Goal: Task Accomplishment & Management: Manage account settings

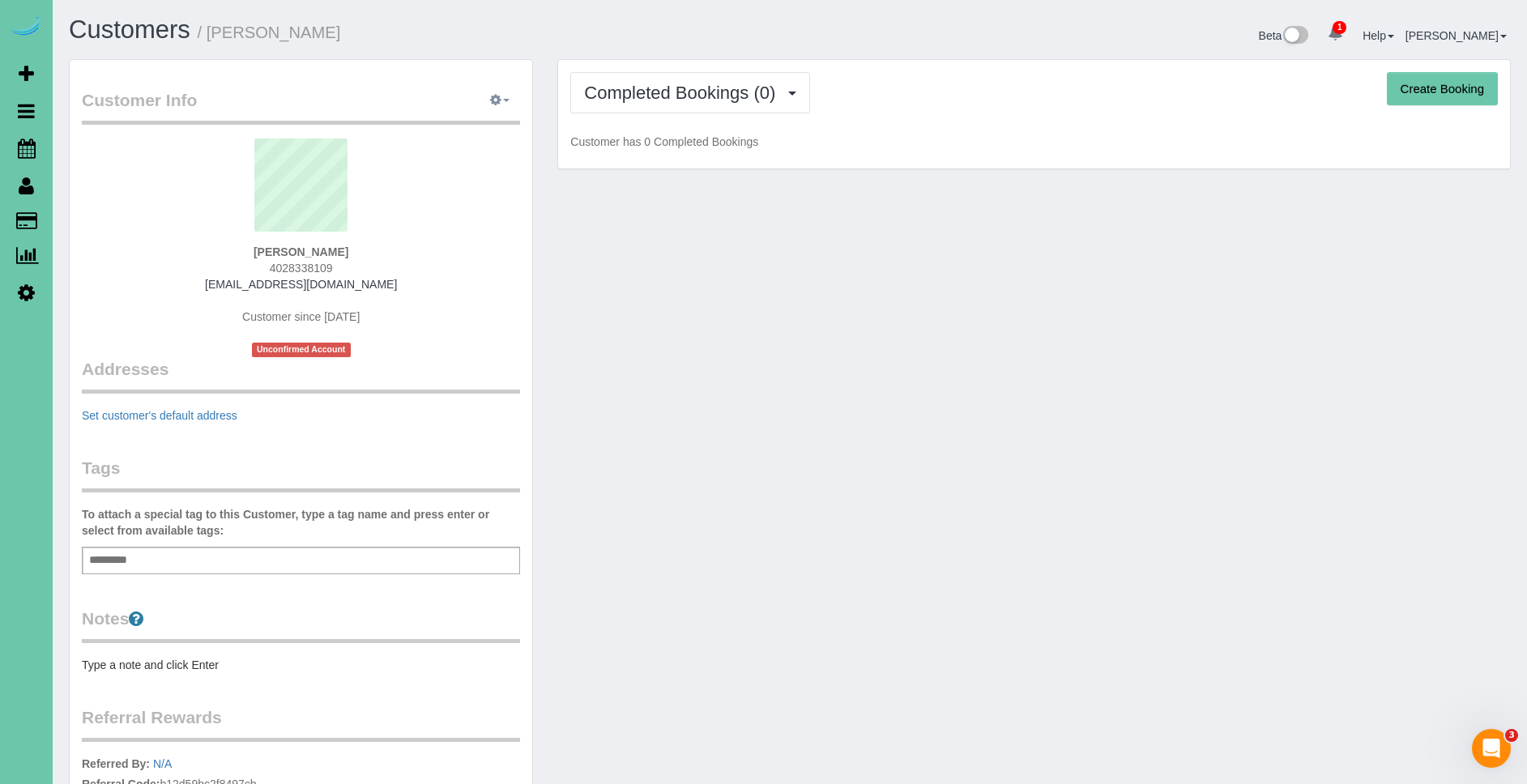
click at [513, 97] on button "button" at bounding box center [500, 100] width 40 height 25
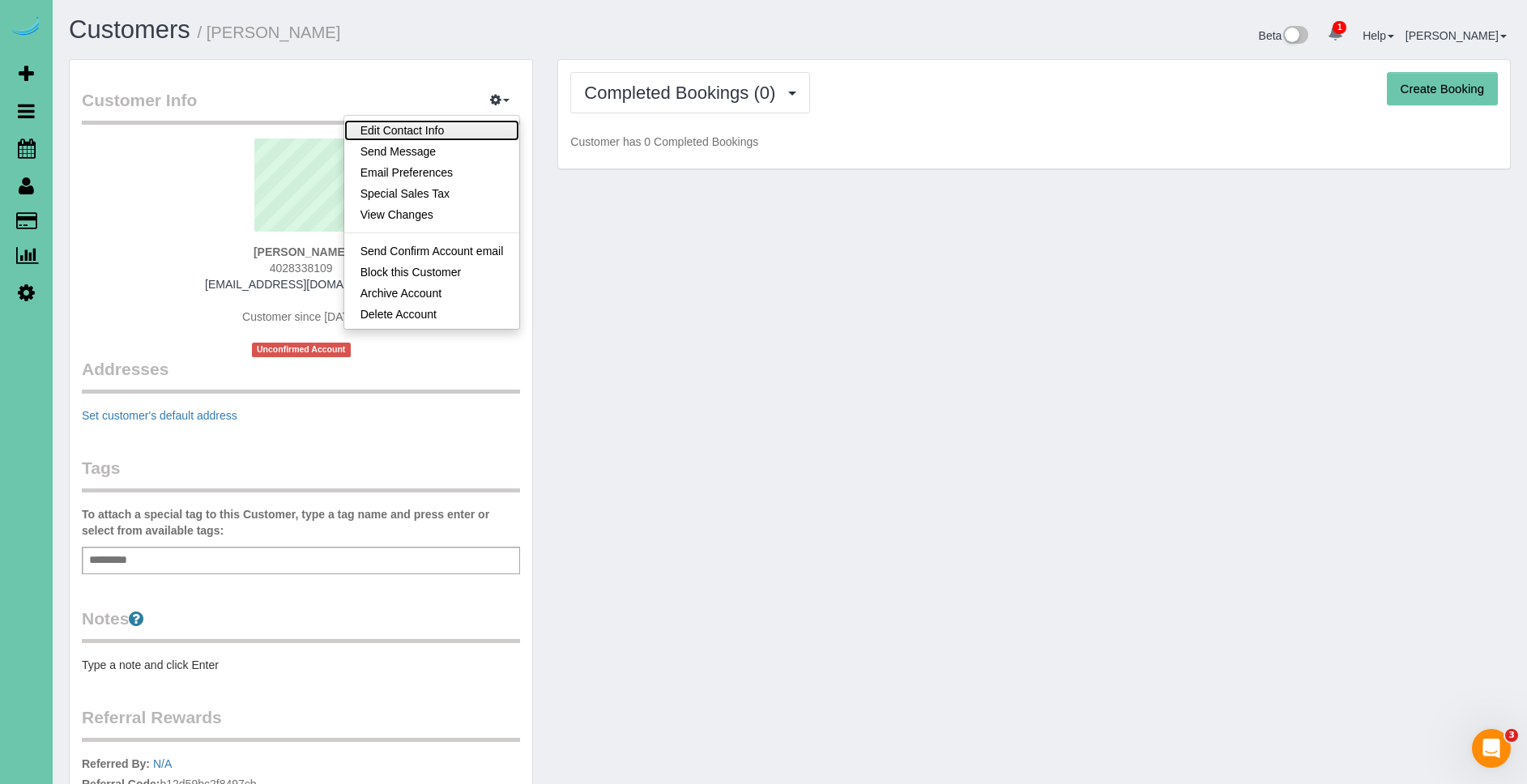
click at [461, 122] on link "Edit Contact Info" at bounding box center [433, 130] width 176 height 21
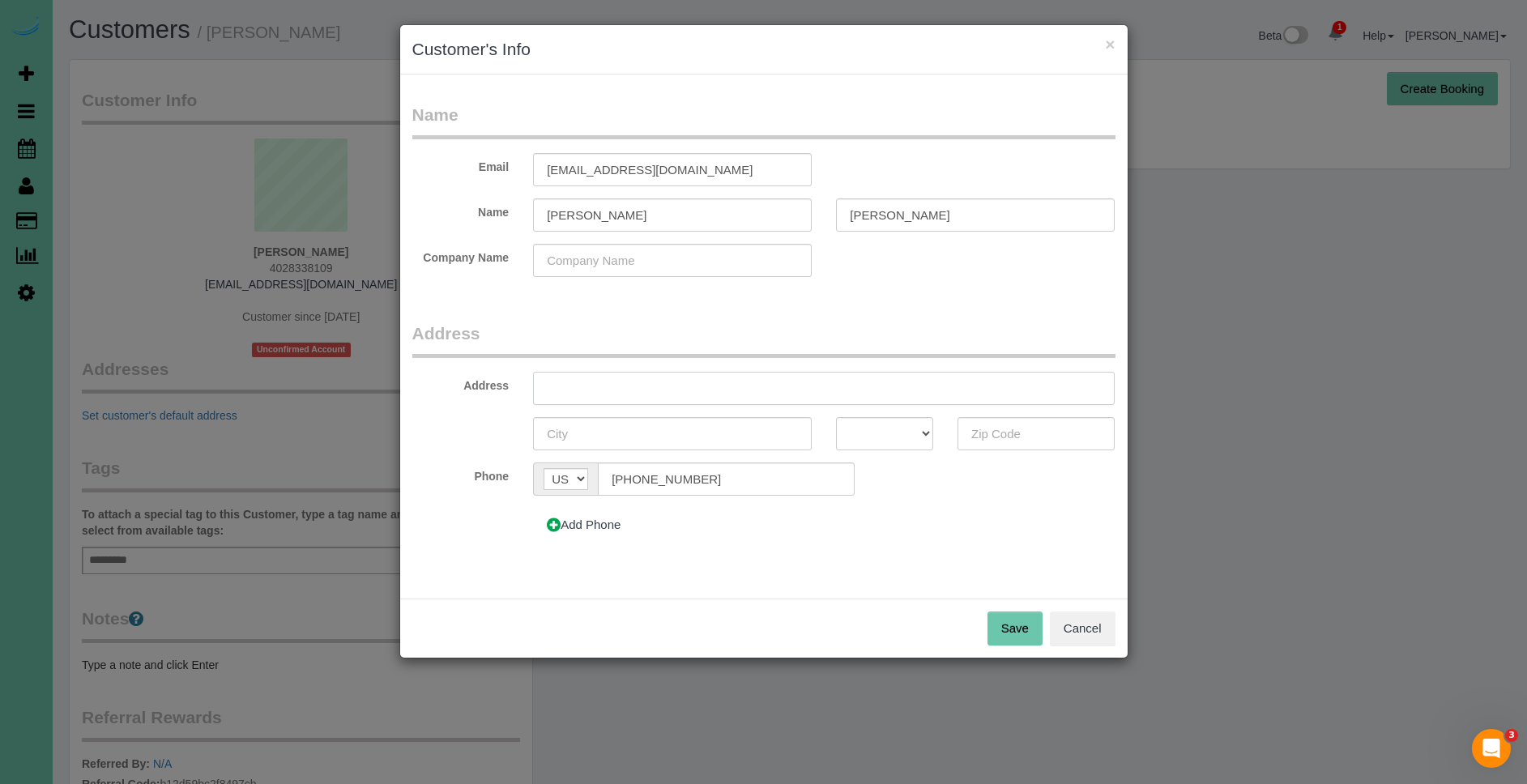
click at [719, 377] on input "text" at bounding box center [824, 388] width 582 height 33
type input "[STREET_ADDRESS]"
click at [680, 439] on input "text" at bounding box center [672, 434] width 279 height 33
type input "[GEOGRAPHIC_DATA]"
click at [867, 417] on select "AK AL AR AZ CA CO CT DC DE FL [GEOGRAPHIC_DATA] HI IA ID IL IN KS [GEOGRAPHIC_D…" at bounding box center [884, 434] width 98 height 33
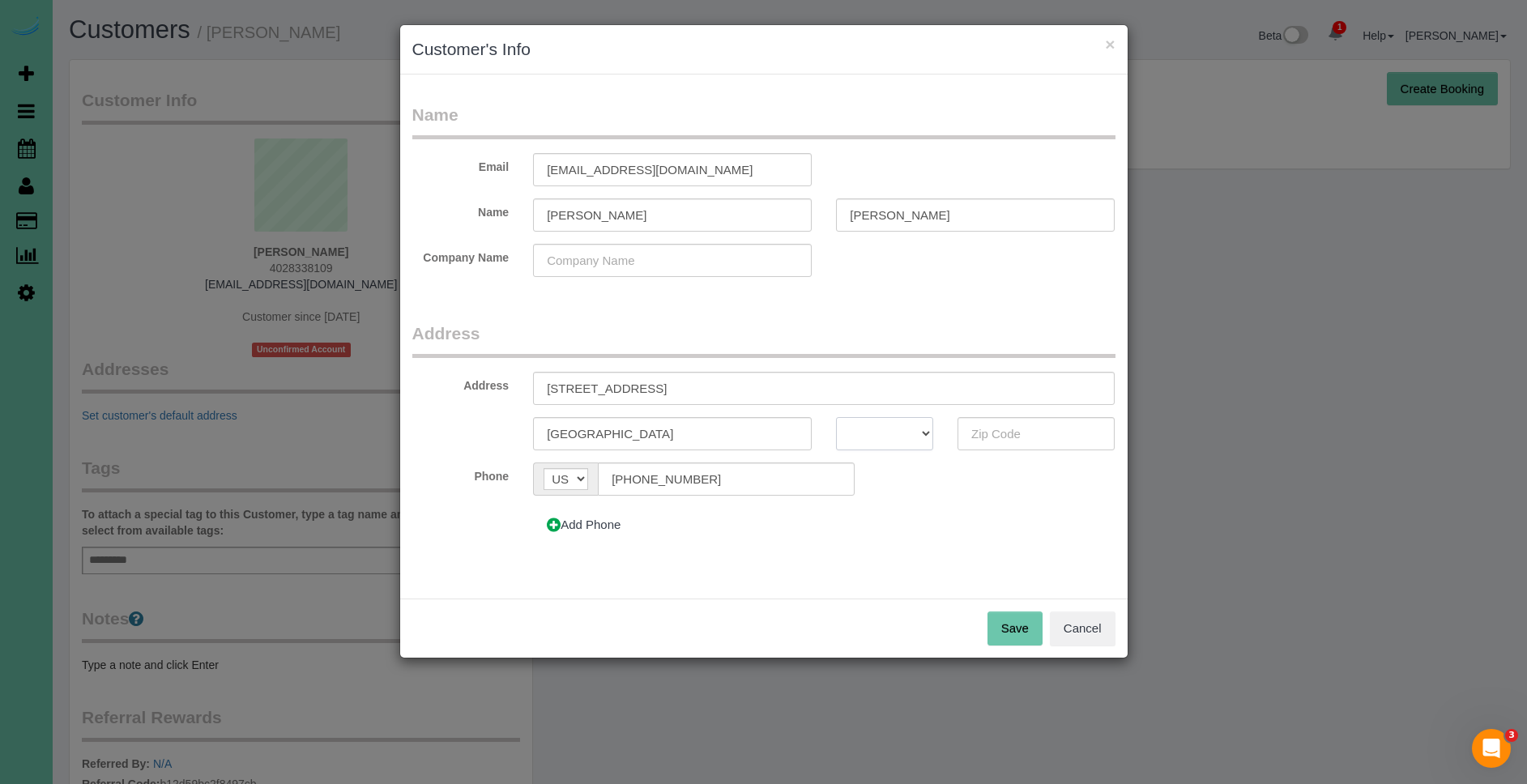
select select "NE"
click at [1039, 432] on input "text" at bounding box center [1036, 434] width 158 height 33
type input "68114"
click at [1008, 636] on button "Save" at bounding box center [1014, 628] width 55 height 34
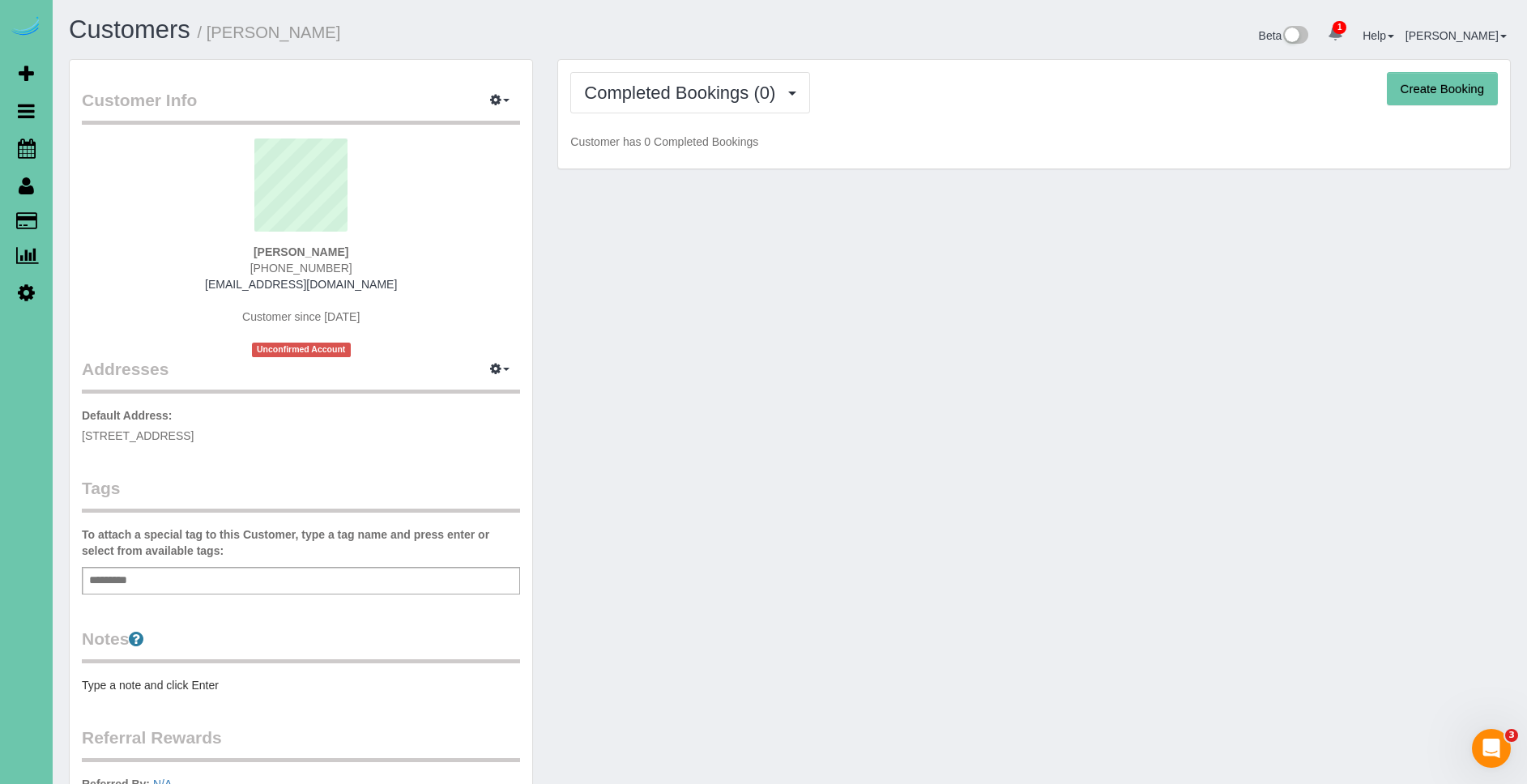
click at [1459, 98] on button "Create Booking" at bounding box center [1443, 89] width 111 height 34
select select "NE"
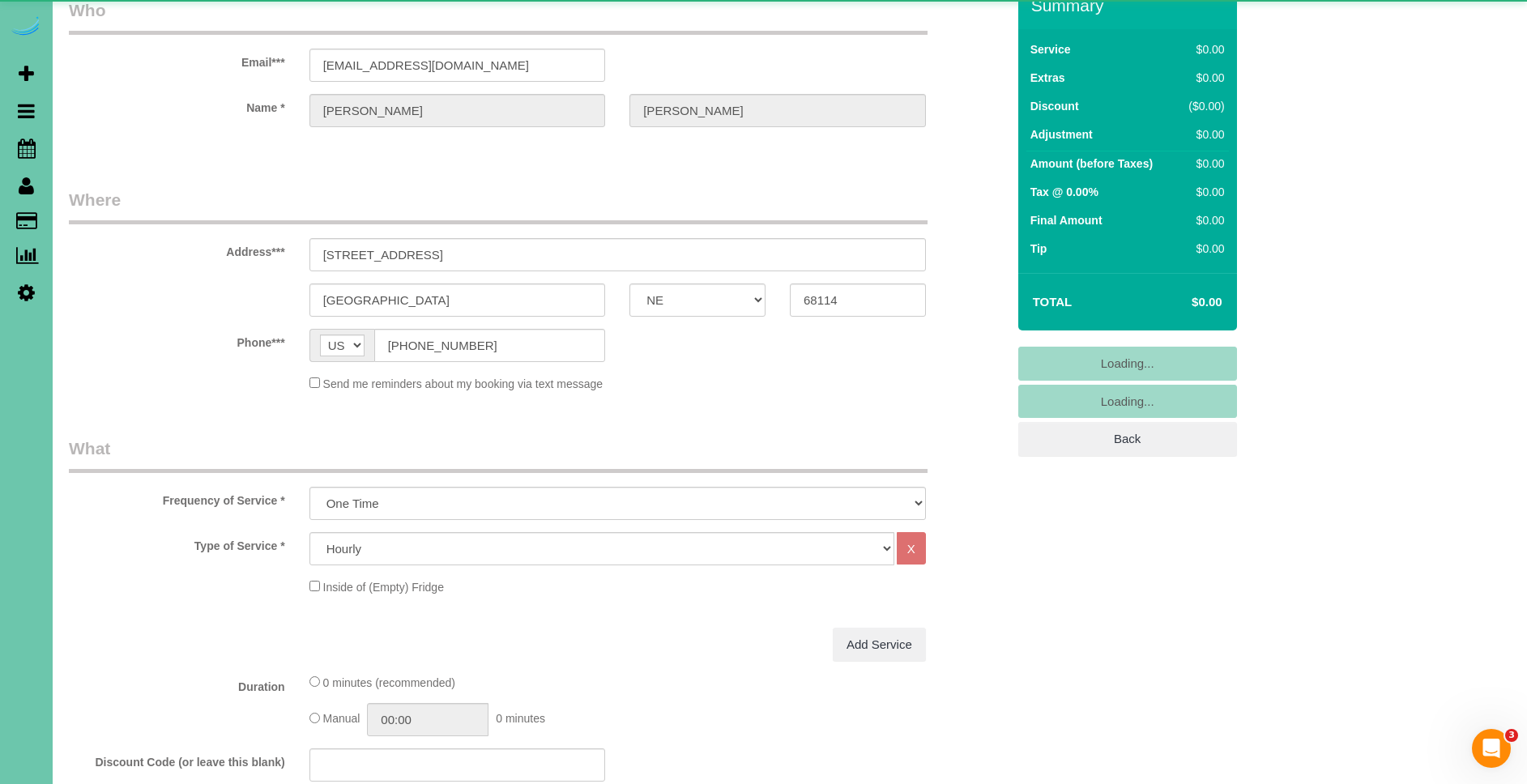
scroll to position [192, 0]
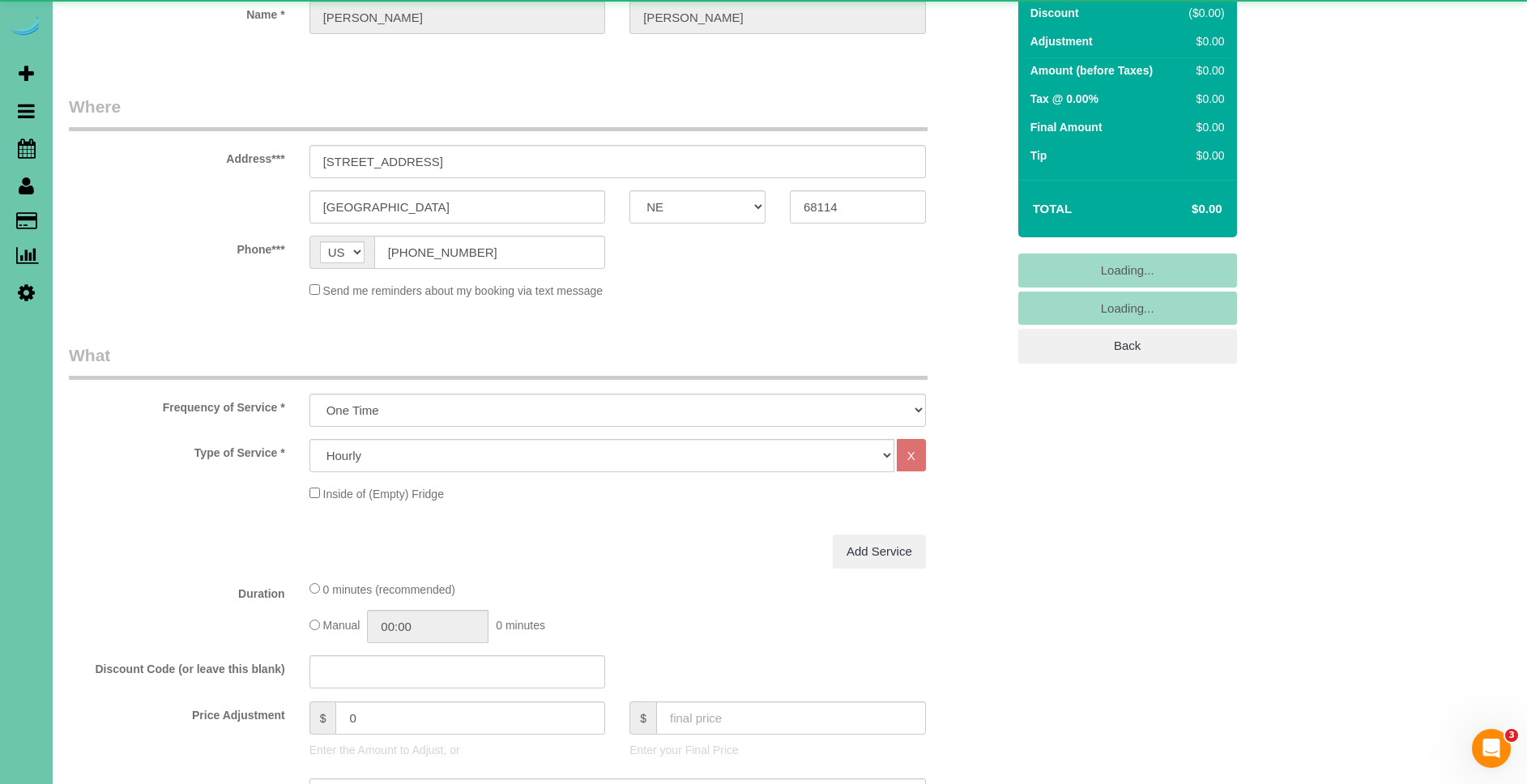
select select "object:39713"
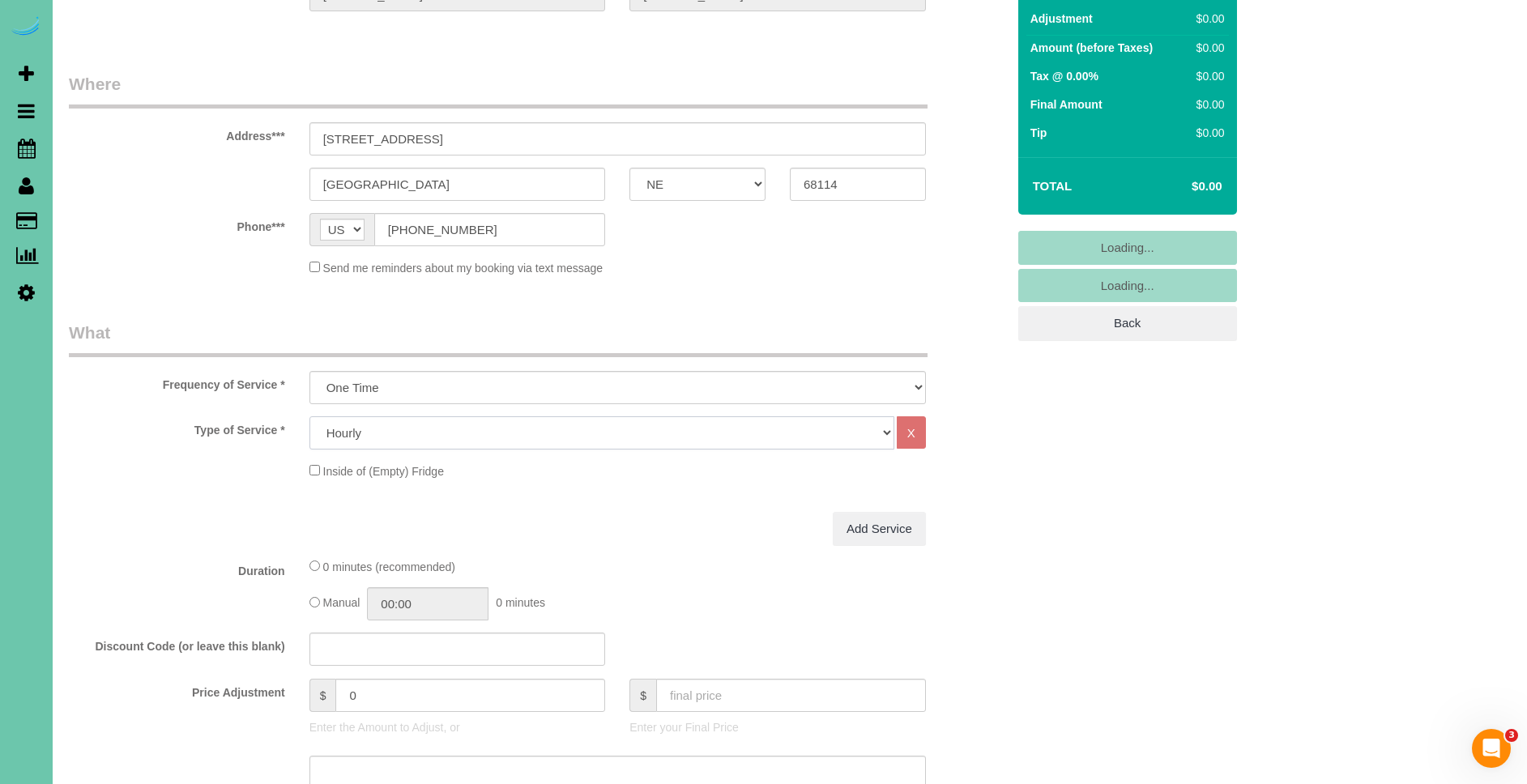
click at [420, 430] on select "Hourly 2.5 Hour Custom Clean 3.5 Hour Custom Clean commercial 1000 Square Feet …" at bounding box center [601, 433] width 585 height 33
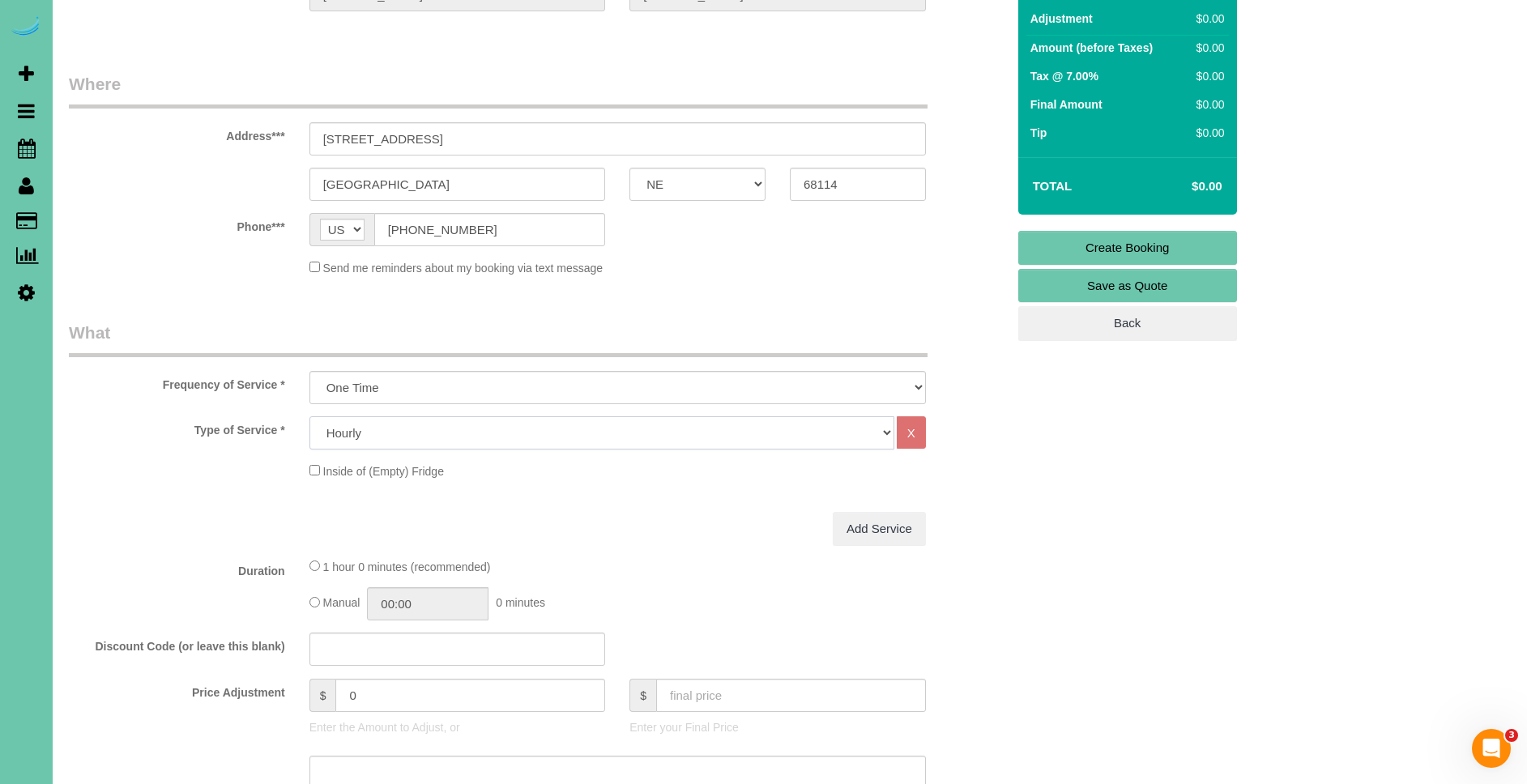
select select "66"
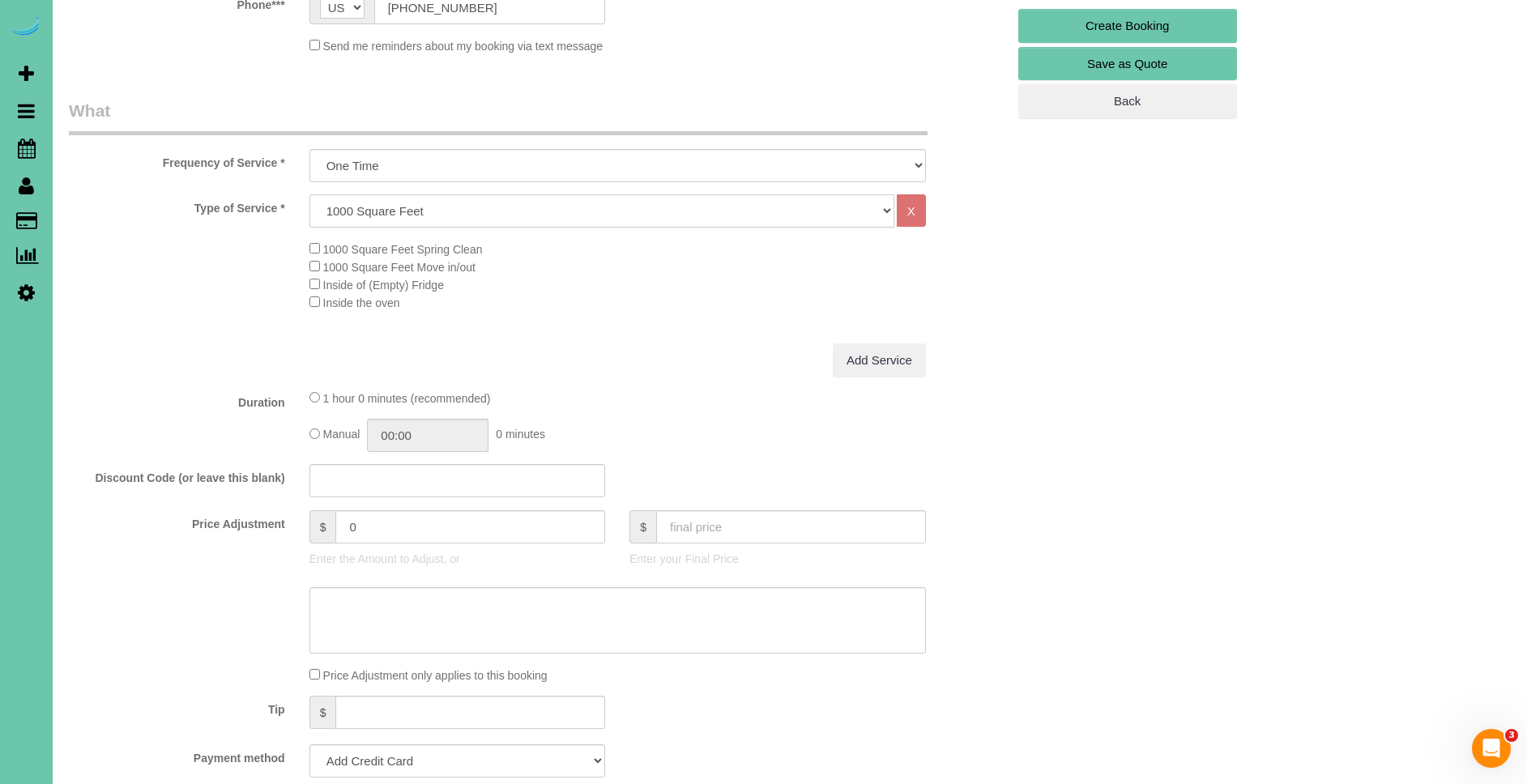
scroll to position [428, 0]
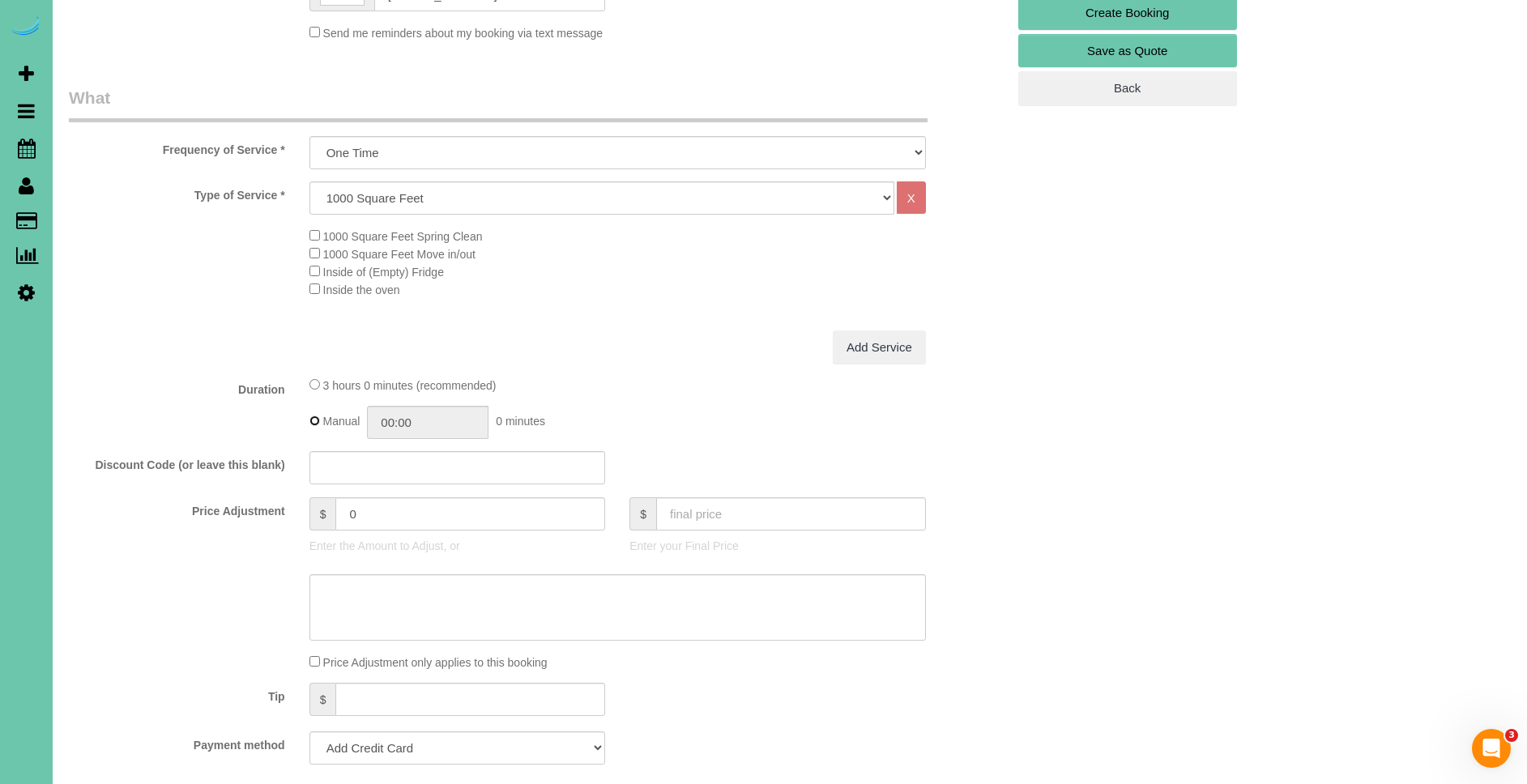
type input "03:00"
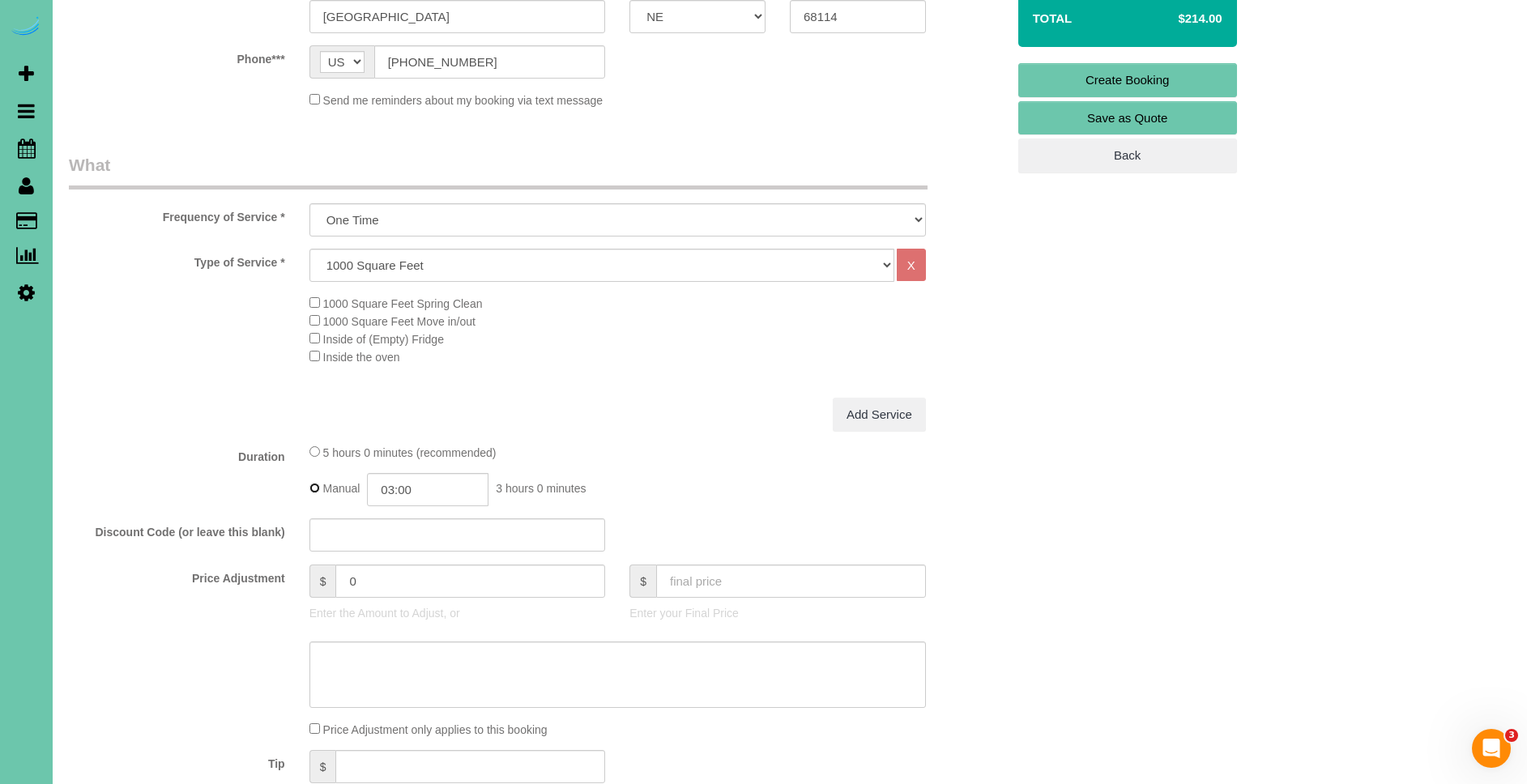
scroll to position [359, 0]
click at [398, 584] on input "0" at bounding box center [470, 582] width 270 height 33
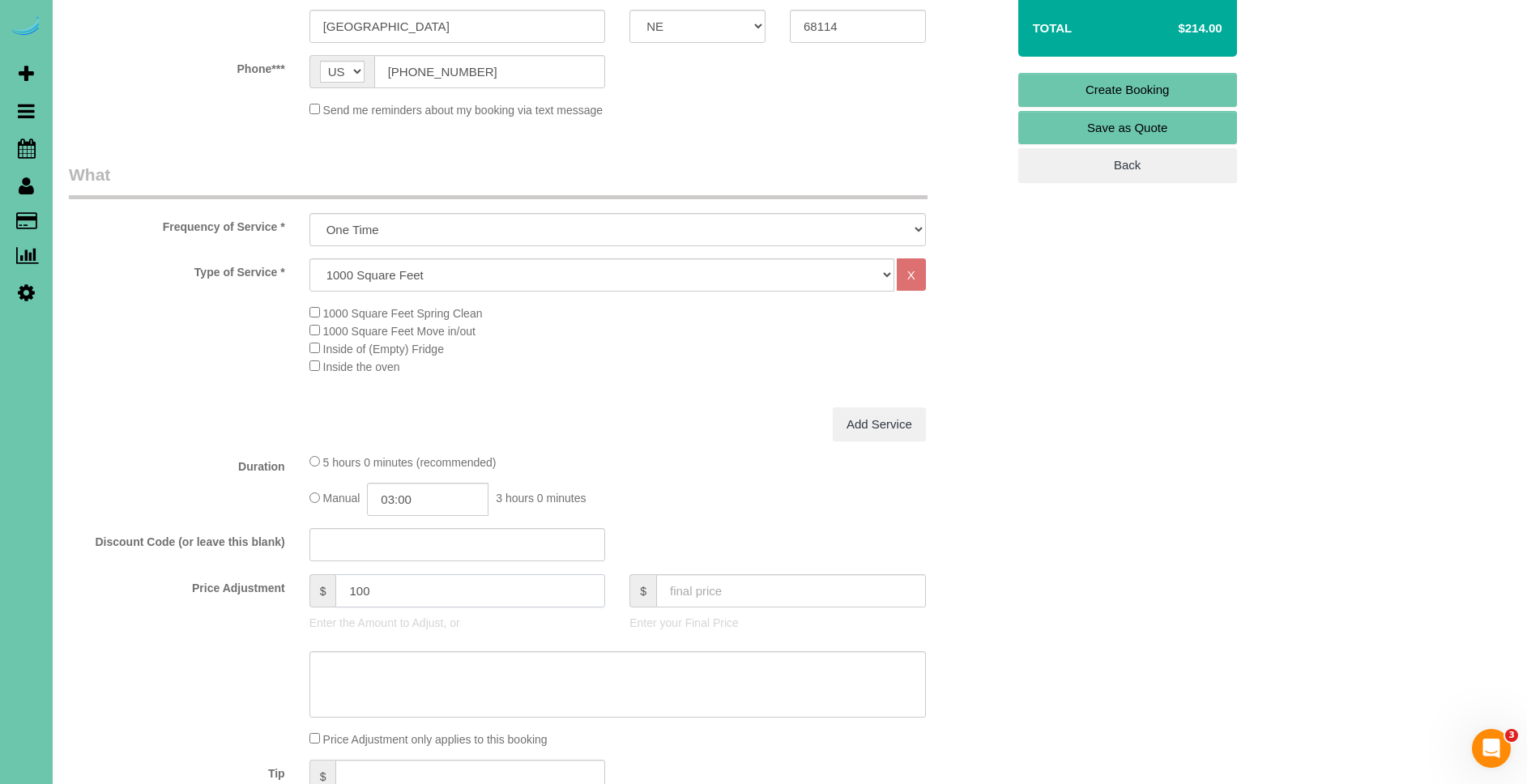
type input "100"
click at [478, 677] on textarea at bounding box center [617, 683] width 616 height 67
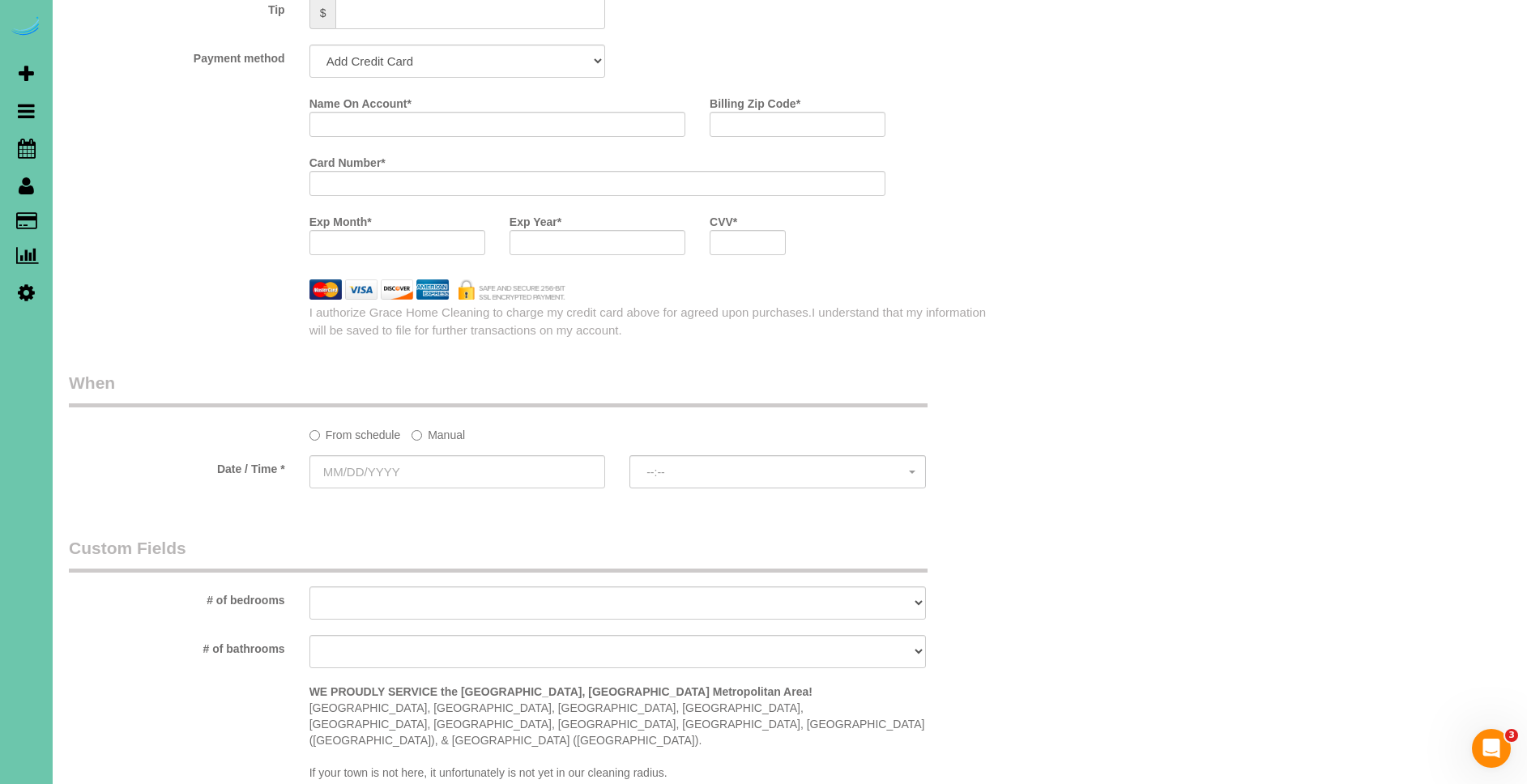
scroll to position [1150, 0]
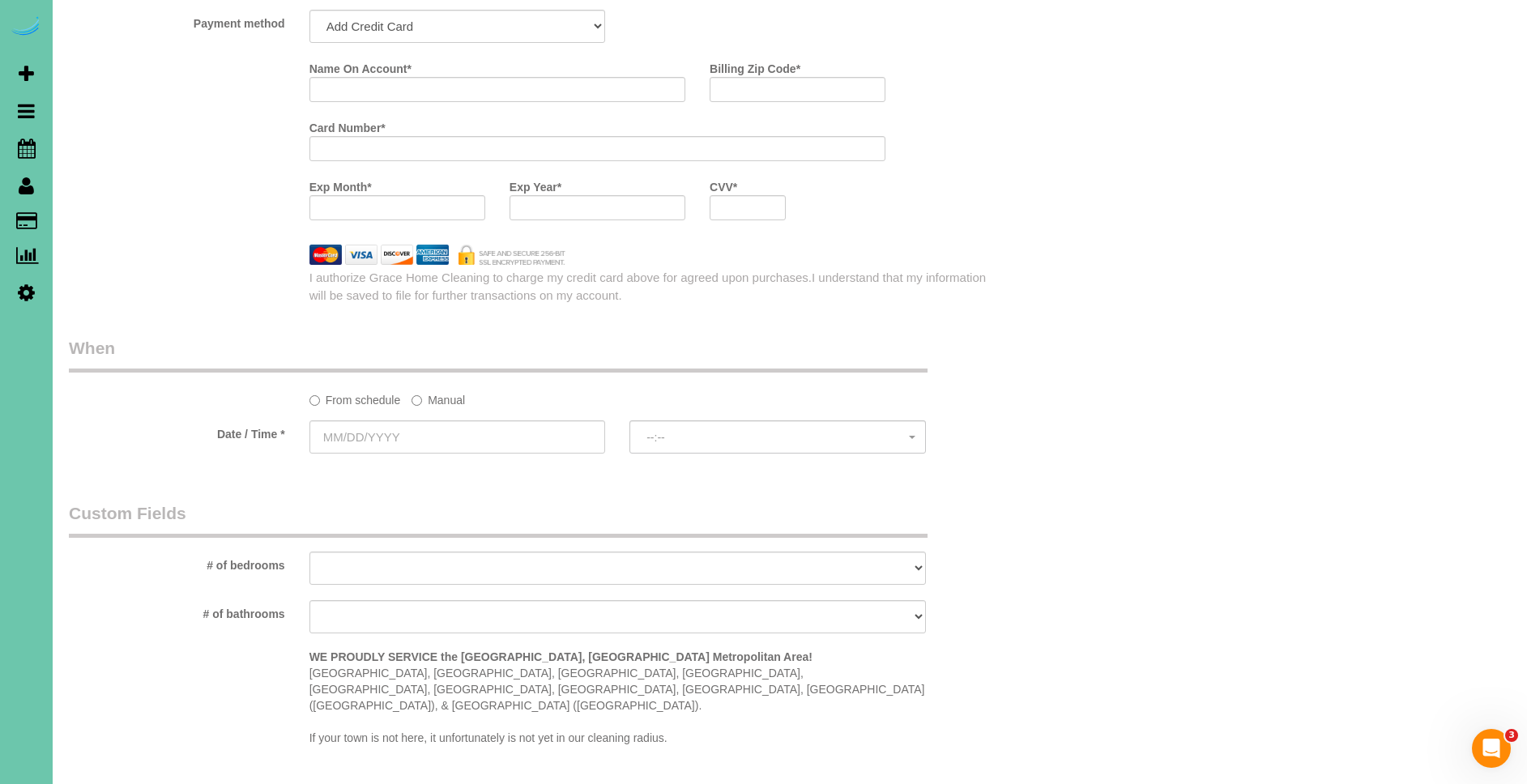
type textarea "275-350"
click at [396, 18] on select "Add Credit Card Cash Check Paypal" at bounding box center [457, 26] width 296 height 33
select select "string:check"
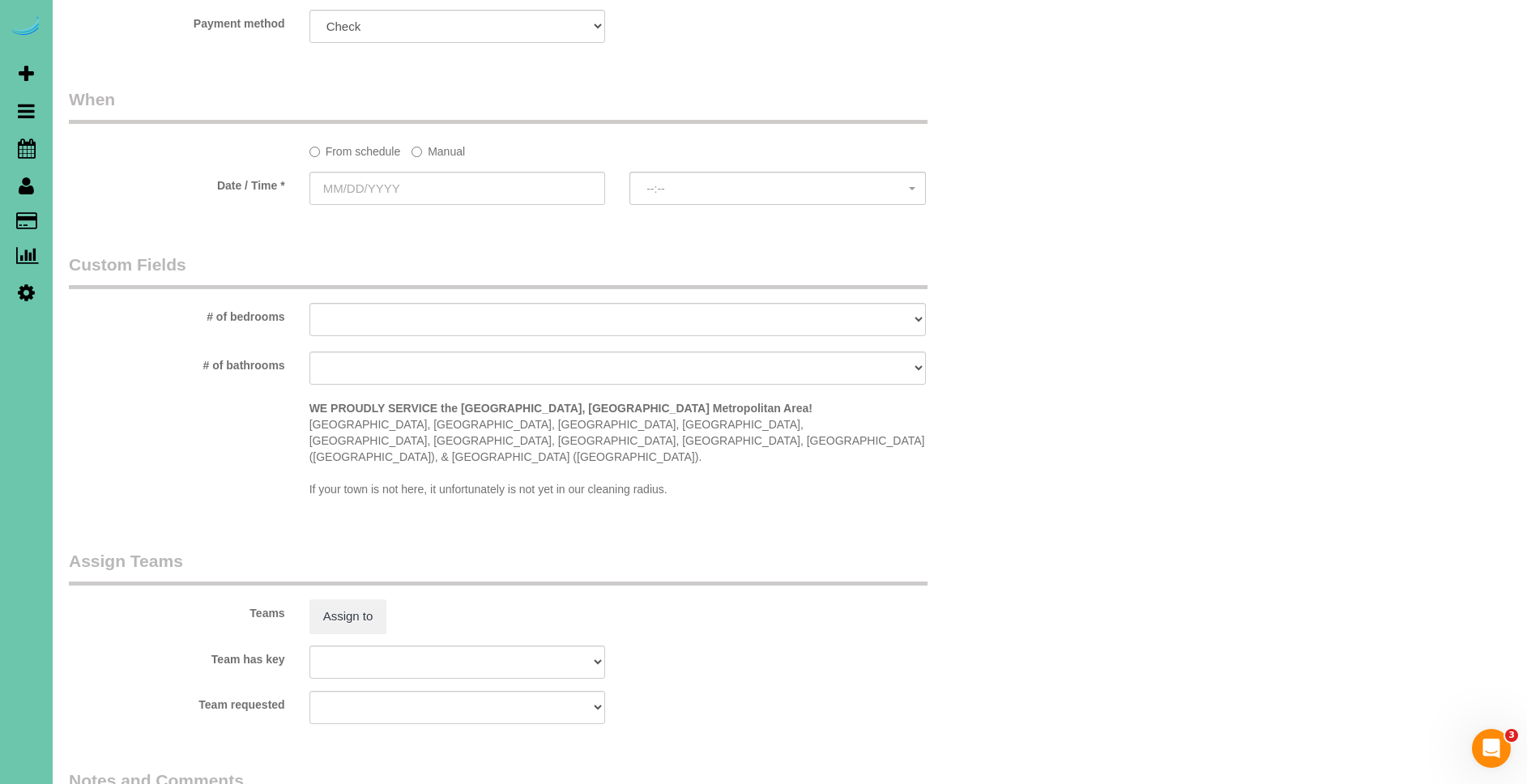
click at [445, 143] on label "Manual" at bounding box center [438, 149] width 54 height 22
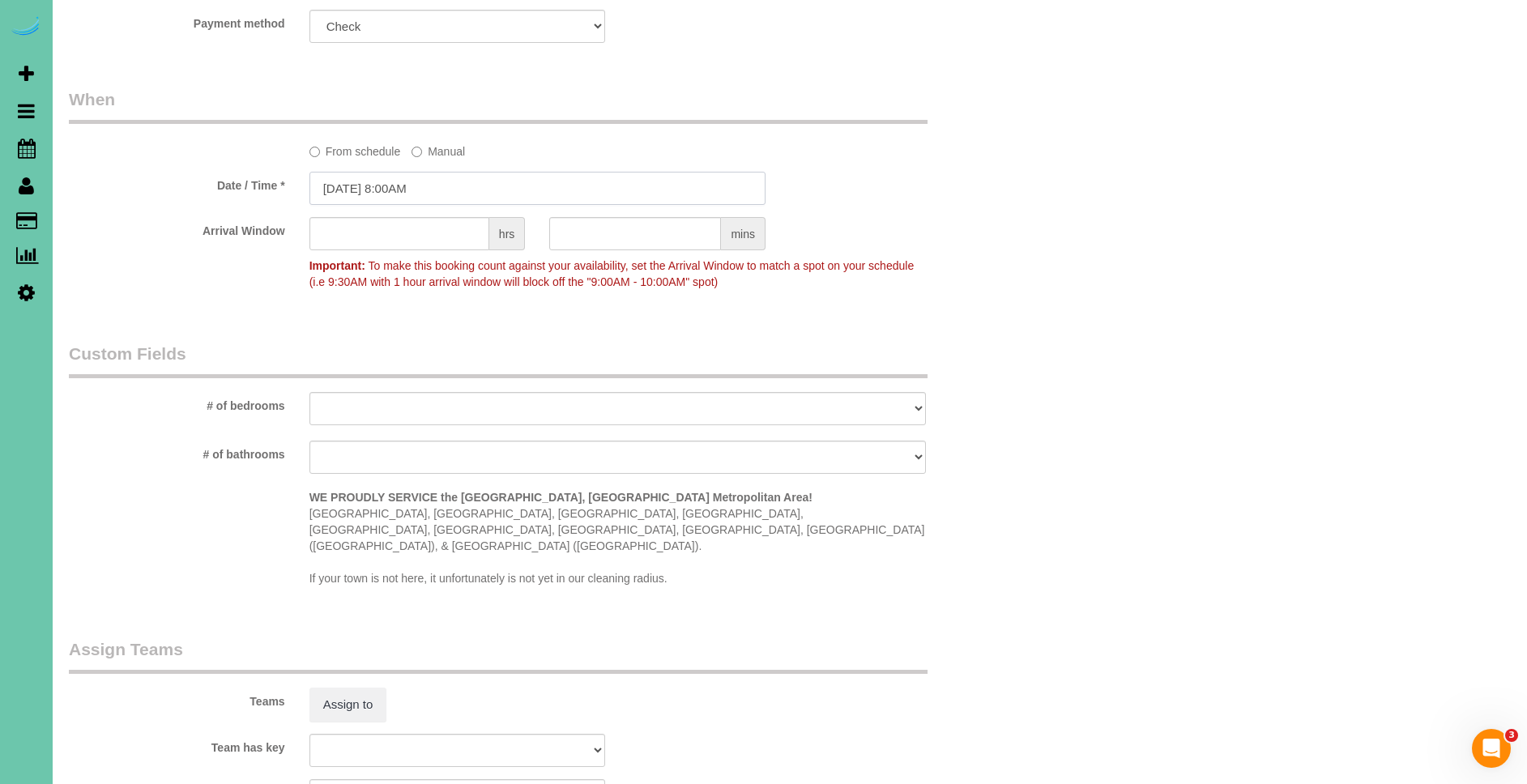
click at [355, 181] on input "[DATE] 8:00AM" at bounding box center [537, 188] width 456 height 33
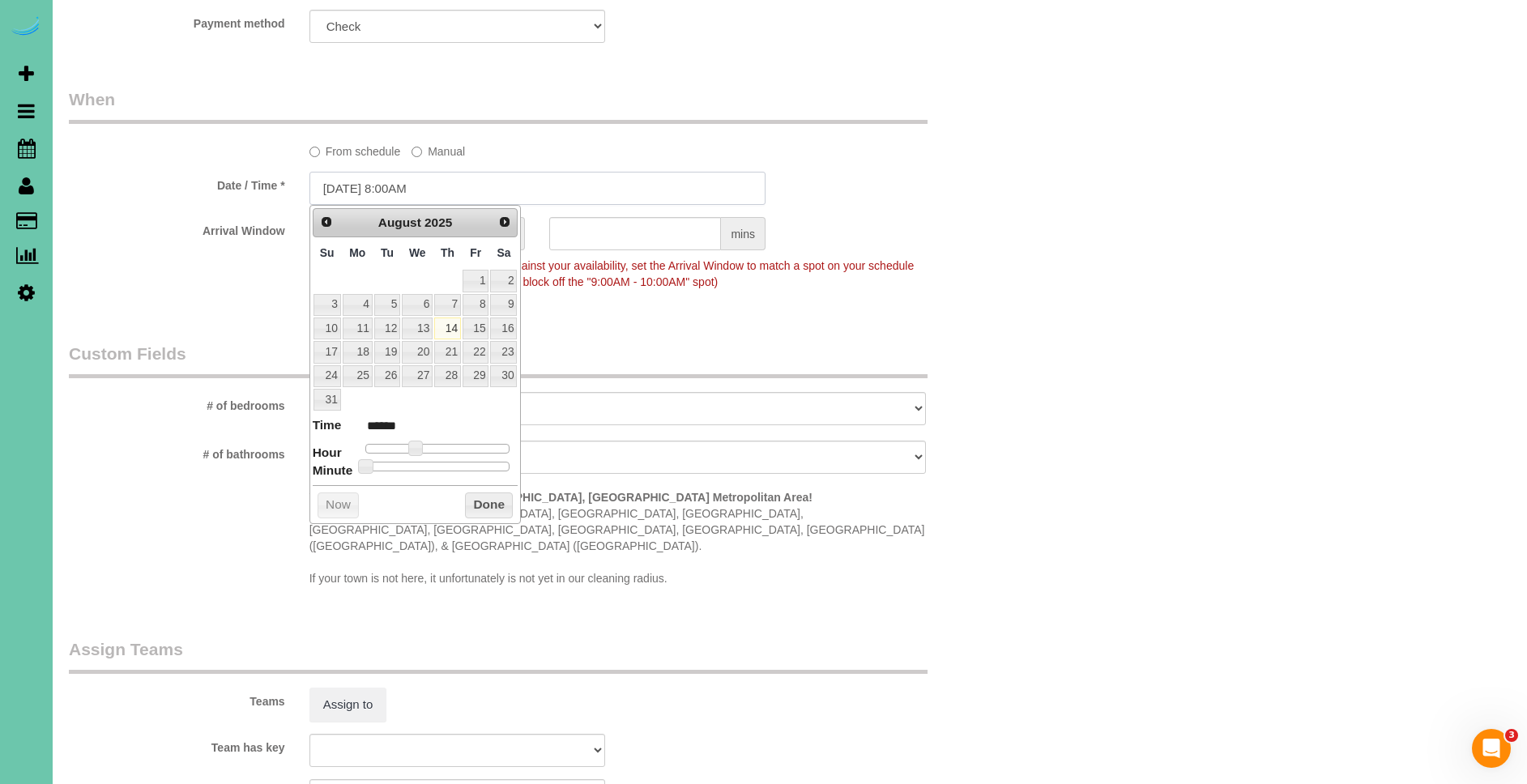
scroll to position [1155, 0]
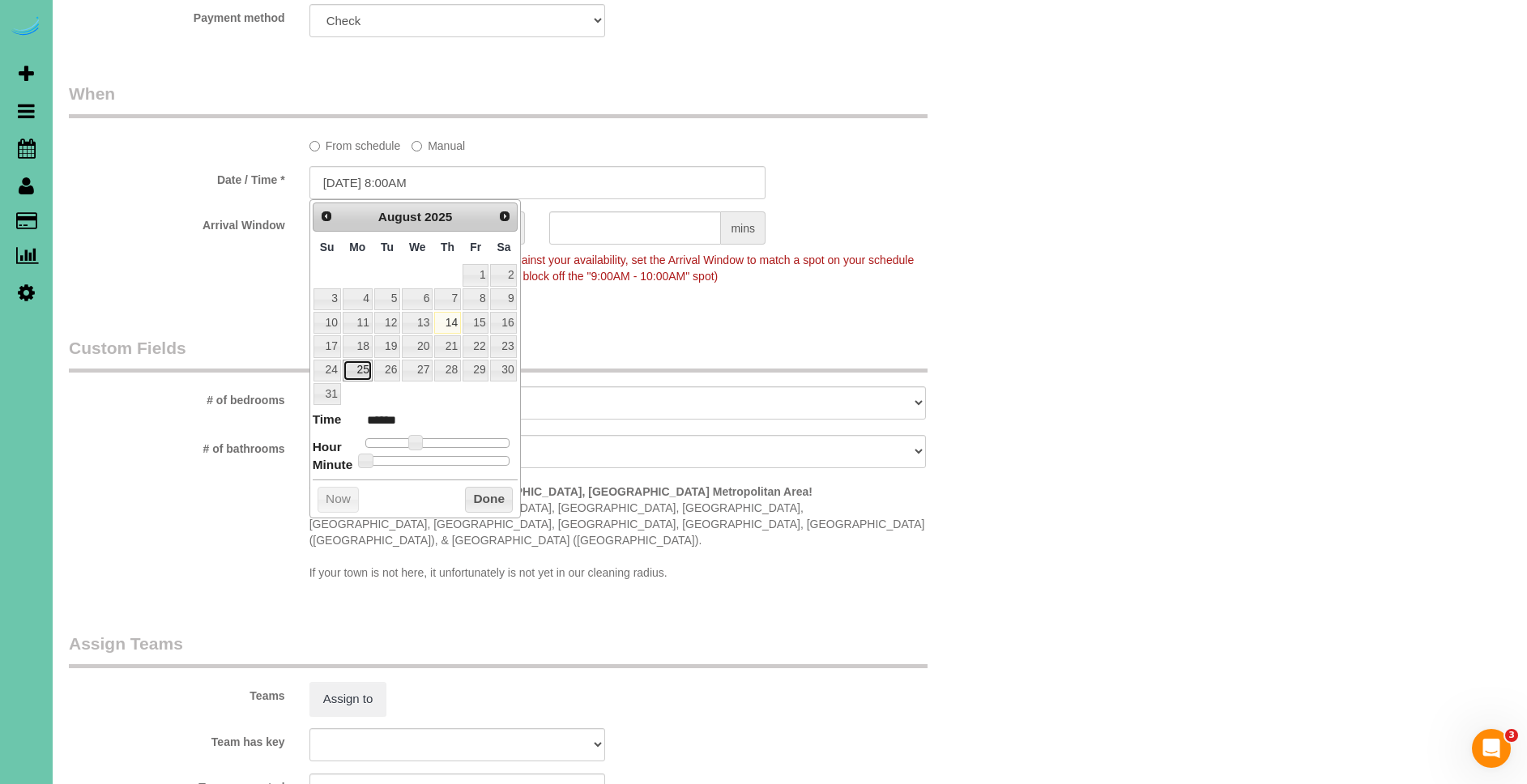
click at [365, 373] on link "25" at bounding box center [358, 370] width 30 height 22
type input "[DATE] 8:00AM"
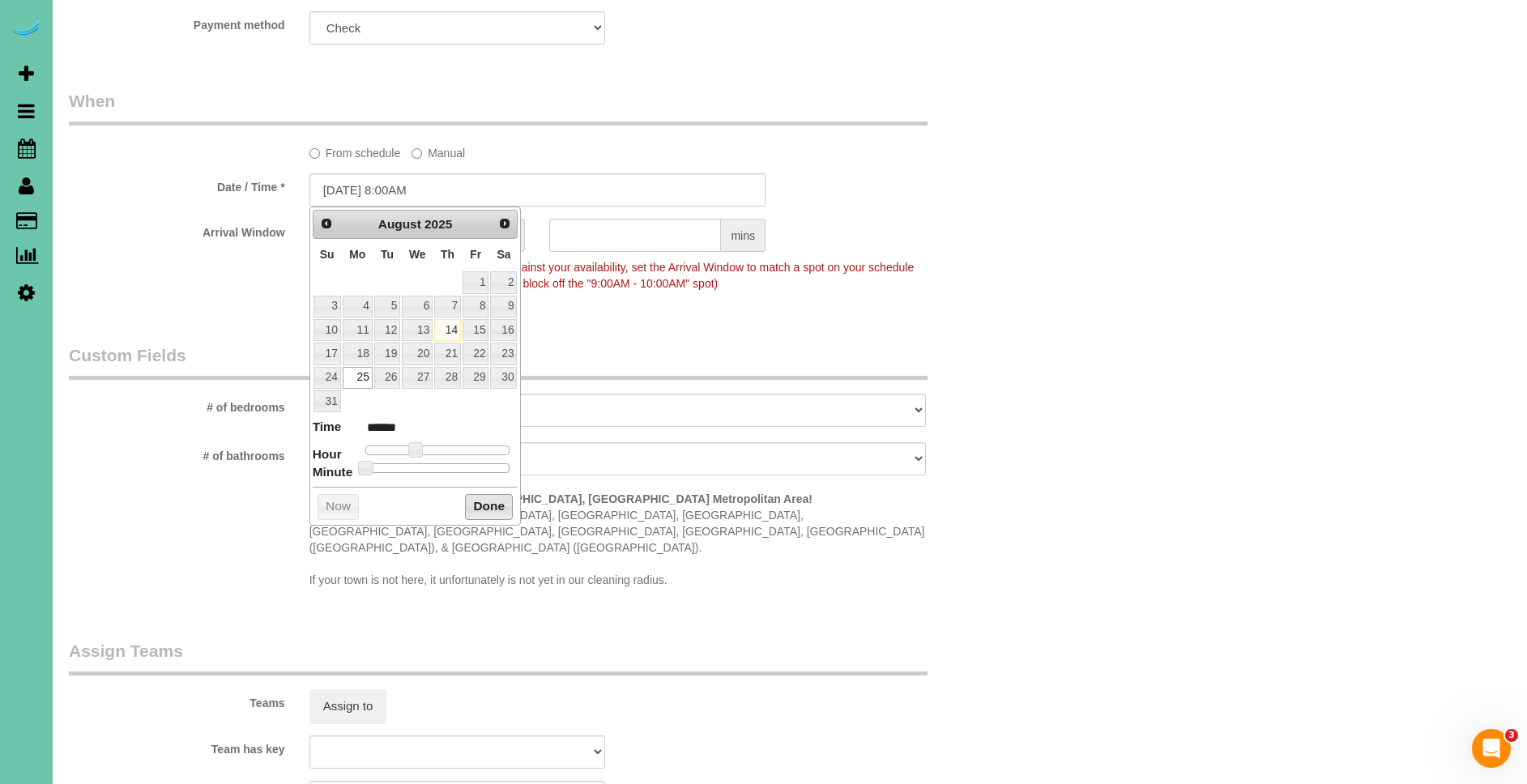
click at [492, 512] on button "Done" at bounding box center [489, 506] width 47 height 25
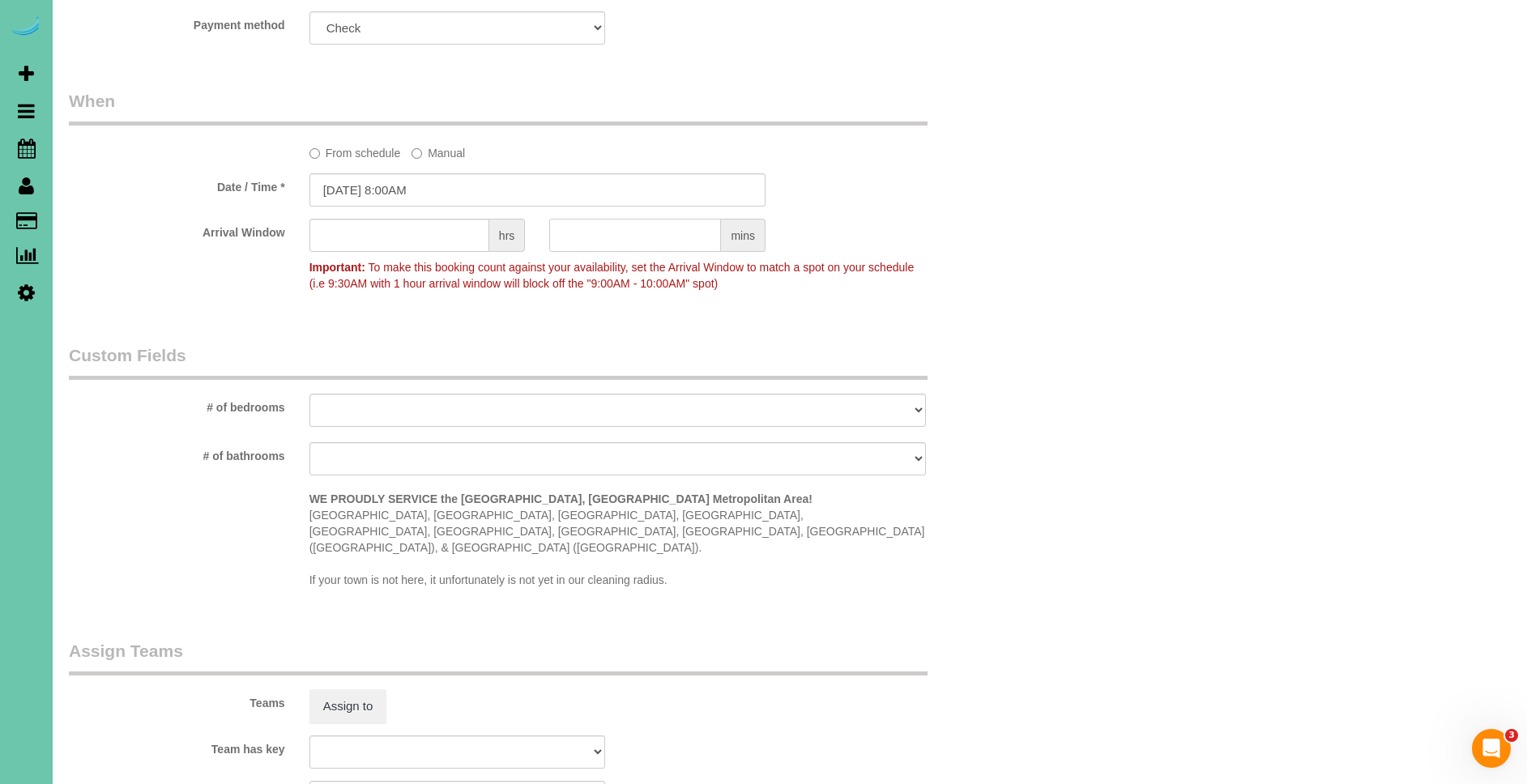
click at [639, 244] on input "text" at bounding box center [635, 236] width 171 height 33
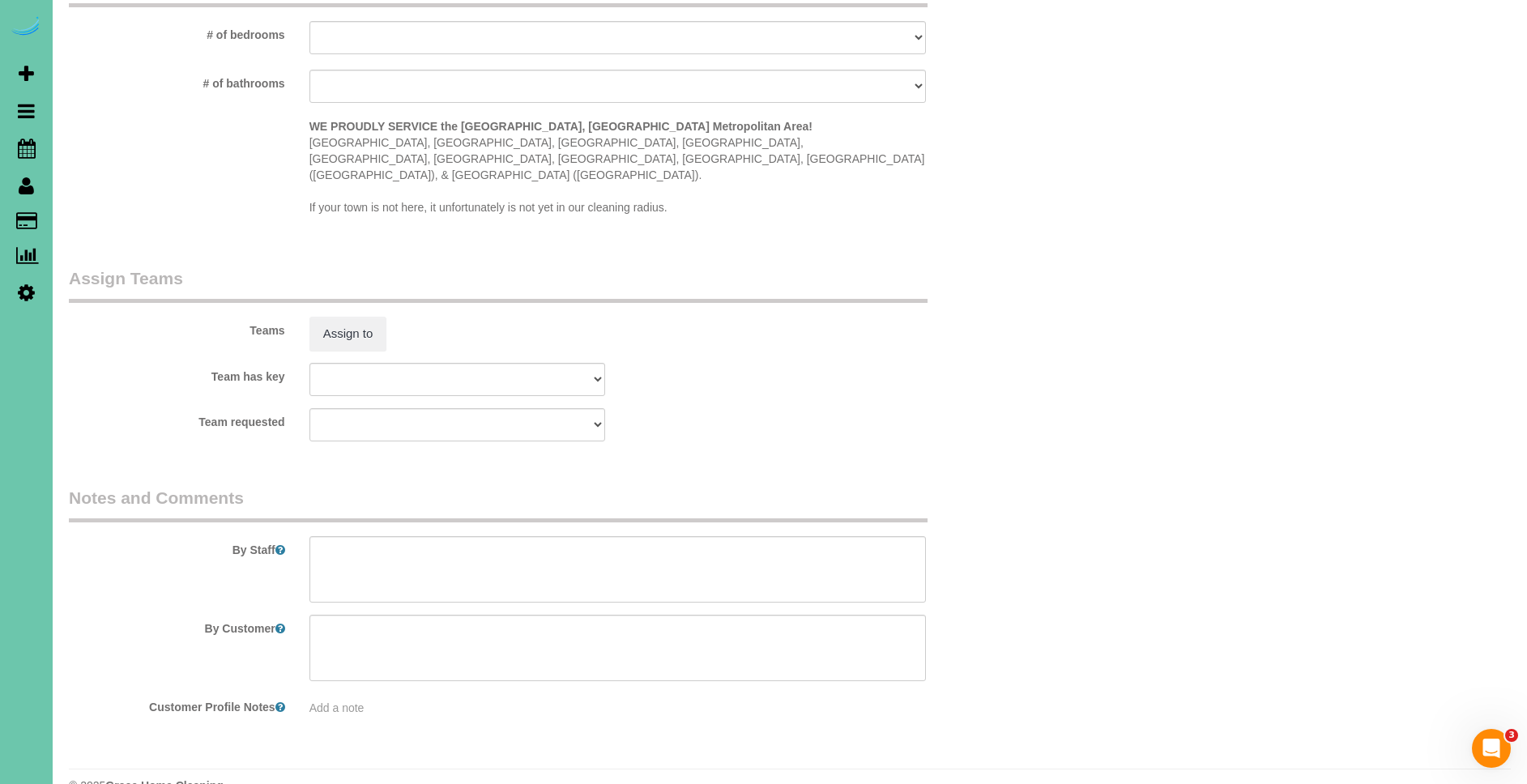
scroll to position [1521, 0]
type input "30"
click at [504, 553] on textarea at bounding box center [617, 569] width 616 height 67
paste textarea "Dirt level 5-10 *Use extension duster for high or hard-to-reach areas HANDWASH:…"
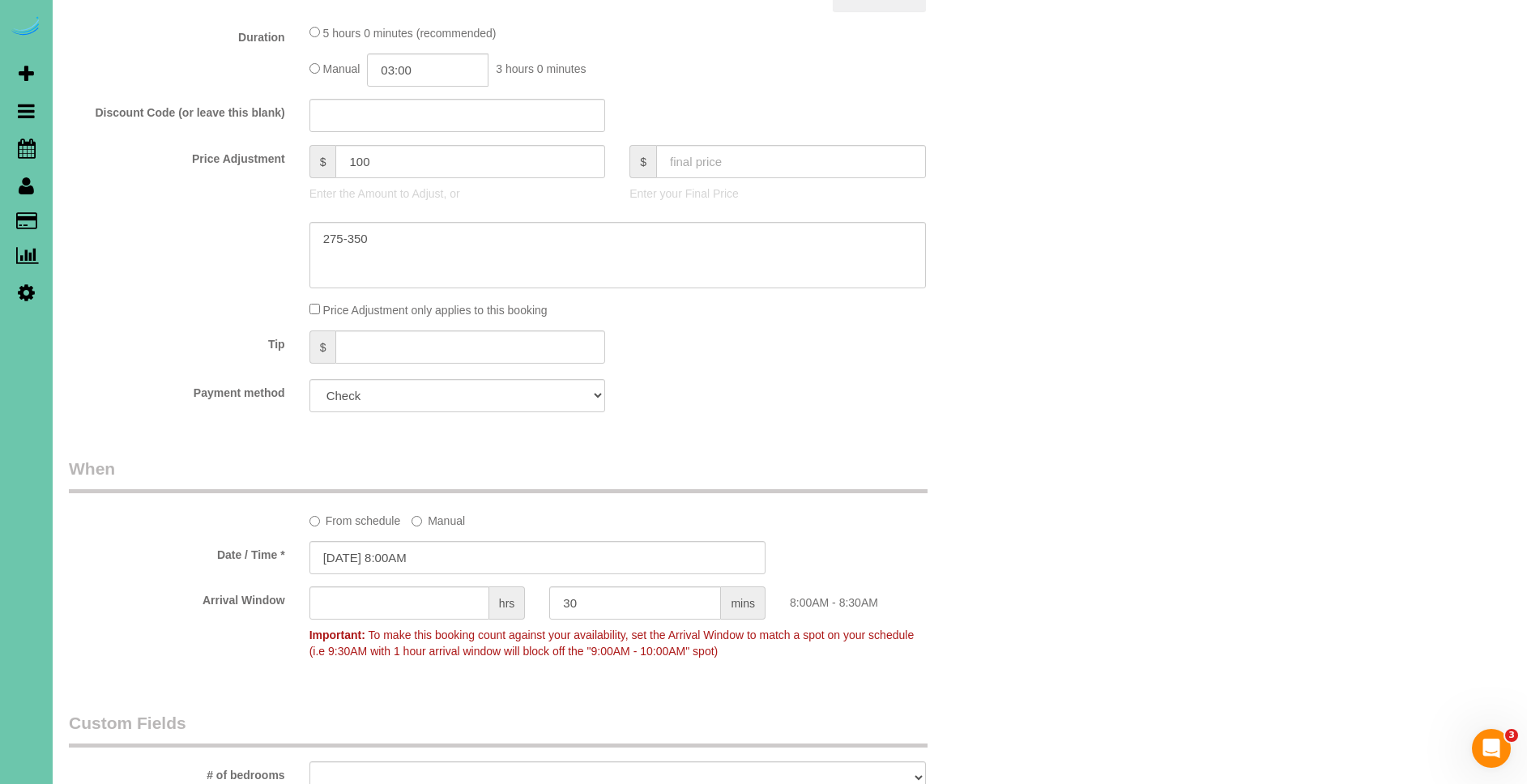
scroll to position [0, 0]
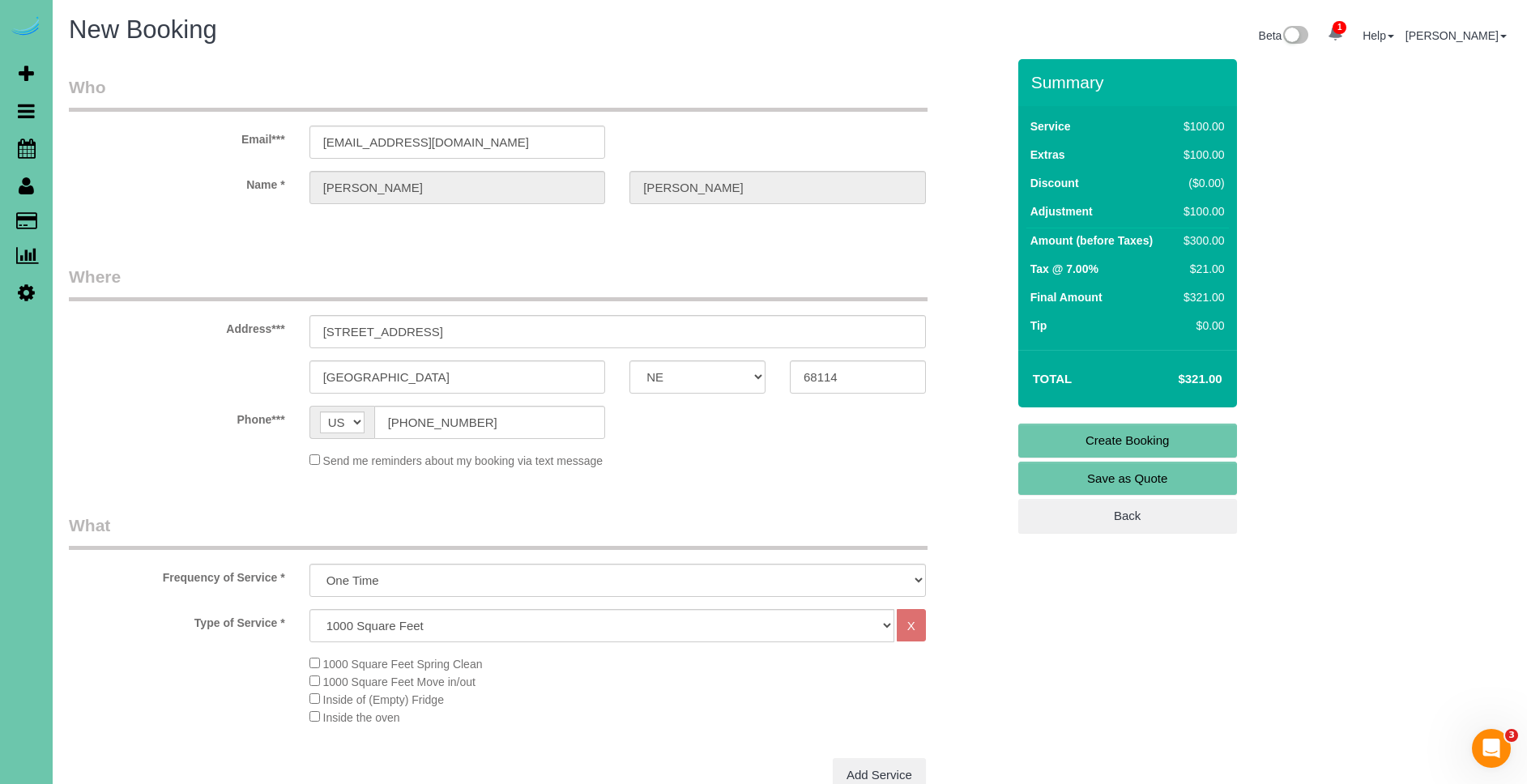
type textarea "1. credit 2. need 3. one time - spring clean - main floor only - new client 4. …"
click at [1183, 436] on link "Create Booking" at bounding box center [1128, 440] width 219 height 34
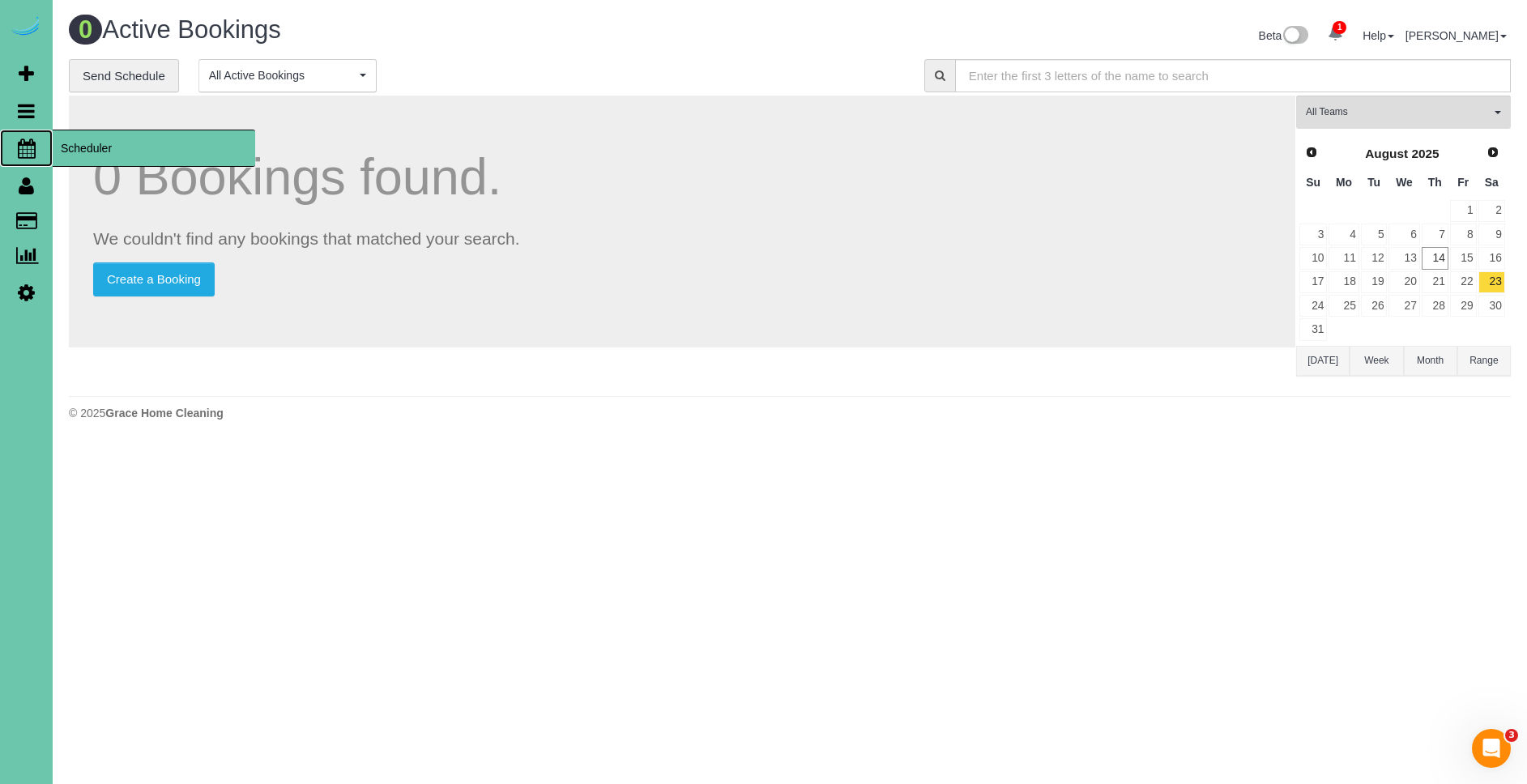
click at [109, 148] on span "Scheduler" at bounding box center [154, 148] width 202 height 37
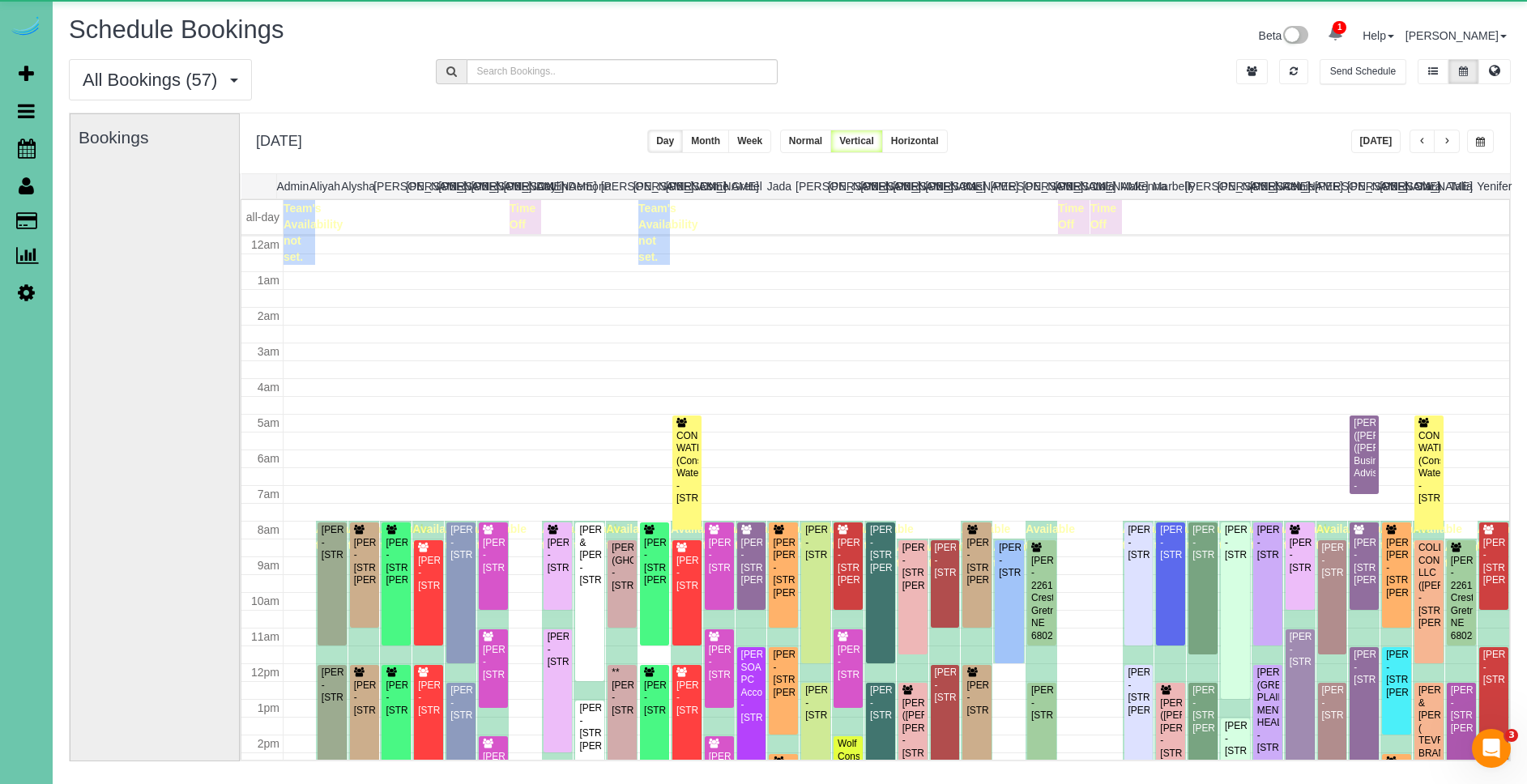
scroll to position [214, 0]
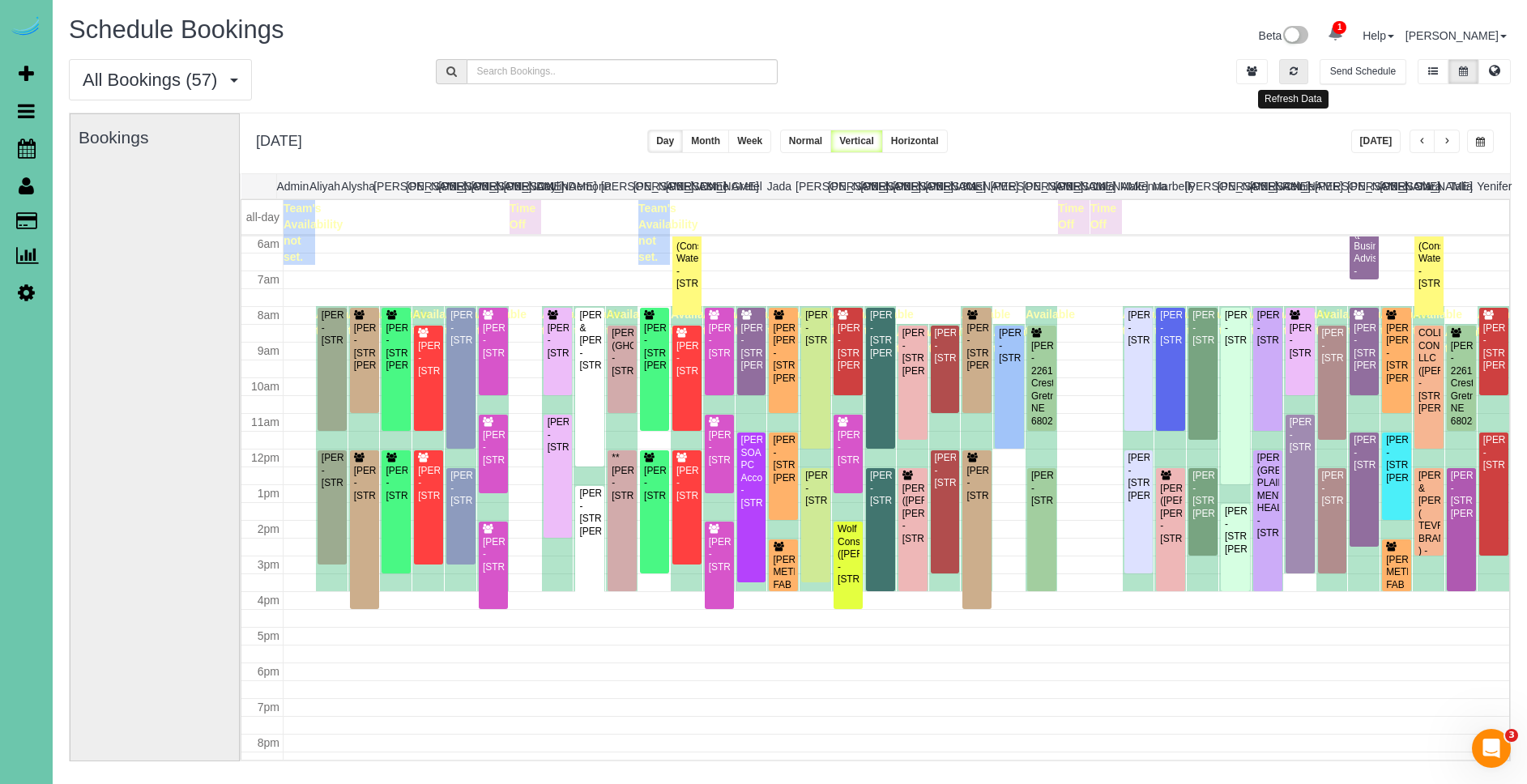
click at [1301, 69] on button "button" at bounding box center [1293, 71] width 29 height 25
drag, startPoint x: 1301, startPoint y: 69, endPoint x: 1325, endPoint y: 81, distance: 26.8
click at [1302, 69] on button "button" at bounding box center [1293, 71] width 29 height 25
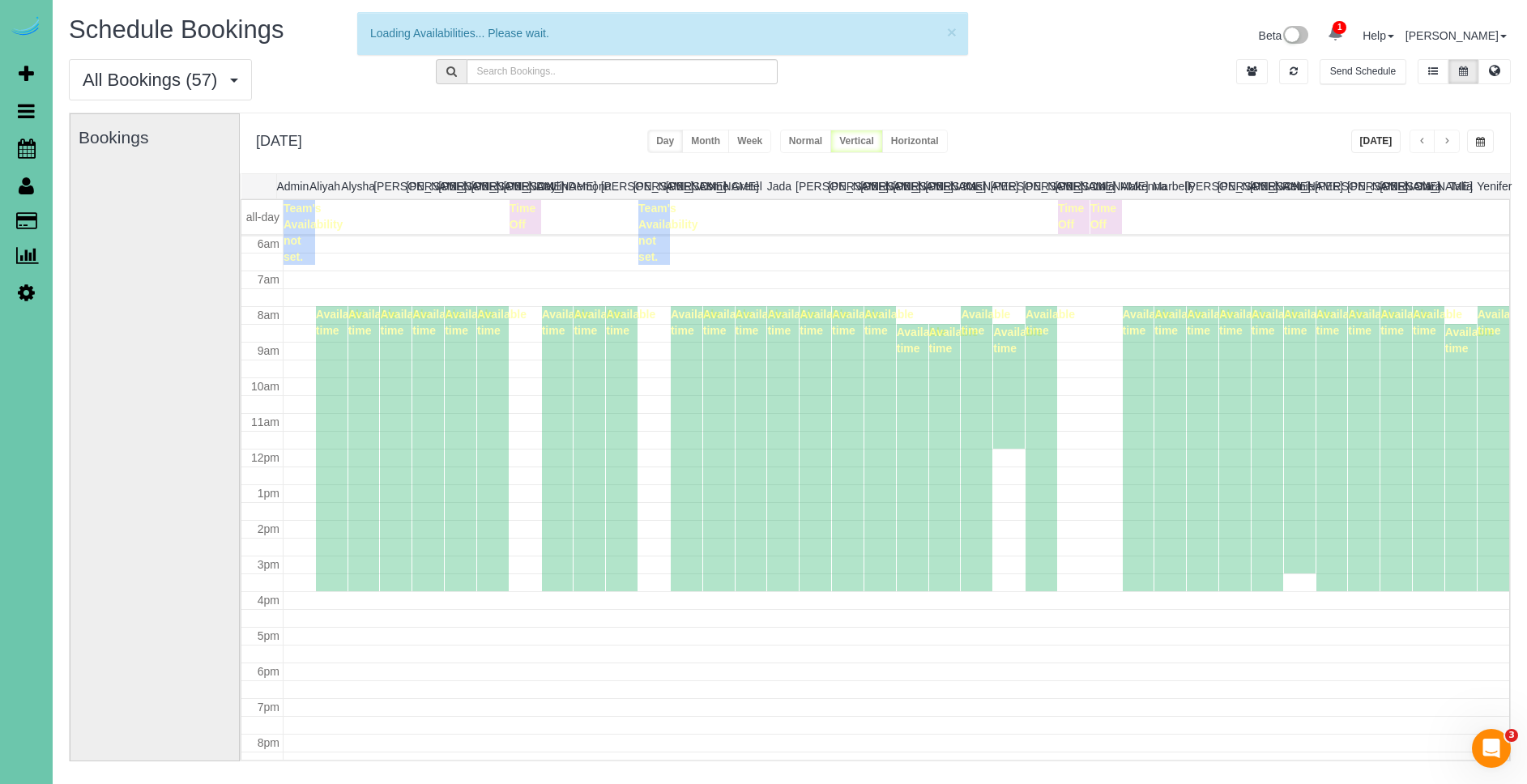
click at [1380, 140] on button "[DATE]" at bounding box center [1376, 141] width 50 height 24
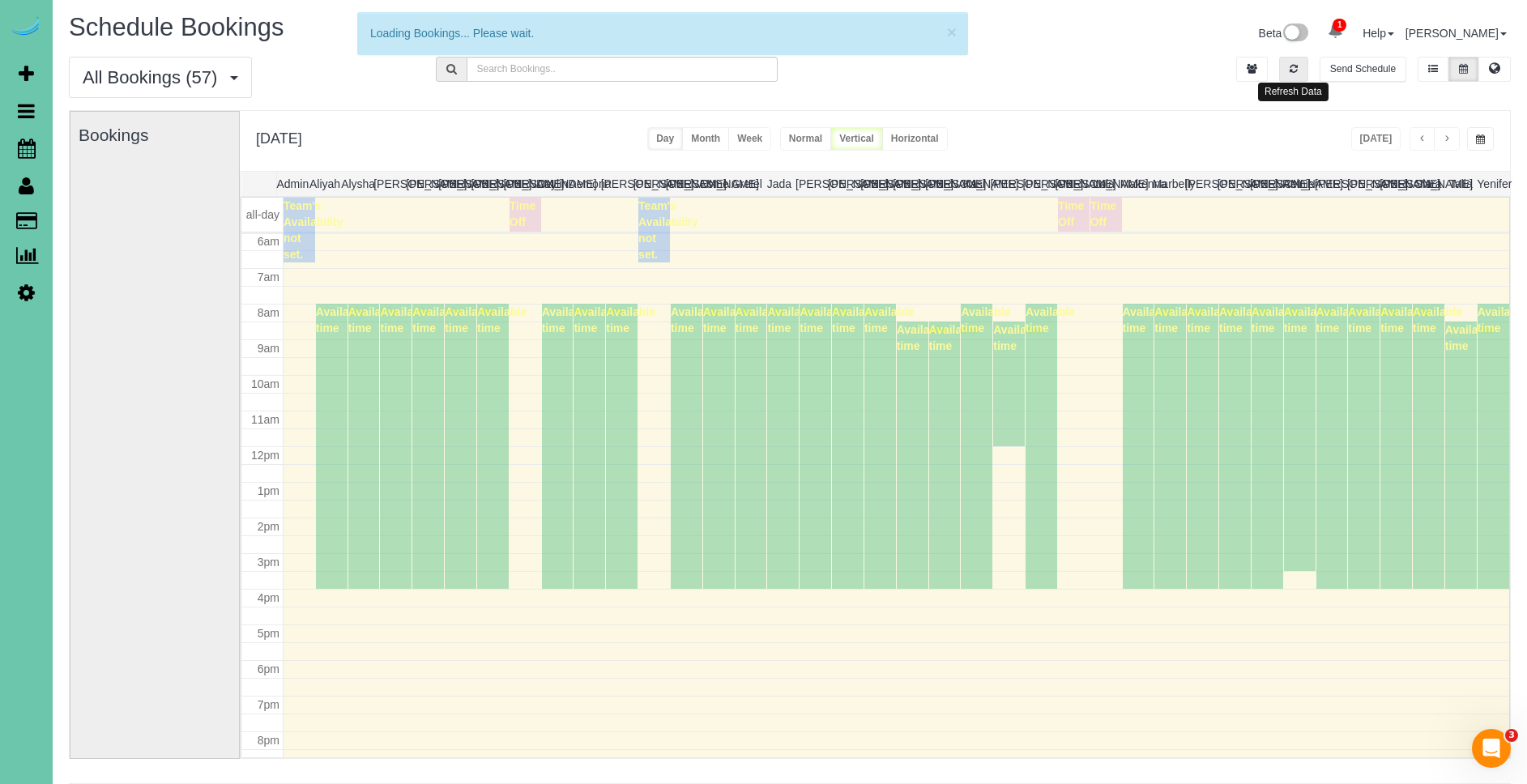
click at [1295, 74] on button "button" at bounding box center [1293, 69] width 29 height 25
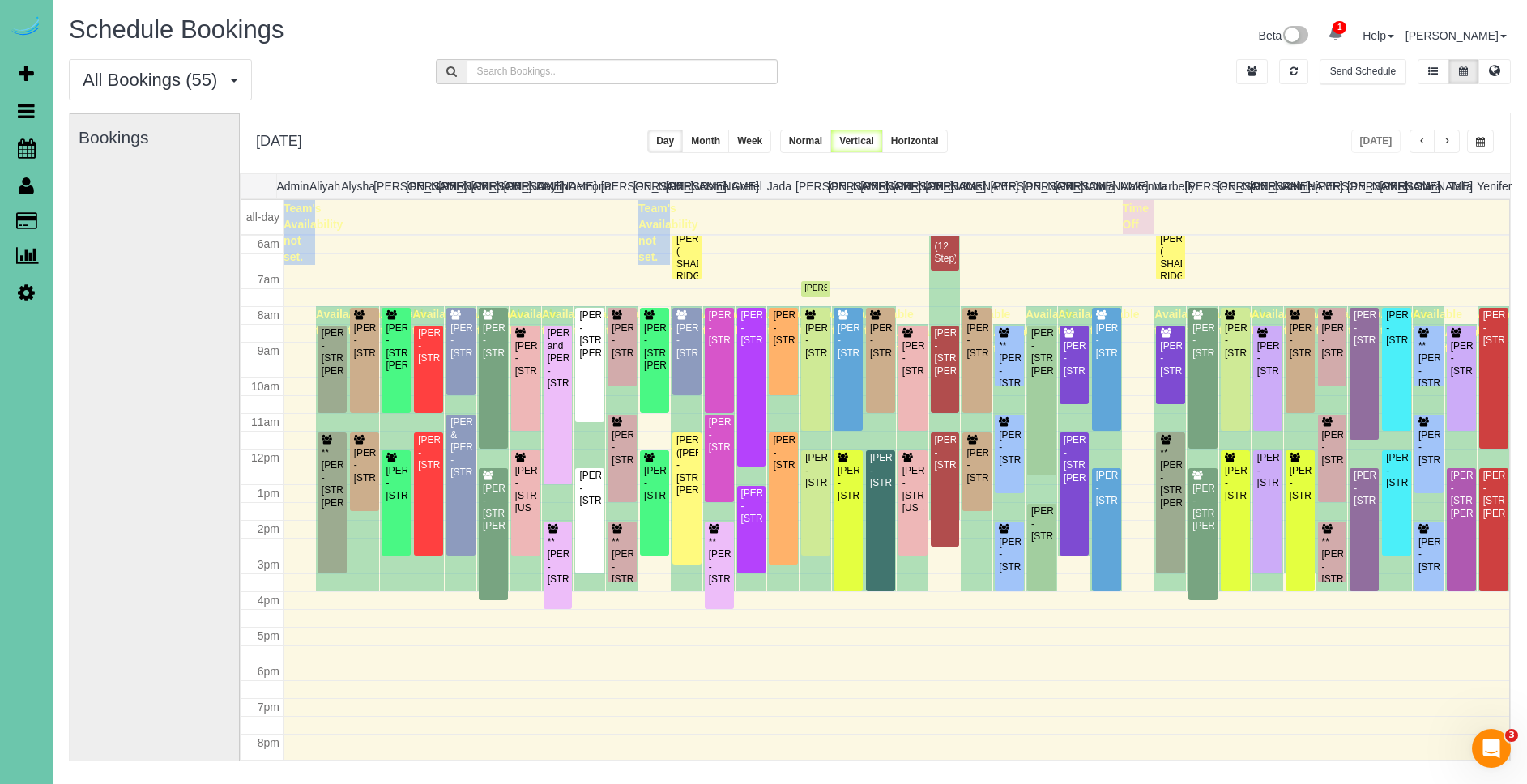
click at [1484, 145] on span "button" at bounding box center [1480, 142] width 9 height 10
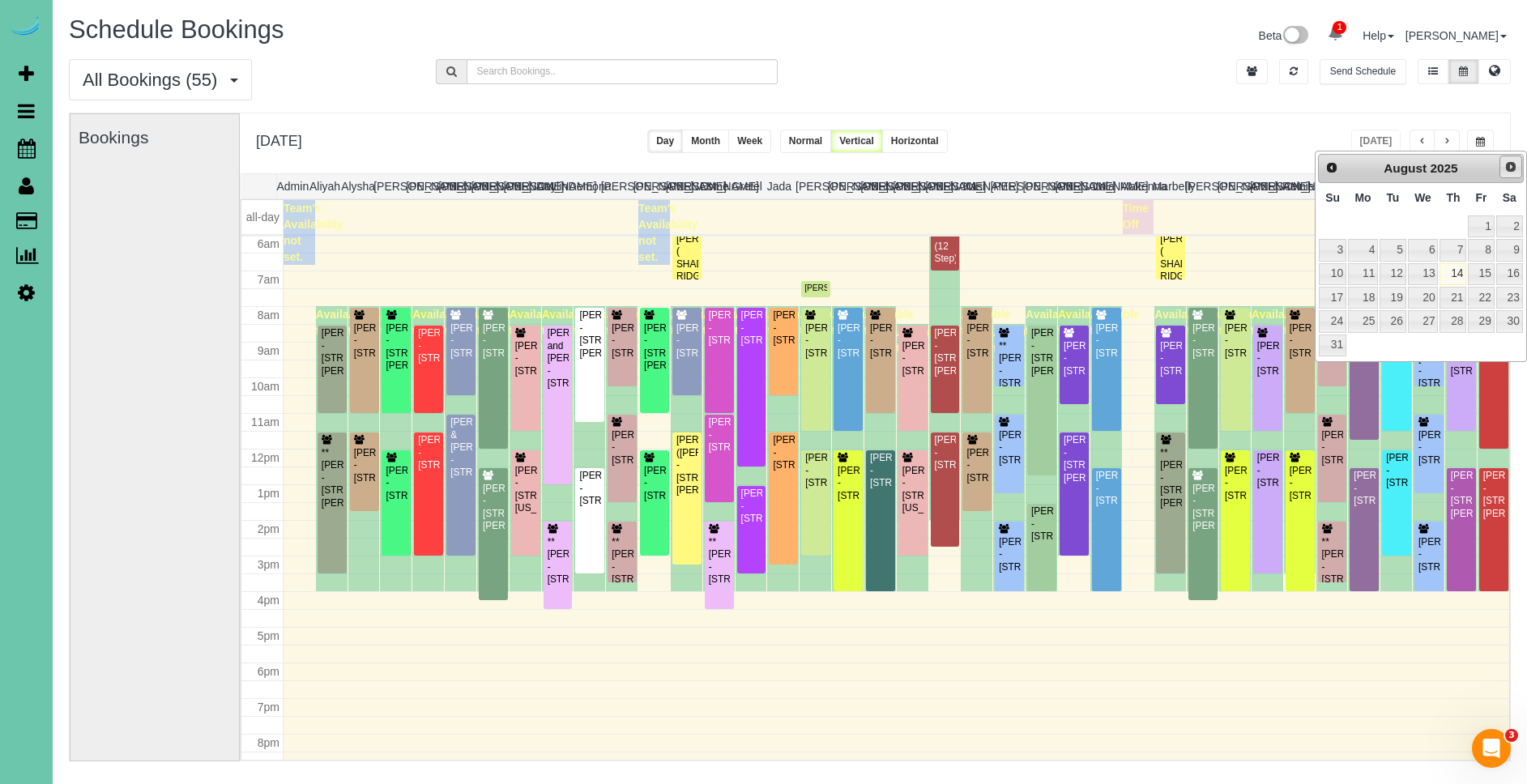
click at [1504, 166] on span "Next" at bounding box center [1510, 166] width 13 height 13
click at [1424, 273] on link "17" at bounding box center [1423, 274] width 31 height 22
type input "**********"
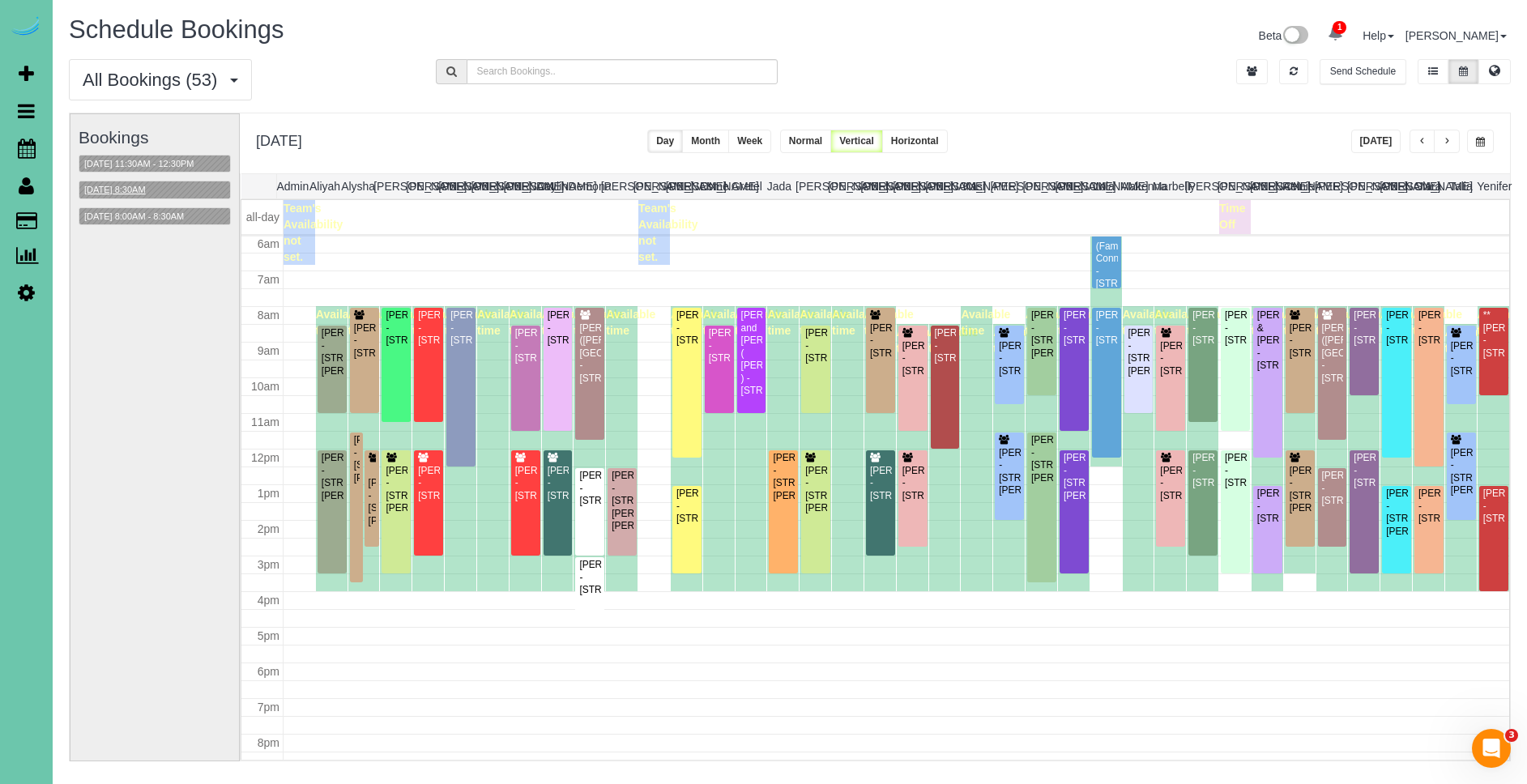
scroll to position [0, 1]
click at [121, 192] on button "[DATE] 8:30AM" at bounding box center [113, 189] width 71 height 17
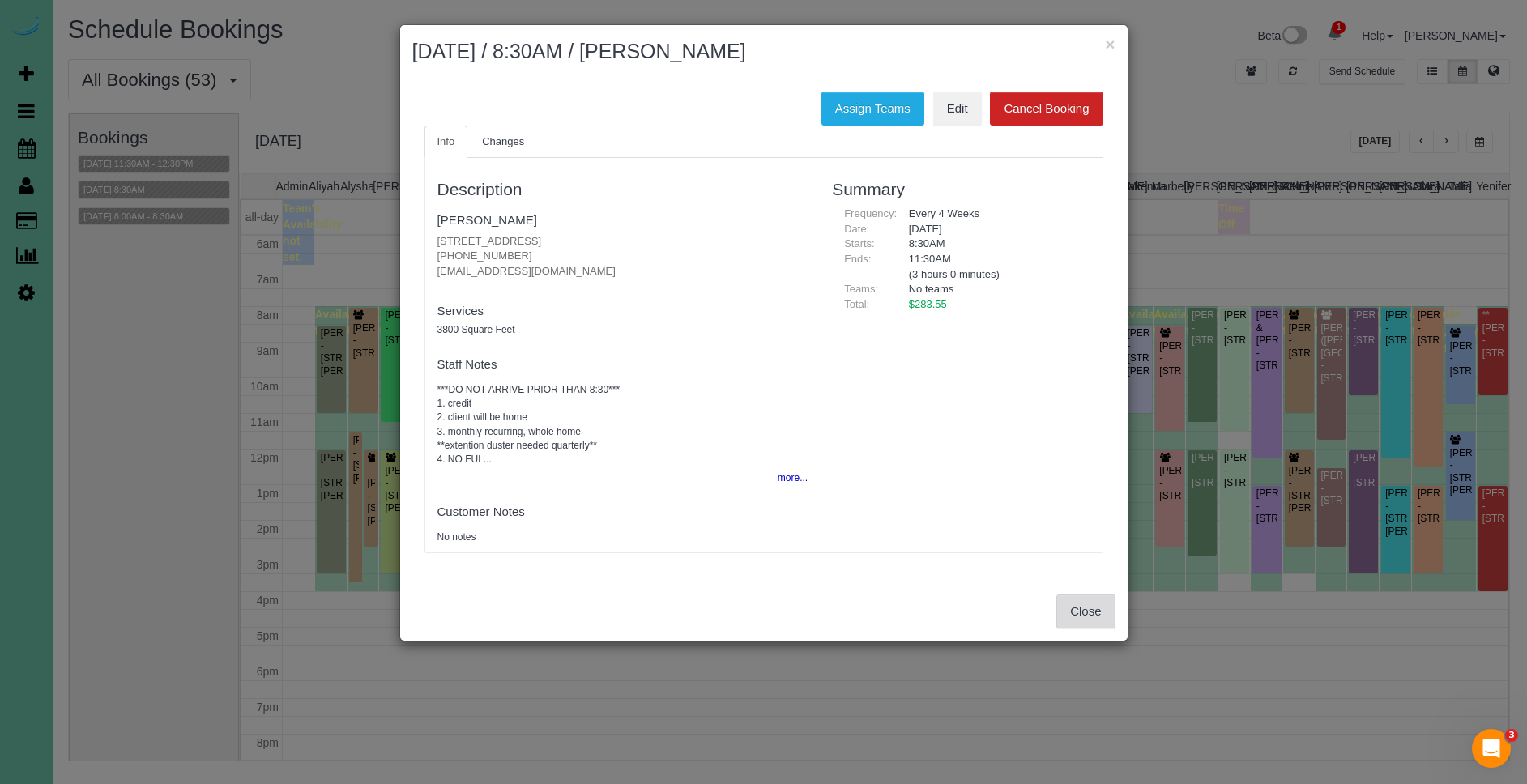
drag, startPoint x: 1087, startPoint y: 610, endPoint x: 747, endPoint y: 446, distance: 377.5
click at [1087, 610] on button "Close" at bounding box center [1086, 611] width 58 height 34
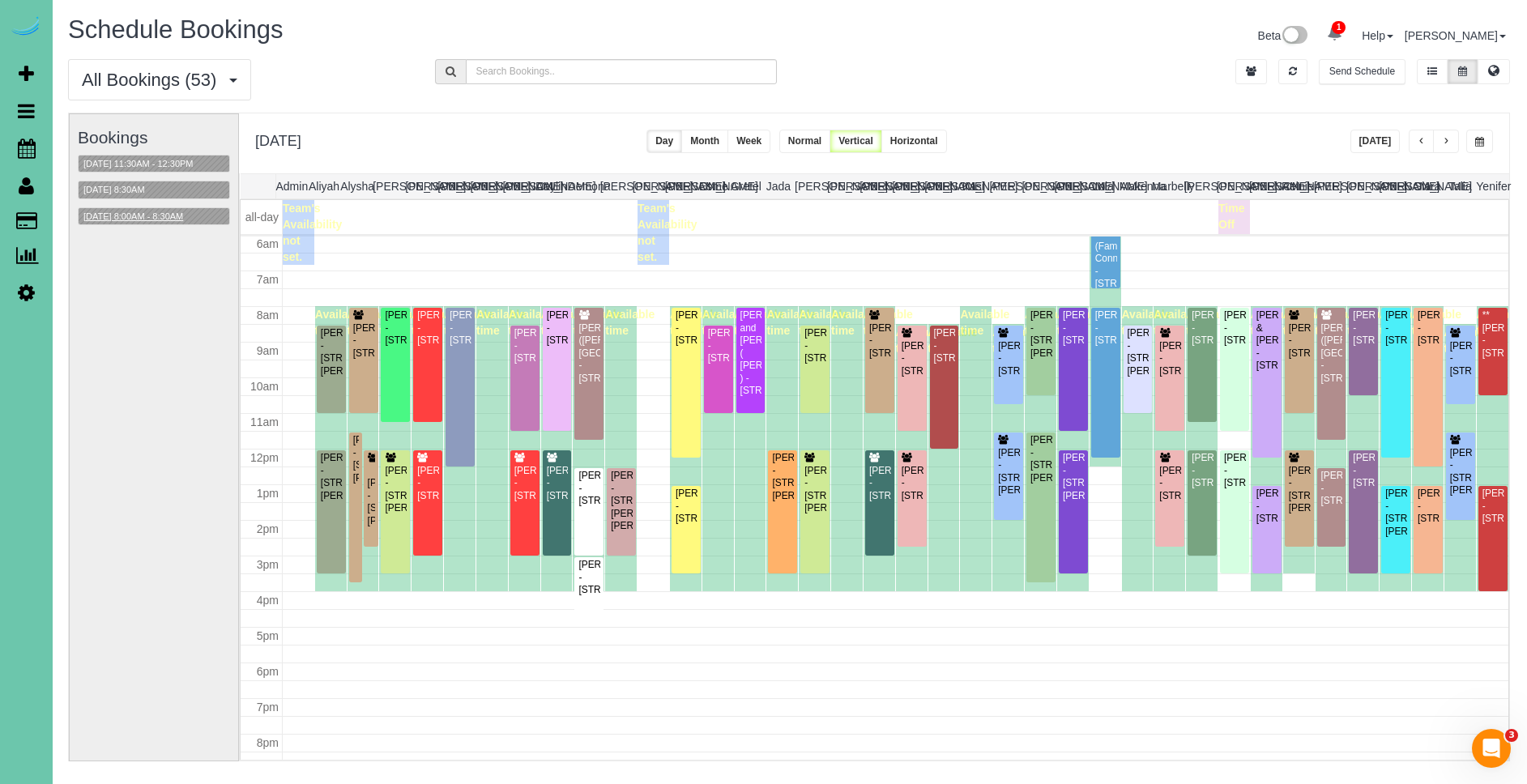
click at [174, 214] on button "[DATE] 8:00AM - 8:30AM" at bounding box center [133, 216] width 109 height 17
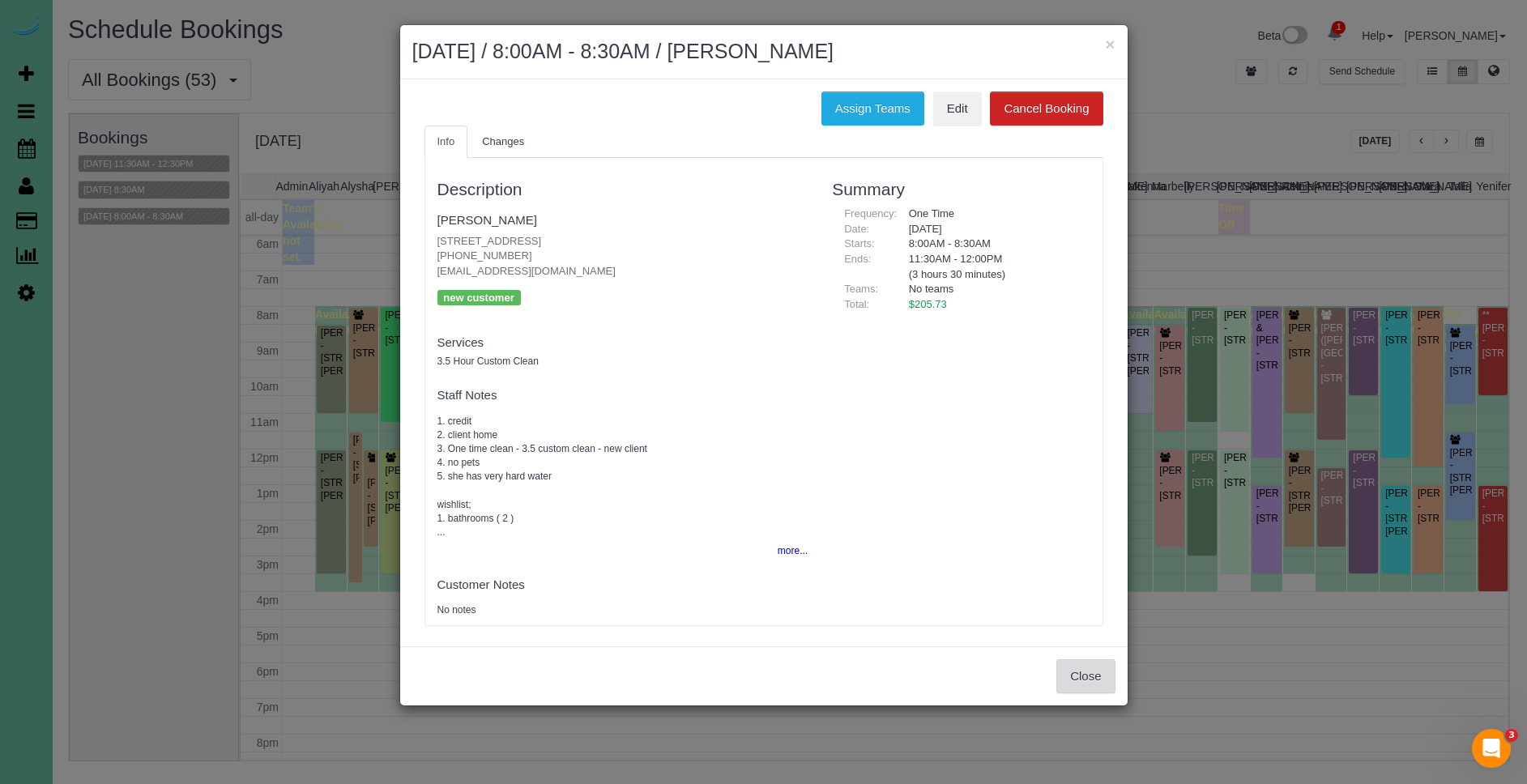
click at [1109, 687] on button "Close" at bounding box center [1086, 676] width 58 height 34
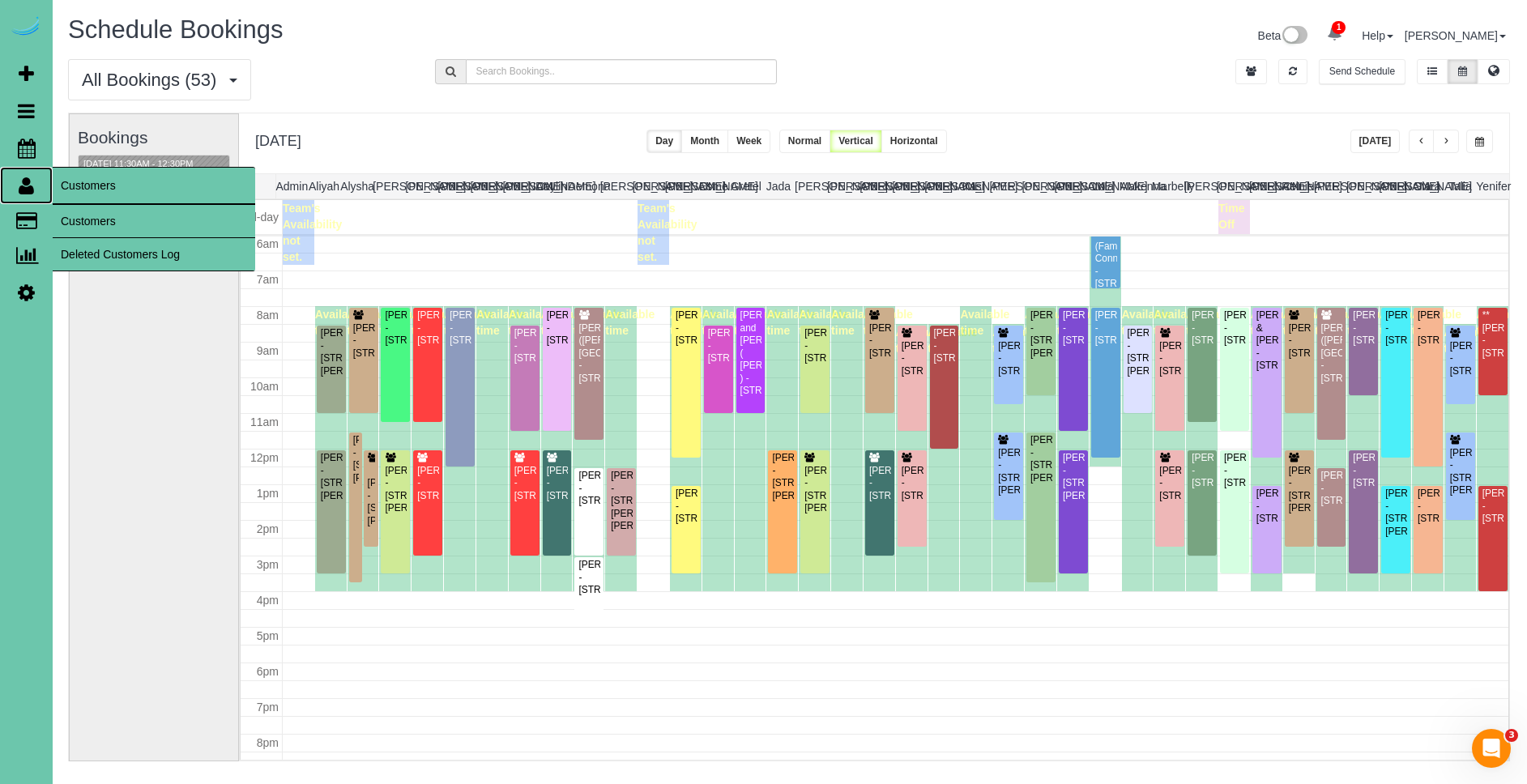
drag, startPoint x: 27, startPoint y: 186, endPoint x: 180, endPoint y: 243, distance: 163.3
click at [29, 186] on icon at bounding box center [26, 185] width 16 height 19
drag, startPoint x: 81, startPoint y: 216, endPoint x: 106, endPoint y: 205, distance: 27.3
click at [81, 216] on link "Customers" at bounding box center [154, 221] width 202 height 33
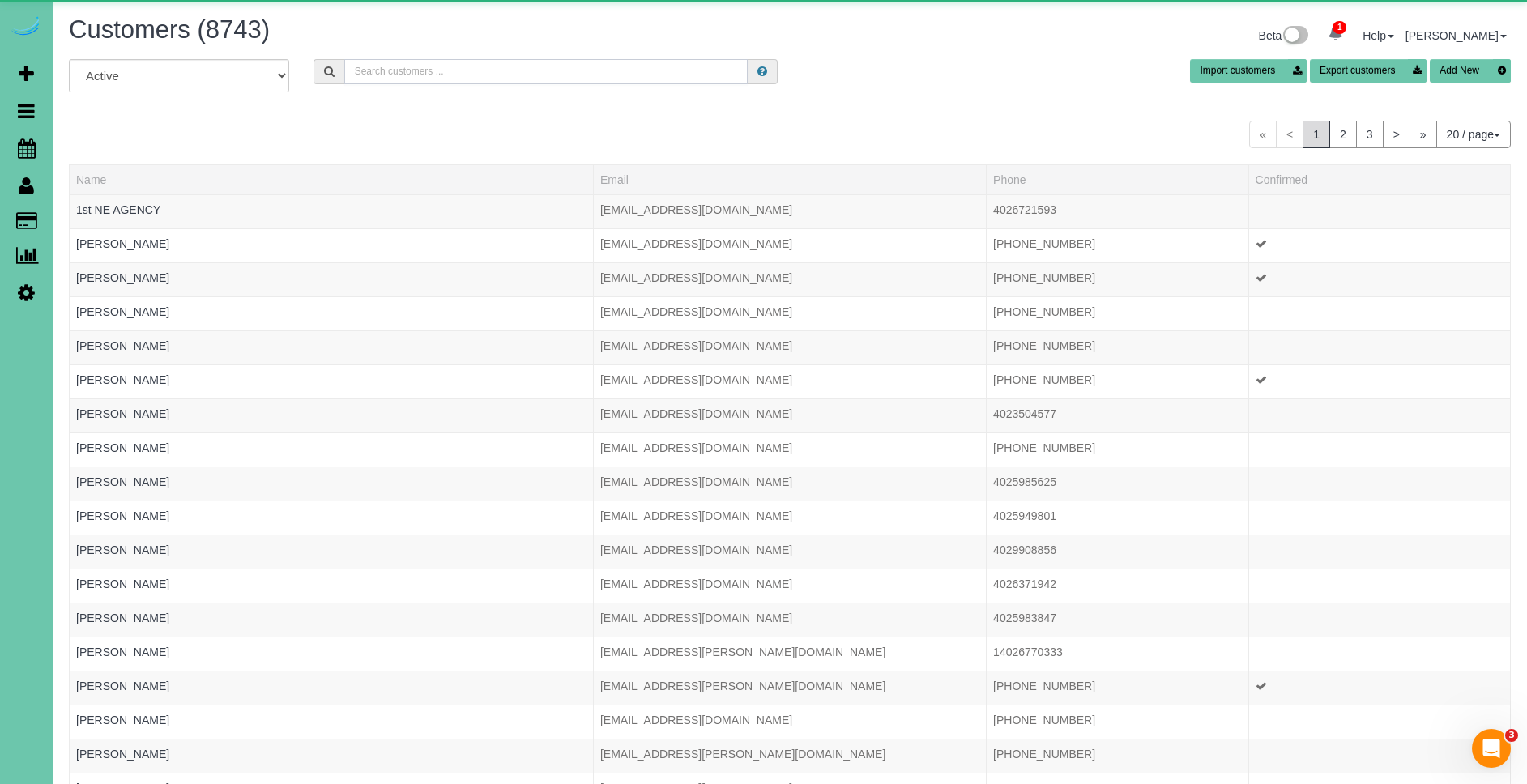
click at [589, 77] on input "text" at bounding box center [546, 71] width 404 height 25
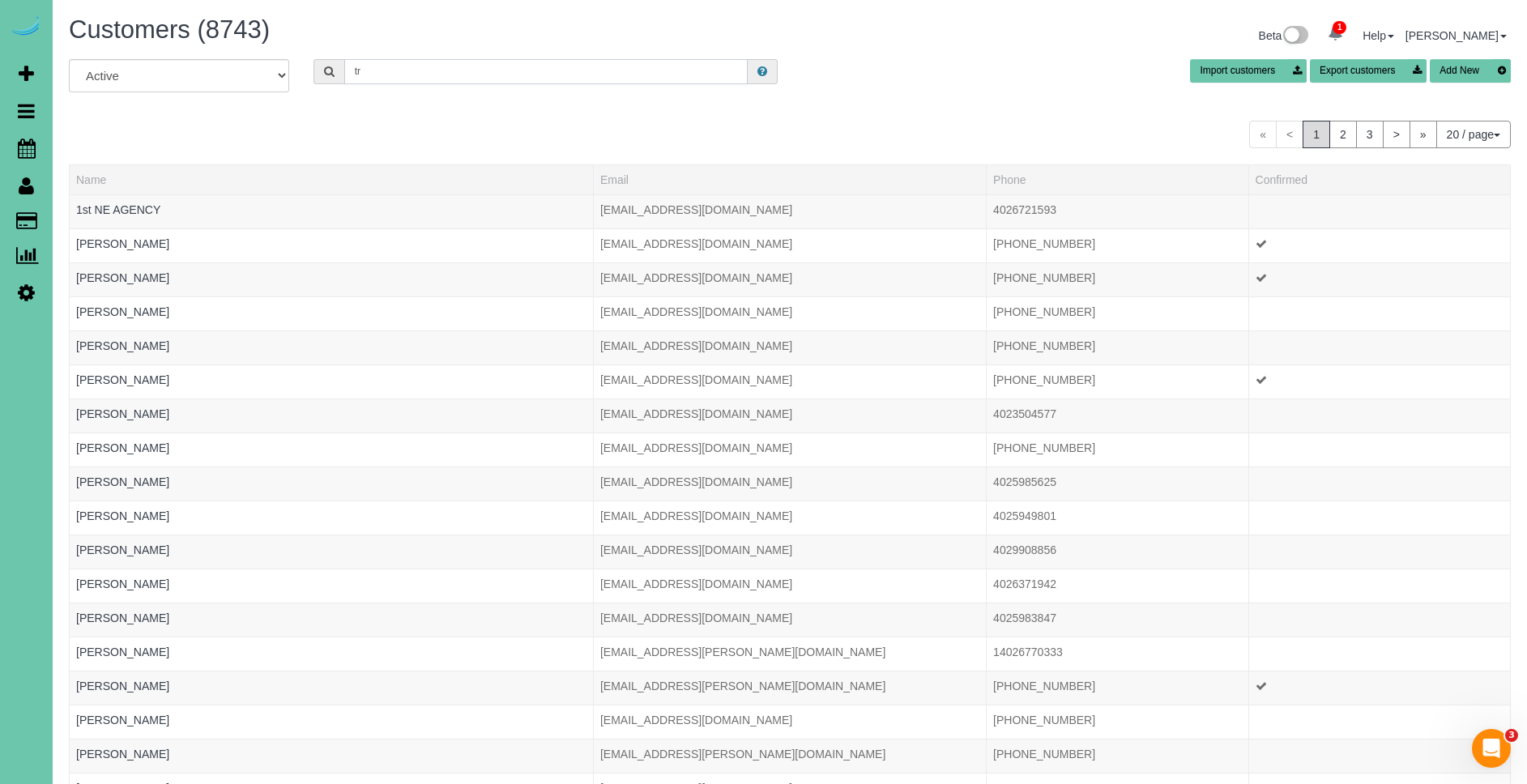
type input "t"
click at [1487, 73] on button "Add New" at bounding box center [1471, 70] width 81 height 24
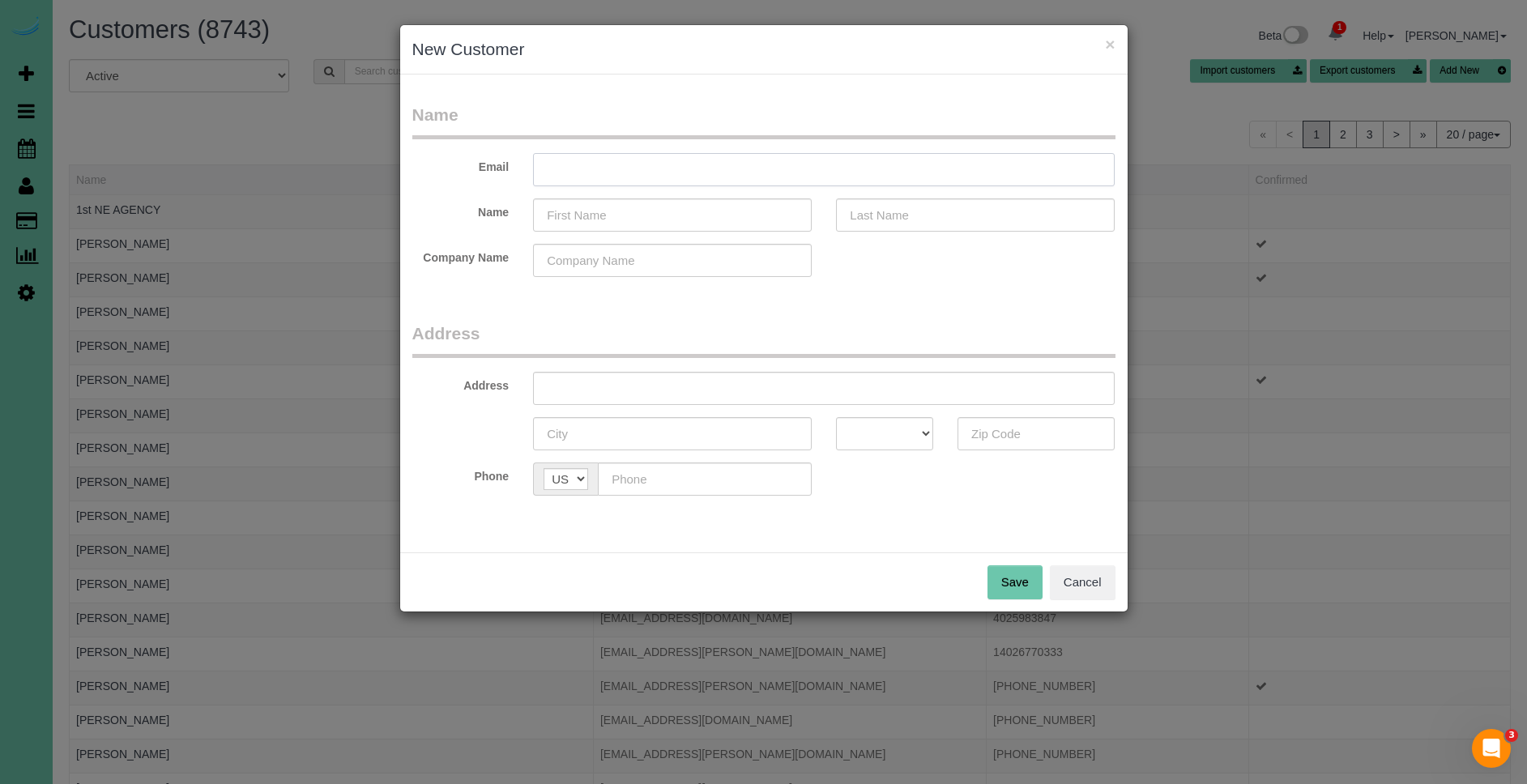
click at [730, 171] on input "text" at bounding box center [824, 170] width 582 height 33
type input "[EMAIL_ADDRESS][DOMAIN_NAME]"
click at [722, 207] on input "text" at bounding box center [672, 215] width 279 height 33
type input "[PERSON_NAME]"
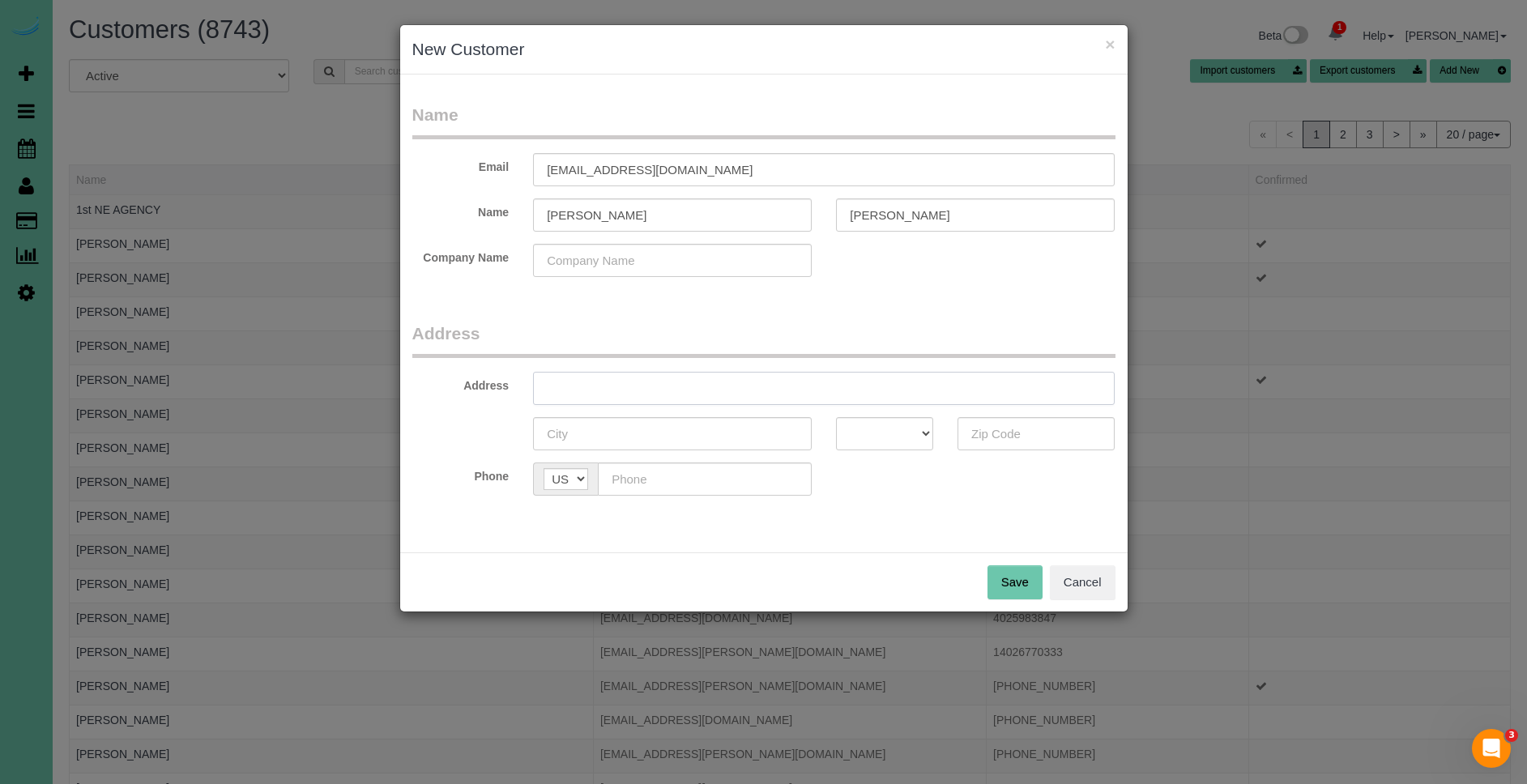
click at [659, 381] on input "text" at bounding box center [824, 388] width 582 height 33
type input "[STREET_ADDRESS]"
click at [656, 432] on input "text" at bounding box center [672, 434] width 279 height 33
type input "[GEOGRAPHIC_DATA]"
click at [872, 436] on select "AK AL AR AZ CA CO CT DC DE FL [GEOGRAPHIC_DATA] HI IA ID IL IN KS [GEOGRAPHIC_D…" at bounding box center [884, 434] width 98 height 33
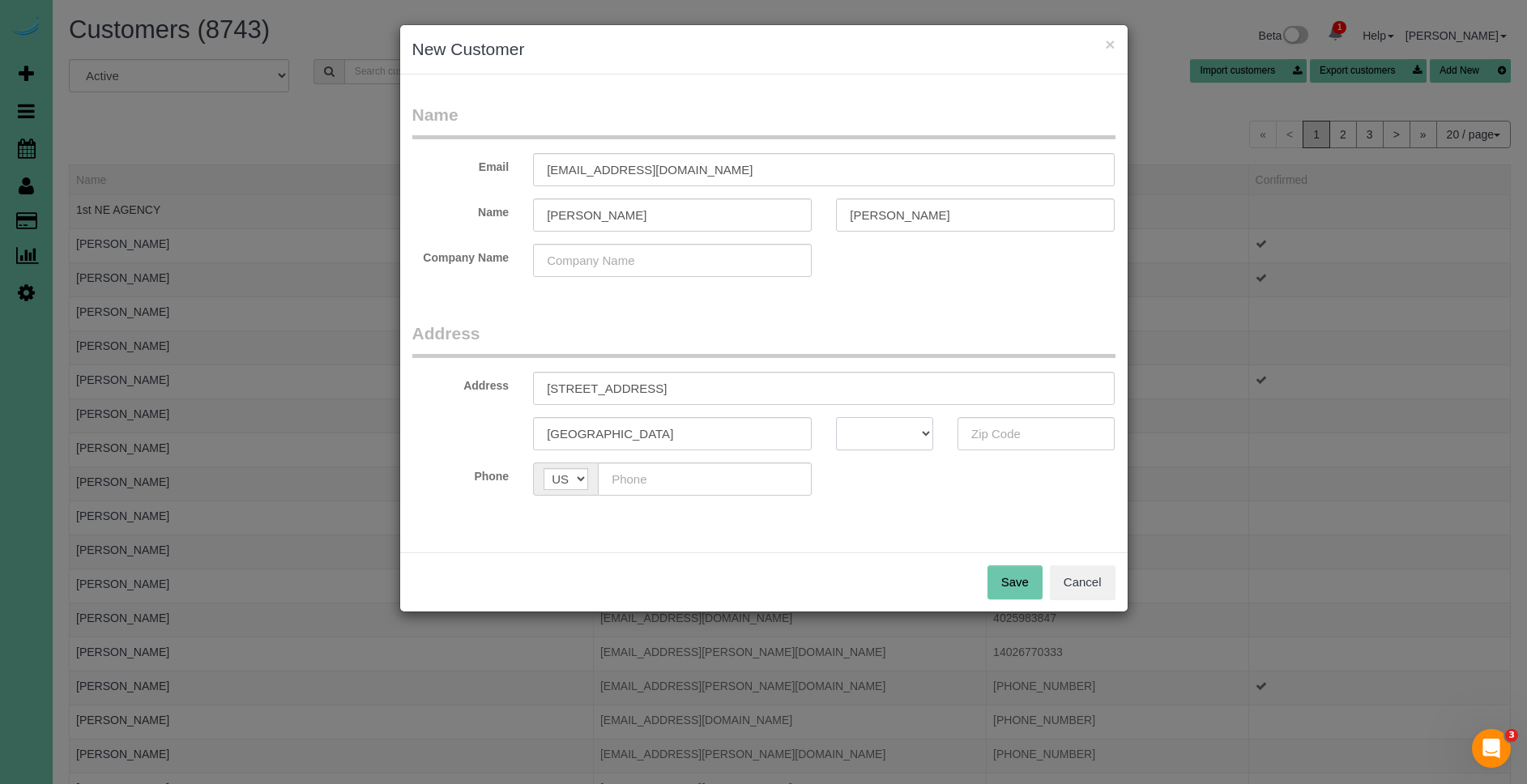
select select "NE"
click at [1031, 435] on input "text" at bounding box center [1036, 434] width 158 height 33
type input "68152"
click at [674, 484] on input "text" at bounding box center [704, 479] width 214 height 33
type input "[PHONE_NUMBER]"
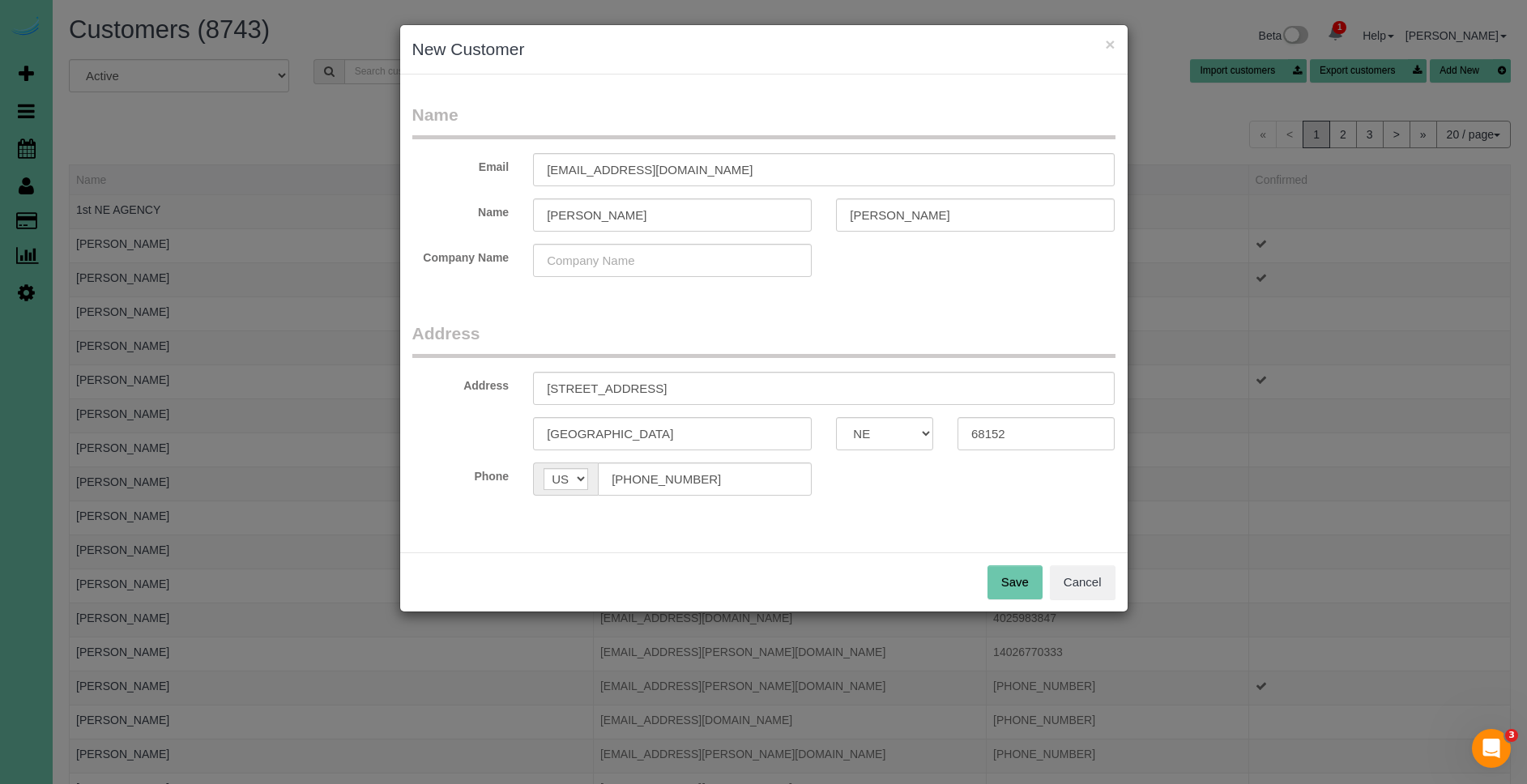
click at [1016, 584] on button "Save" at bounding box center [1014, 582] width 55 height 34
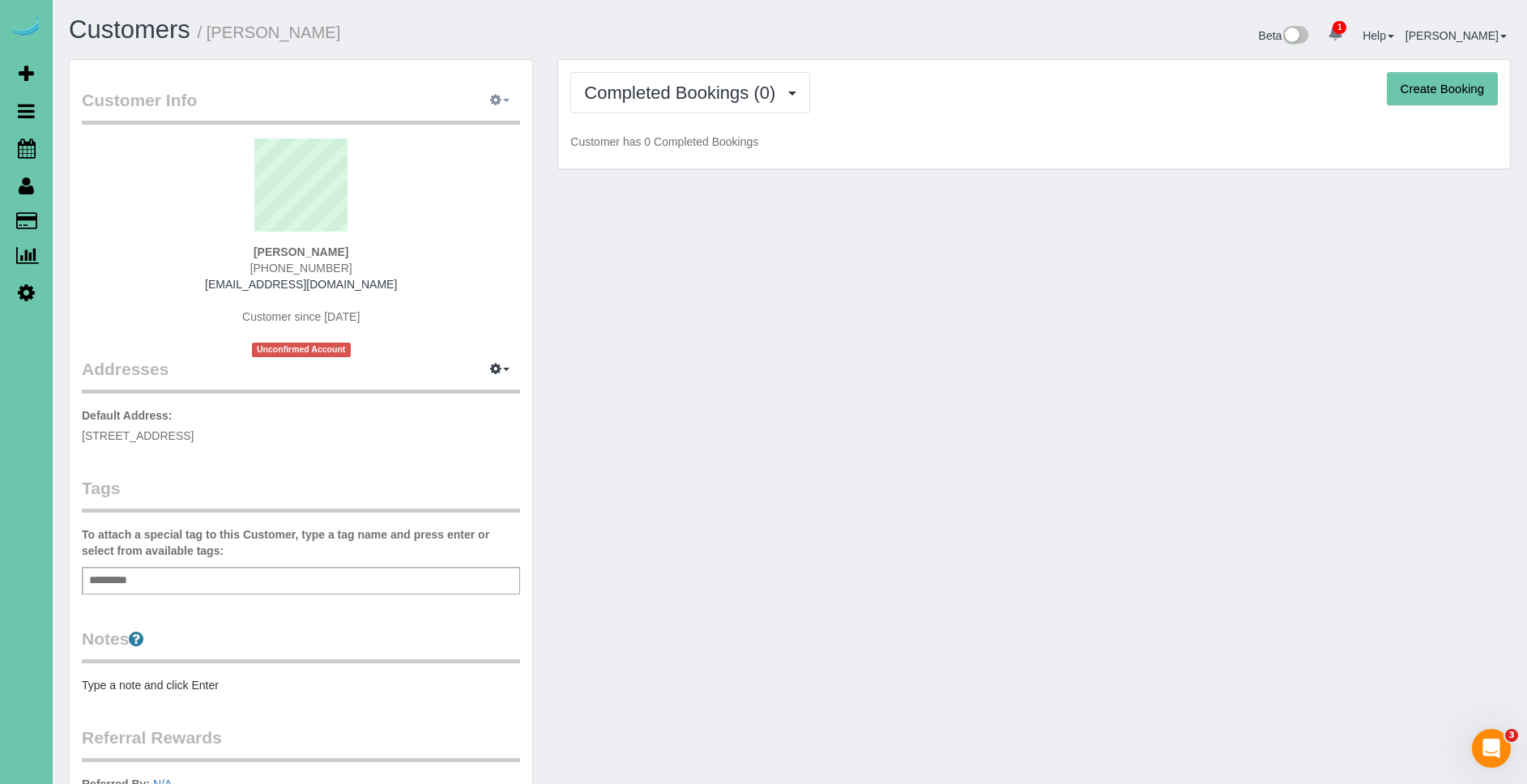
click at [499, 98] on icon "button" at bounding box center [496, 99] width 11 height 10
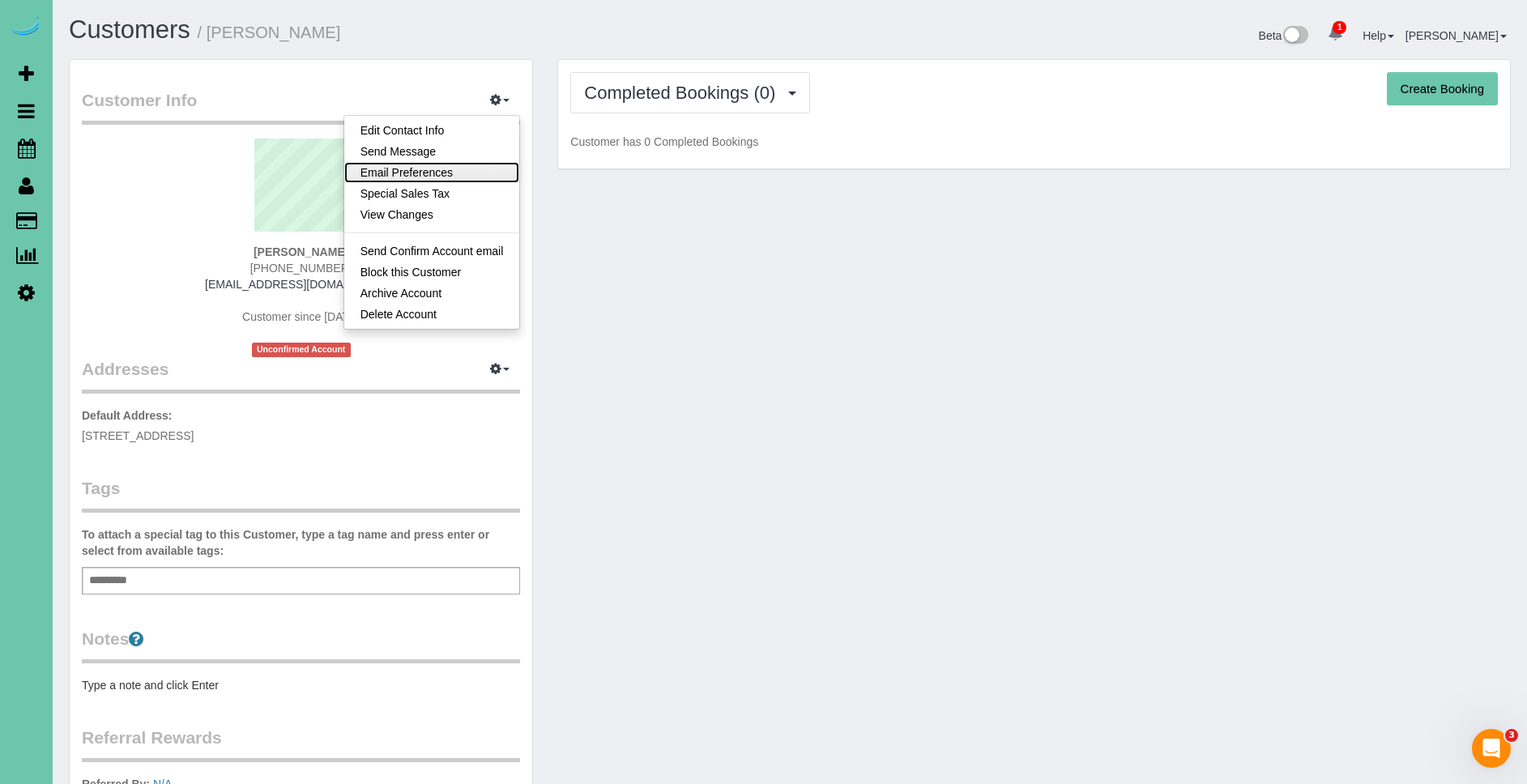
click at [490, 181] on link "Email Preferences" at bounding box center [433, 172] width 176 height 21
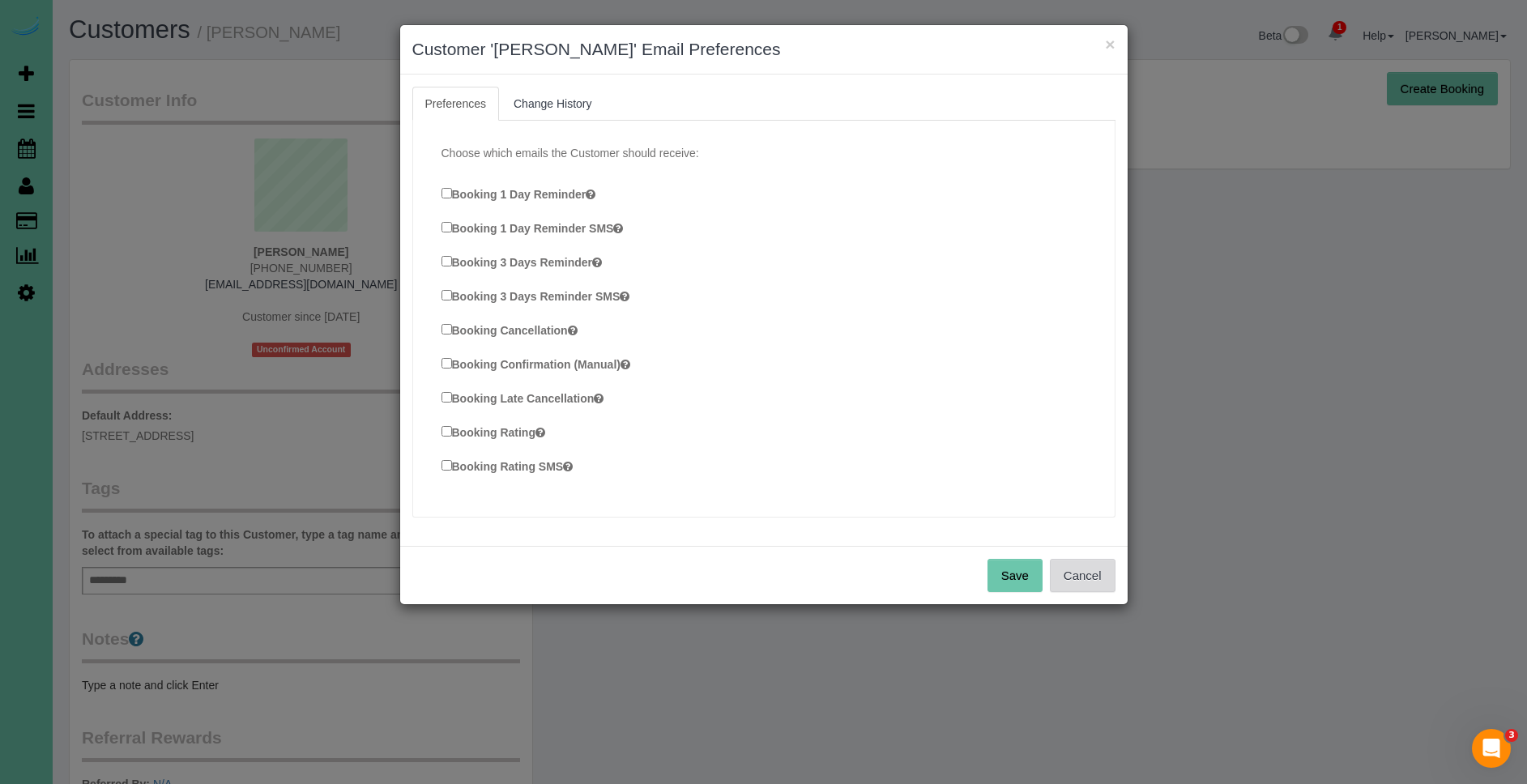
drag, startPoint x: 1073, startPoint y: 570, endPoint x: 1076, endPoint y: 451, distance: 119.0
click at [1073, 570] on button "Cancel" at bounding box center [1082, 576] width 66 height 34
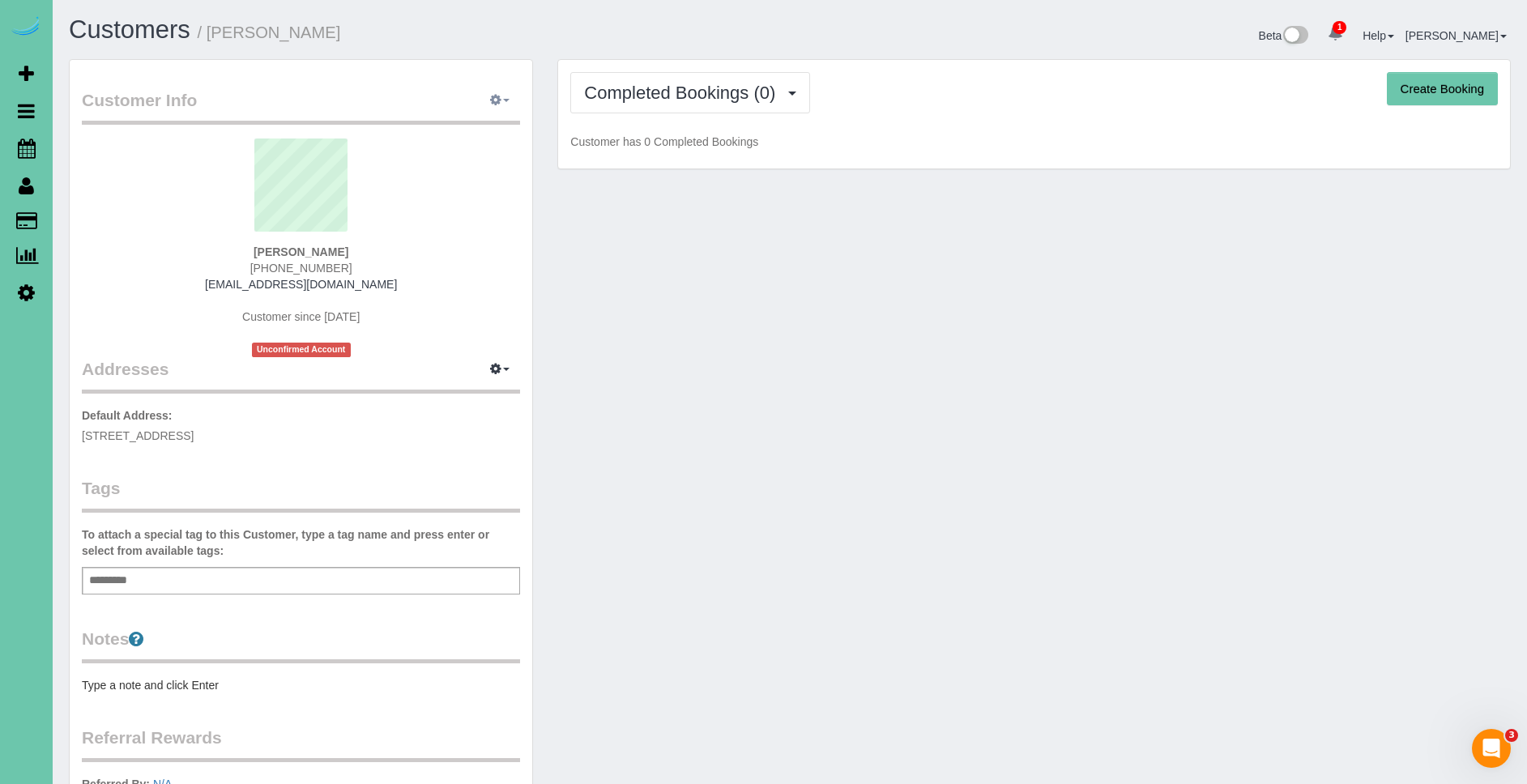
click at [499, 98] on icon "button" at bounding box center [496, 99] width 11 height 10
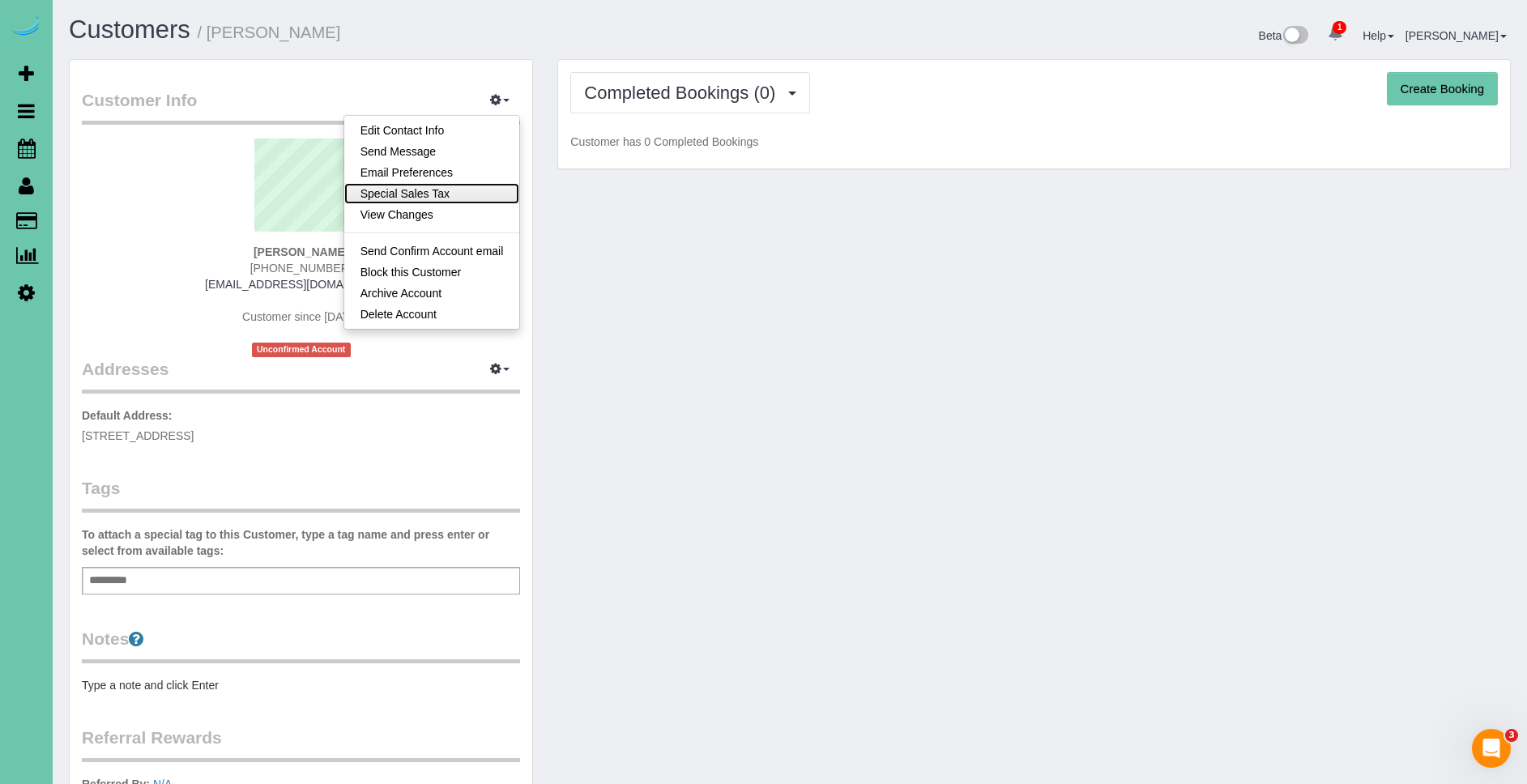
click at [491, 194] on link "Special Sales Tax" at bounding box center [433, 193] width 176 height 21
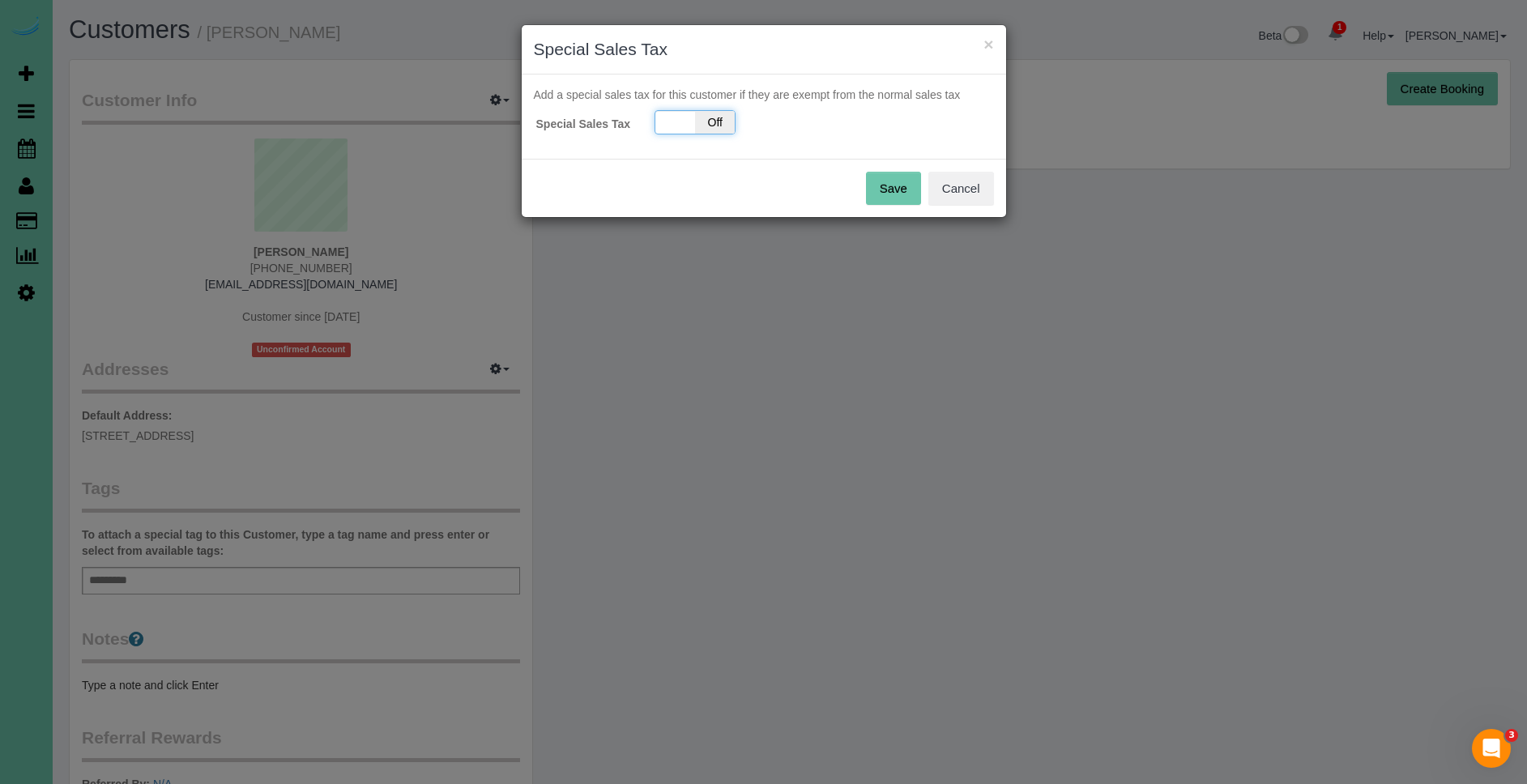
click at [718, 127] on span "Off" at bounding box center [715, 122] width 40 height 23
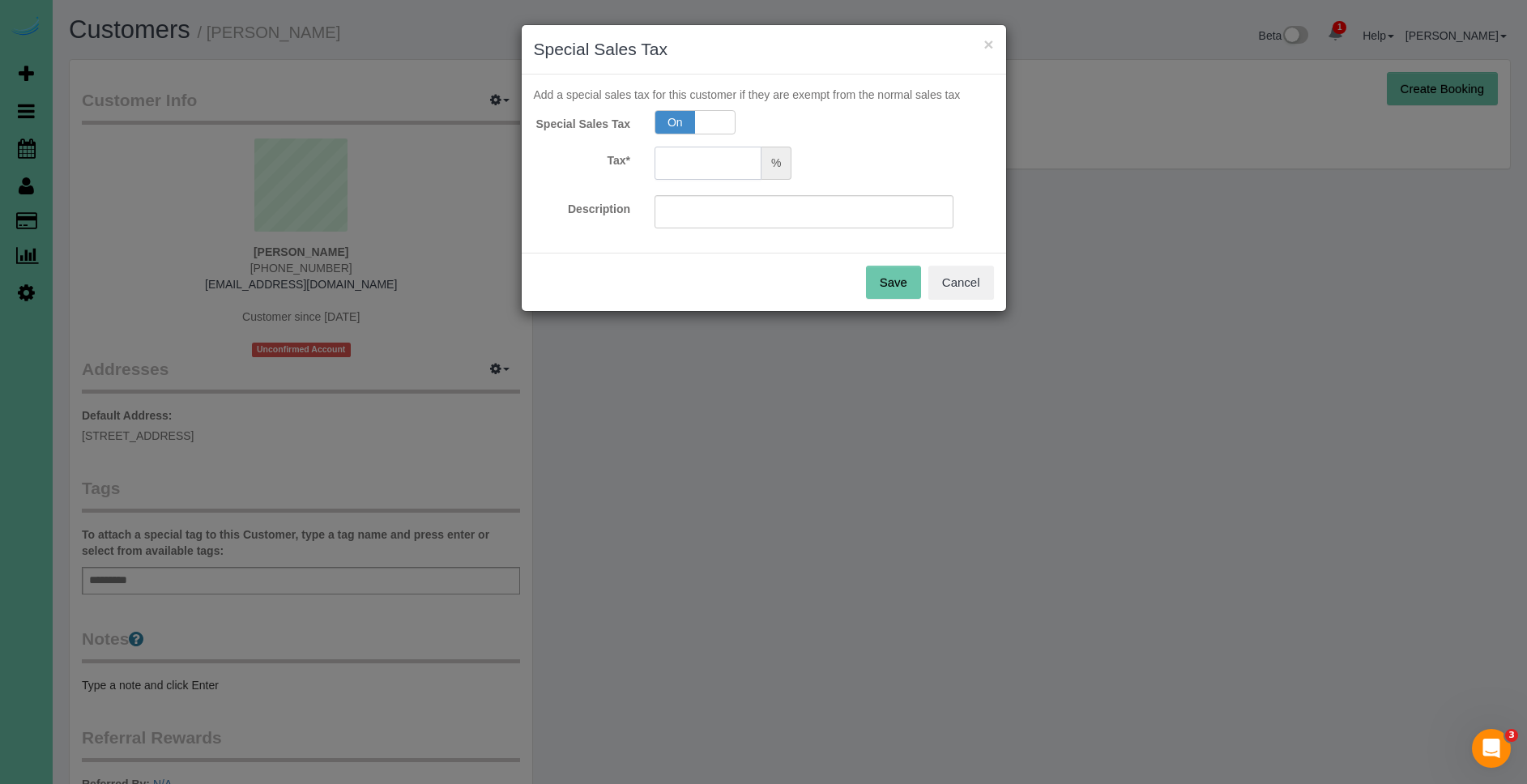
click at [727, 158] on input "text" at bounding box center [709, 163] width 107 height 33
type input "5.5"
click at [750, 207] on input "text" at bounding box center [804, 212] width 299 height 33
type input "5.5"
click at [914, 286] on button "Save" at bounding box center [893, 282] width 55 height 34
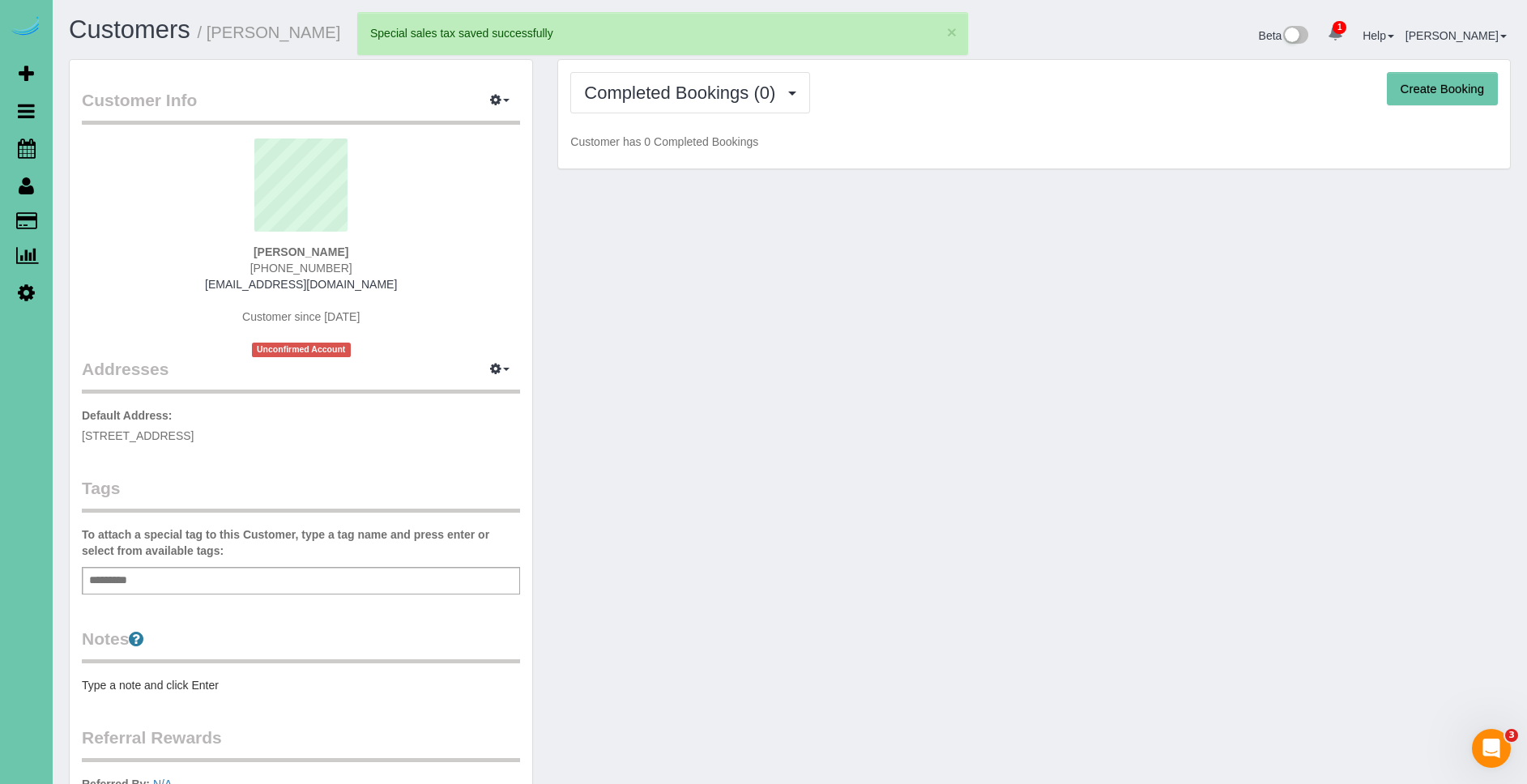
scroll to position [270, 0]
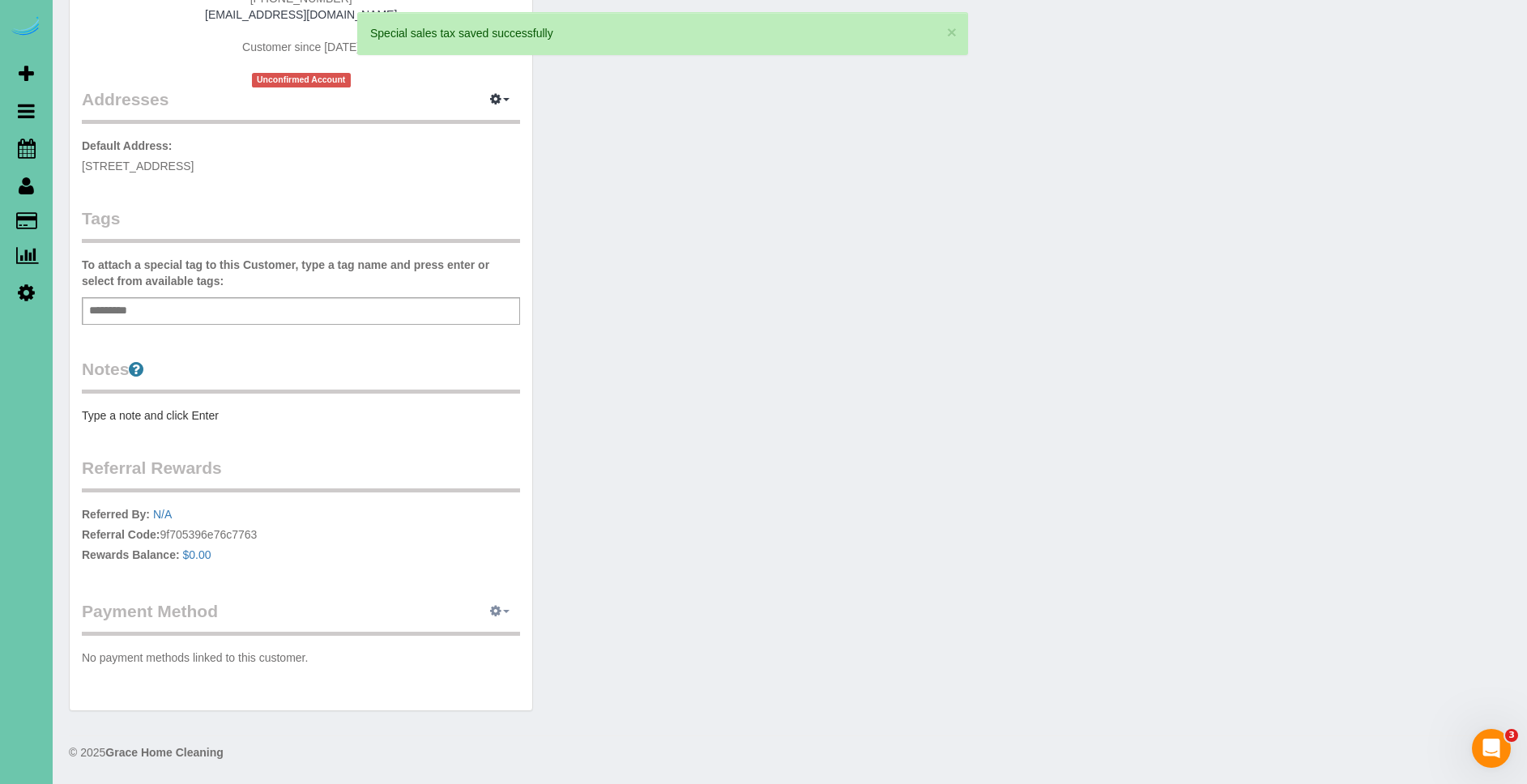
click at [491, 610] on icon "button" at bounding box center [496, 610] width 11 height 10
click at [467, 668] on link "Add Credit/Debit Card" at bounding box center [444, 663] width 151 height 21
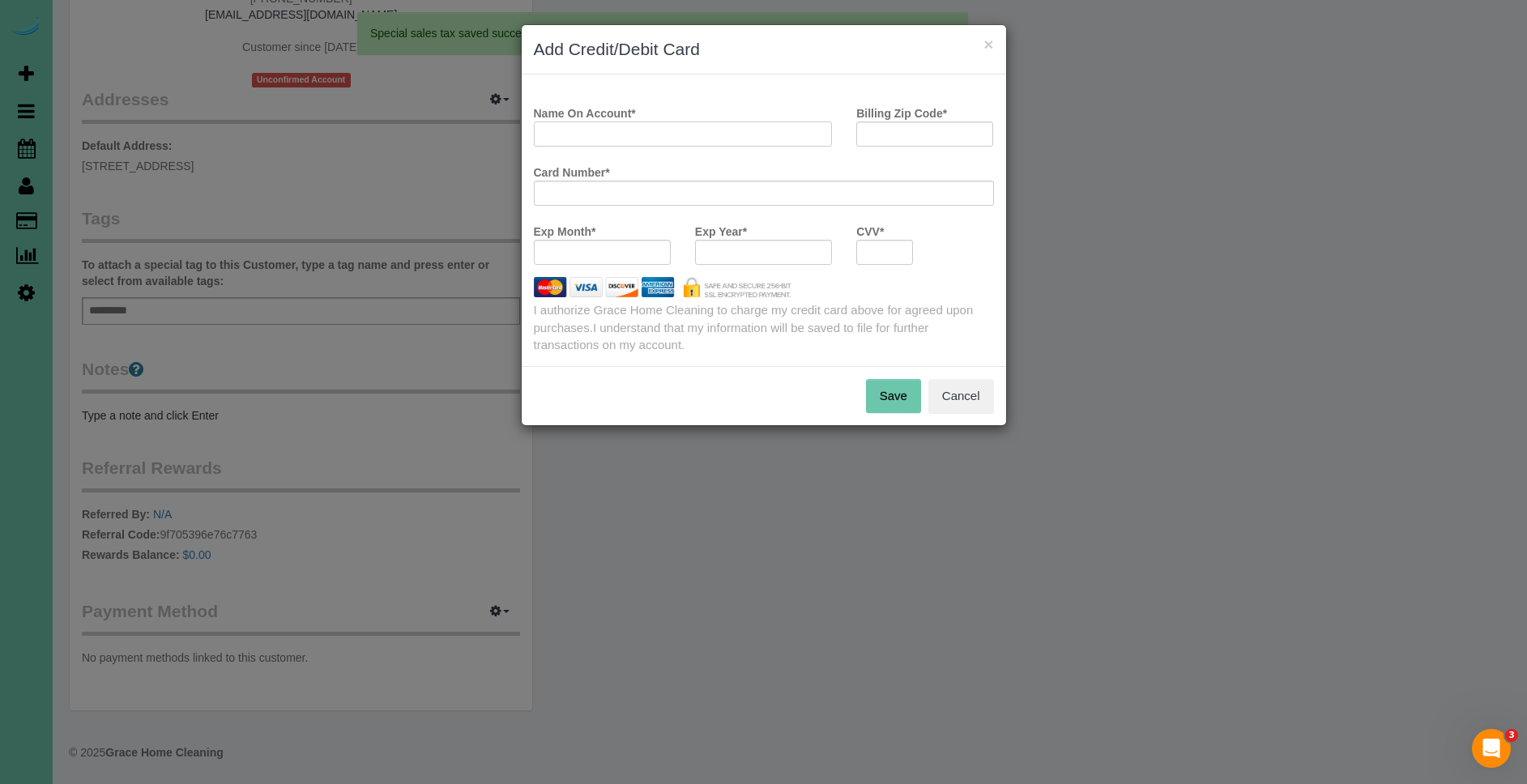
click at [627, 143] on input "Name On Account *" at bounding box center [683, 134] width 299 height 25
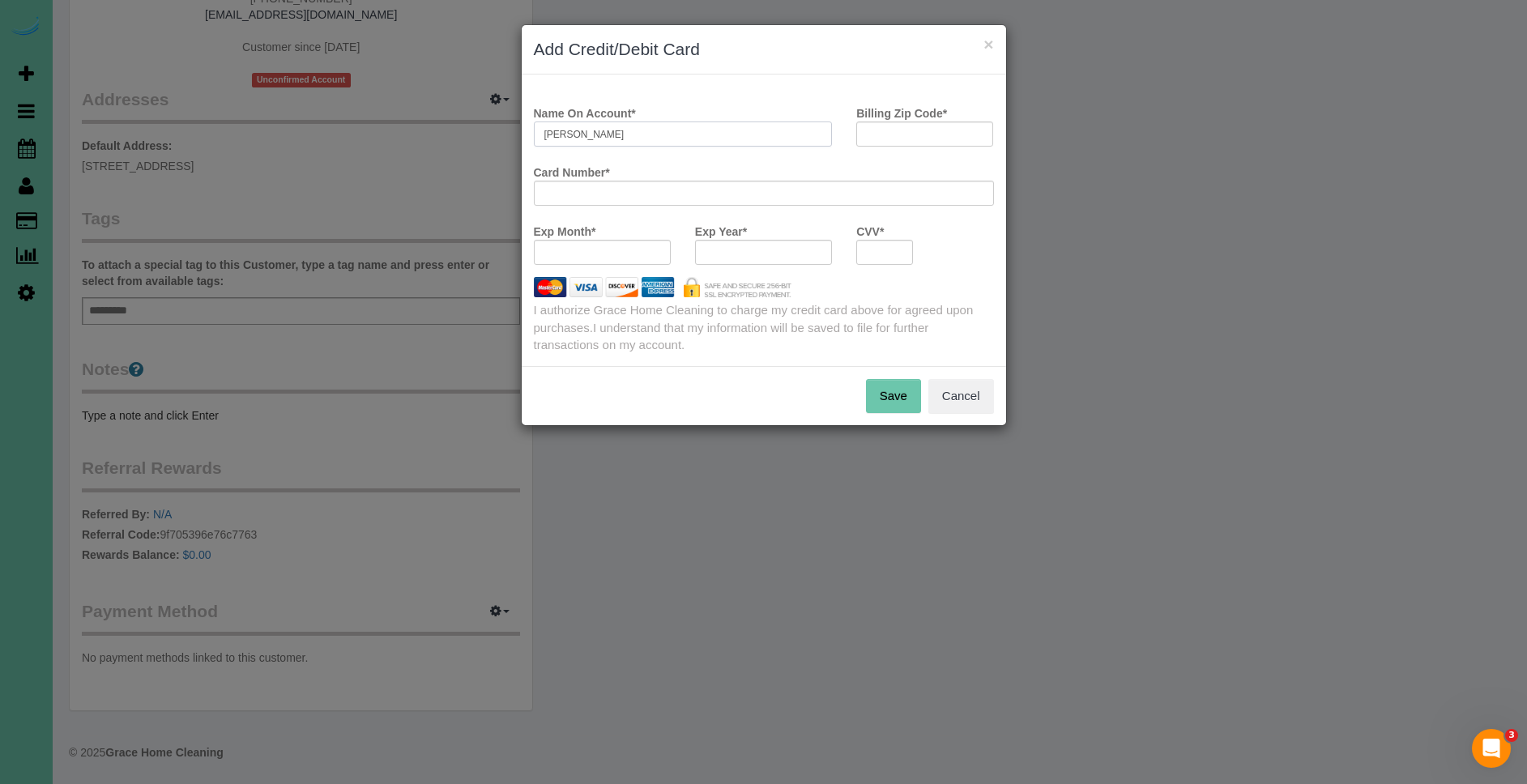
type input "[PERSON_NAME]"
click at [878, 136] on input "Billing Zip Code *" at bounding box center [925, 134] width 137 height 25
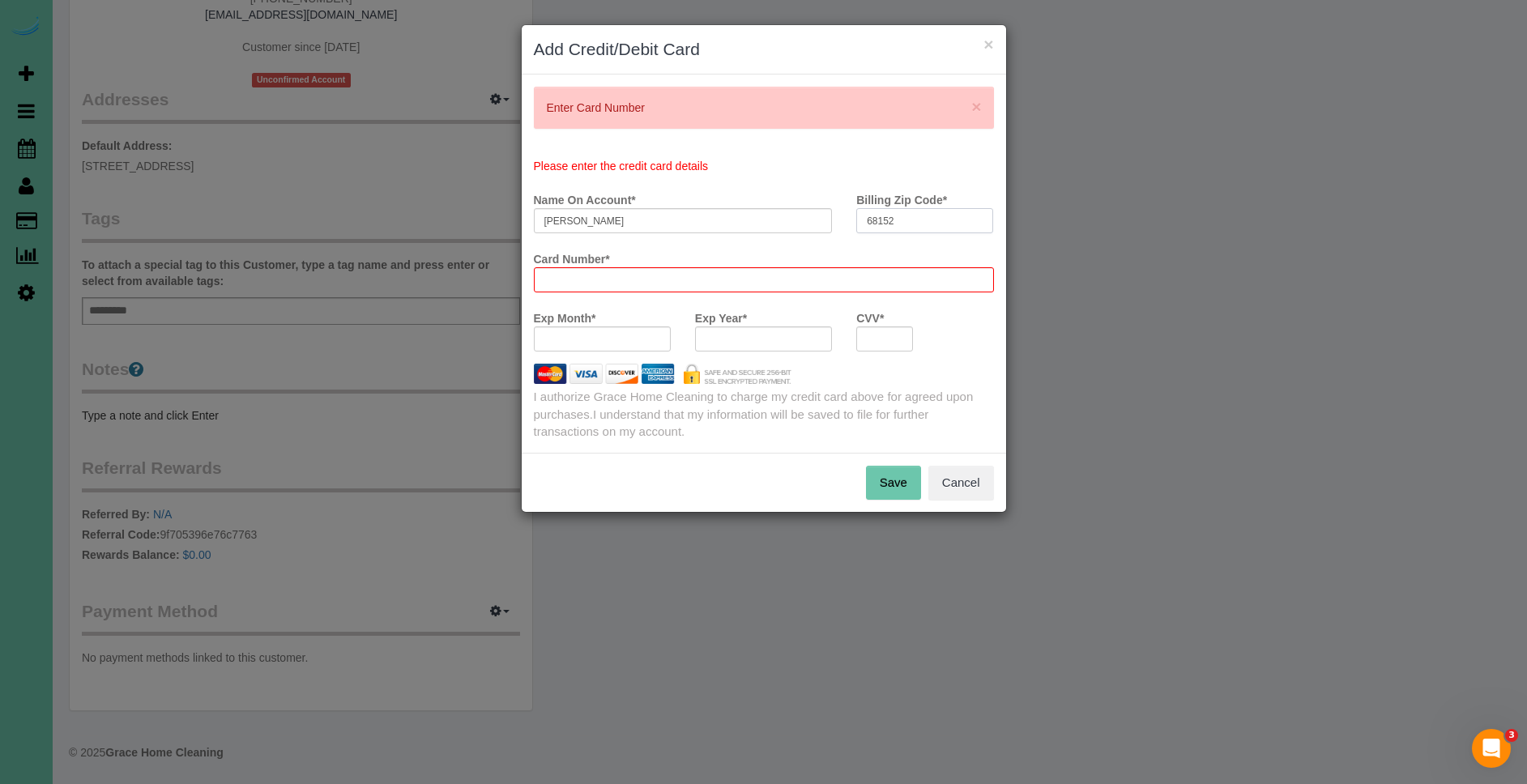
drag, startPoint x: 910, startPoint y: 135, endPoint x: 680, endPoint y: 103, distance: 232.2
click at [680, 103] on div "× Enter Card Number Please enter the credit card details Name On Account * [PER…" at bounding box center [764, 264] width 484 height 378
drag, startPoint x: 895, startPoint y: 218, endPoint x: 811, endPoint y: 215, distance: 84.1
click at [811, 215] on div "Name On Account * [PERSON_NAME] Billing Zip Code * 68152" at bounding box center [764, 215] width 484 height 59
type input "68114"
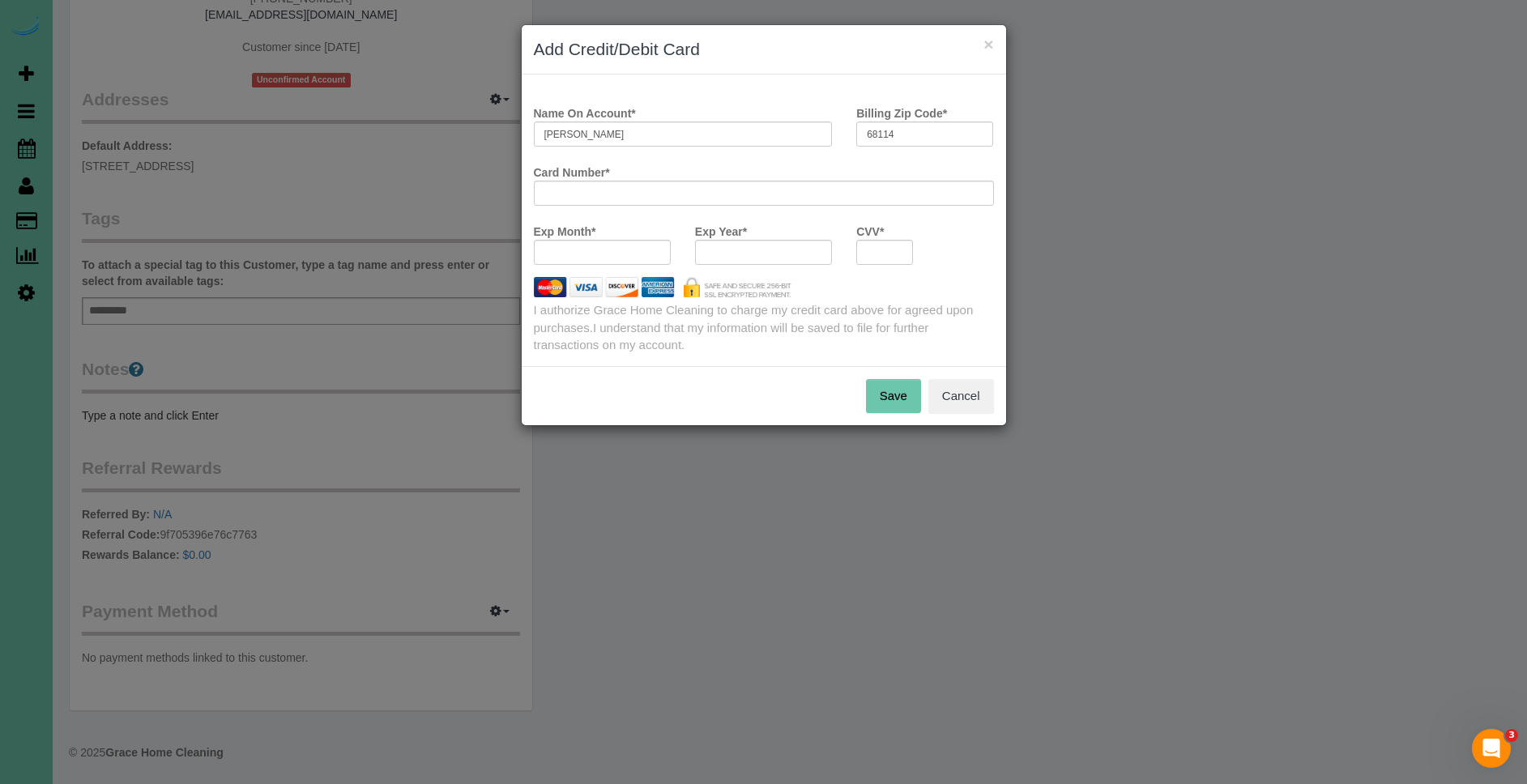
click at [886, 388] on button "Save" at bounding box center [893, 396] width 55 height 34
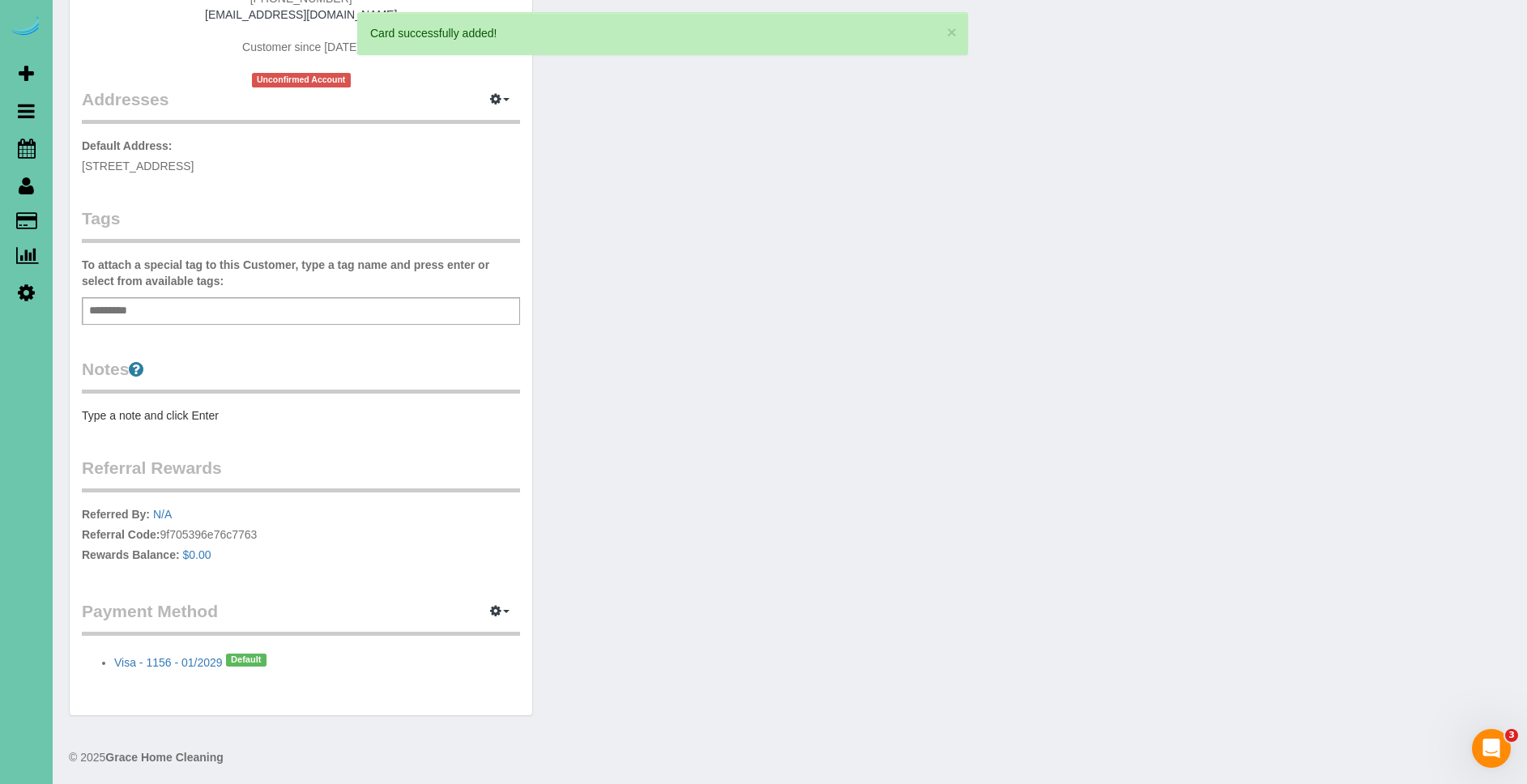
scroll to position [0, 0]
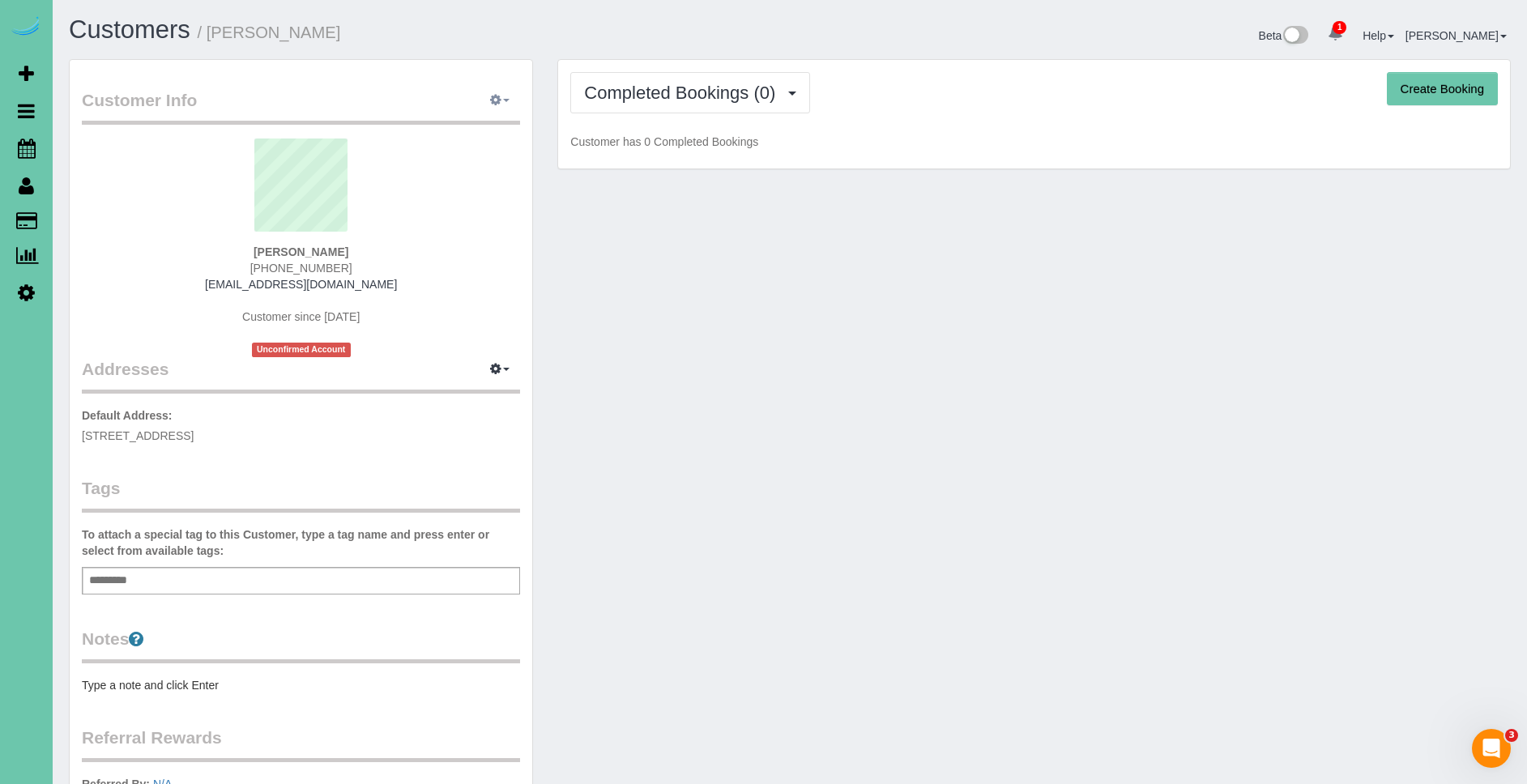
click at [509, 102] on button "button" at bounding box center [500, 100] width 40 height 25
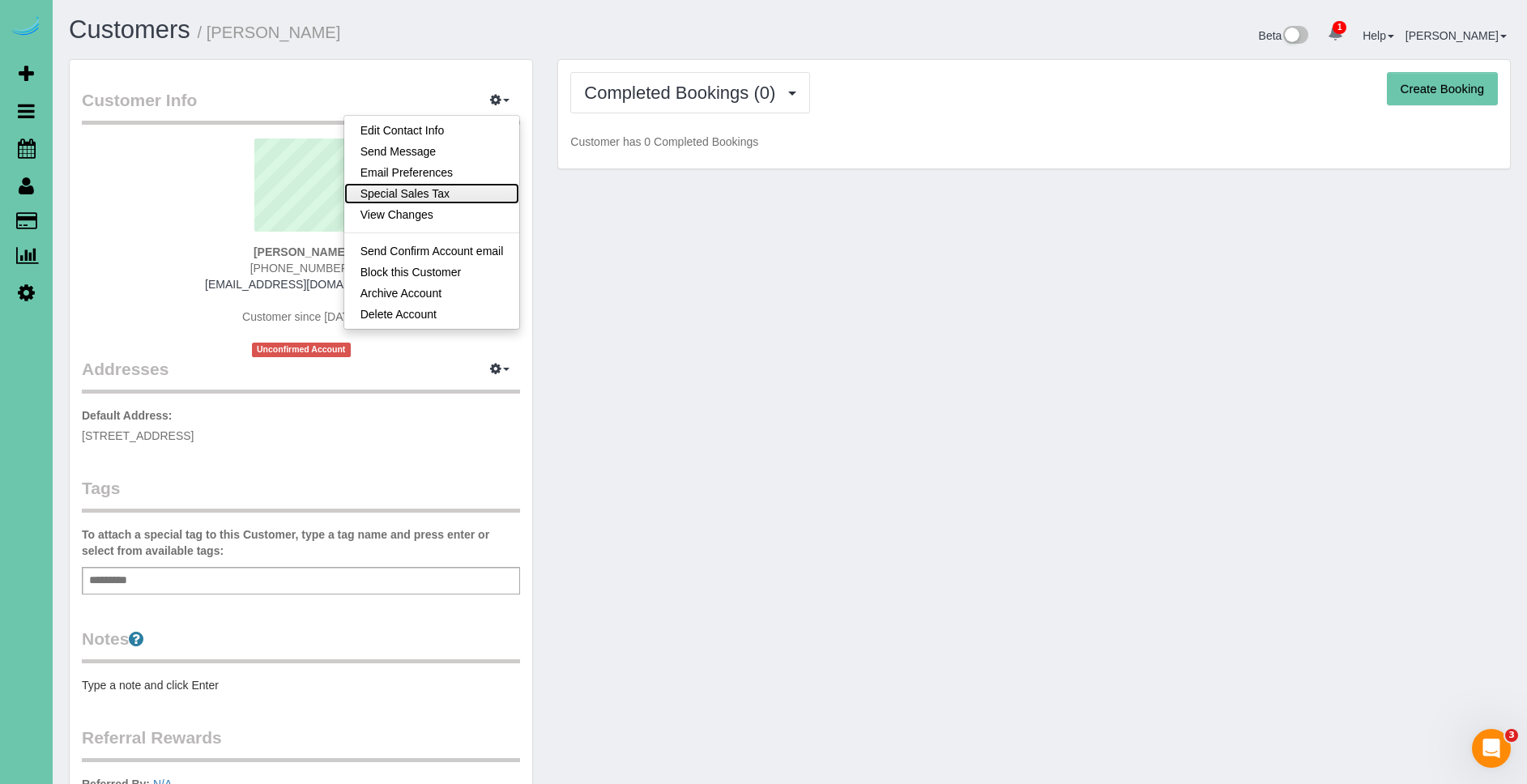
click at [480, 194] on link "Special Sales Tax" at bounding box center [433, 193] width 176 height 21
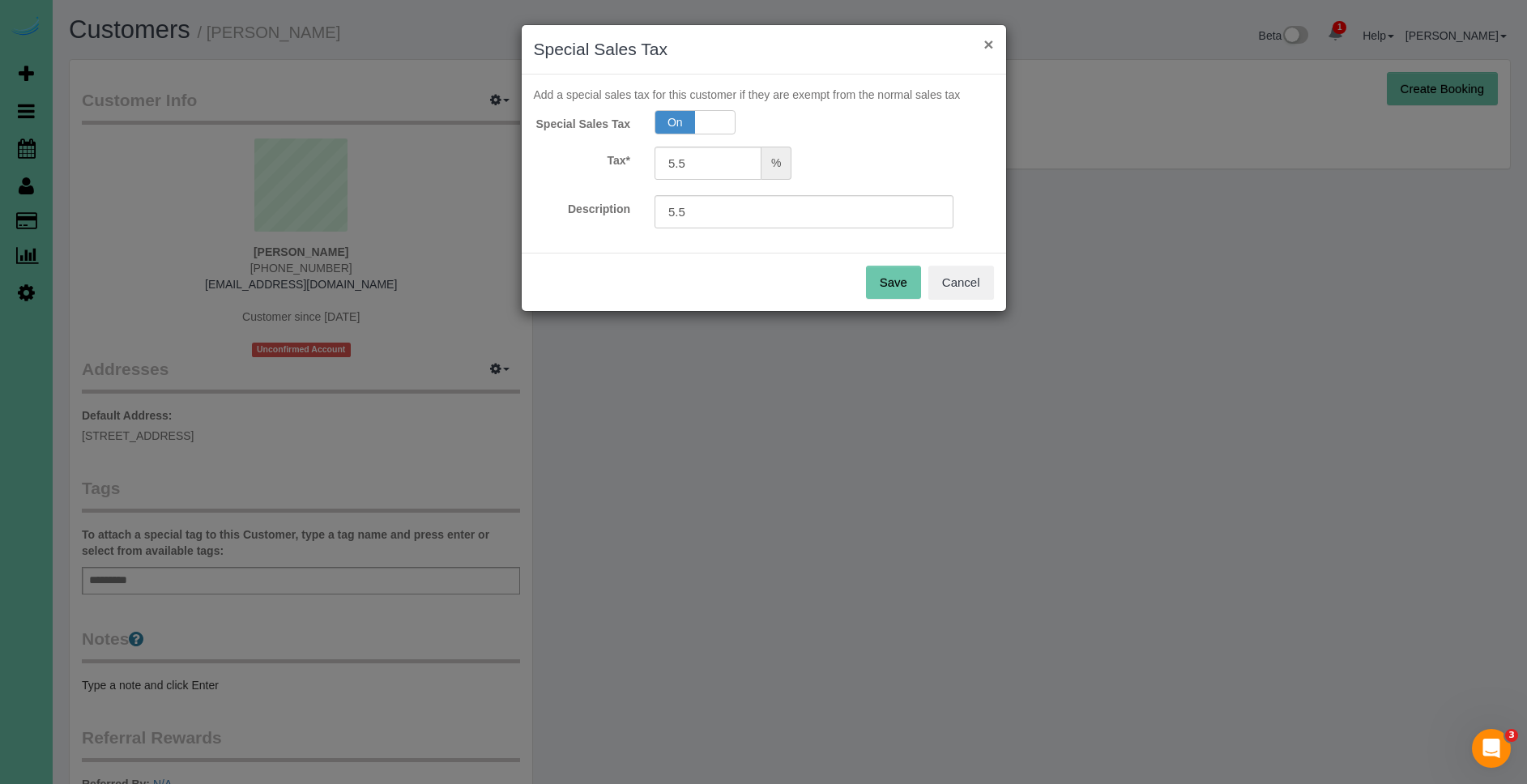
click at [988, 42] on button "×" at bounding box center [988, 44] width 10 height 17
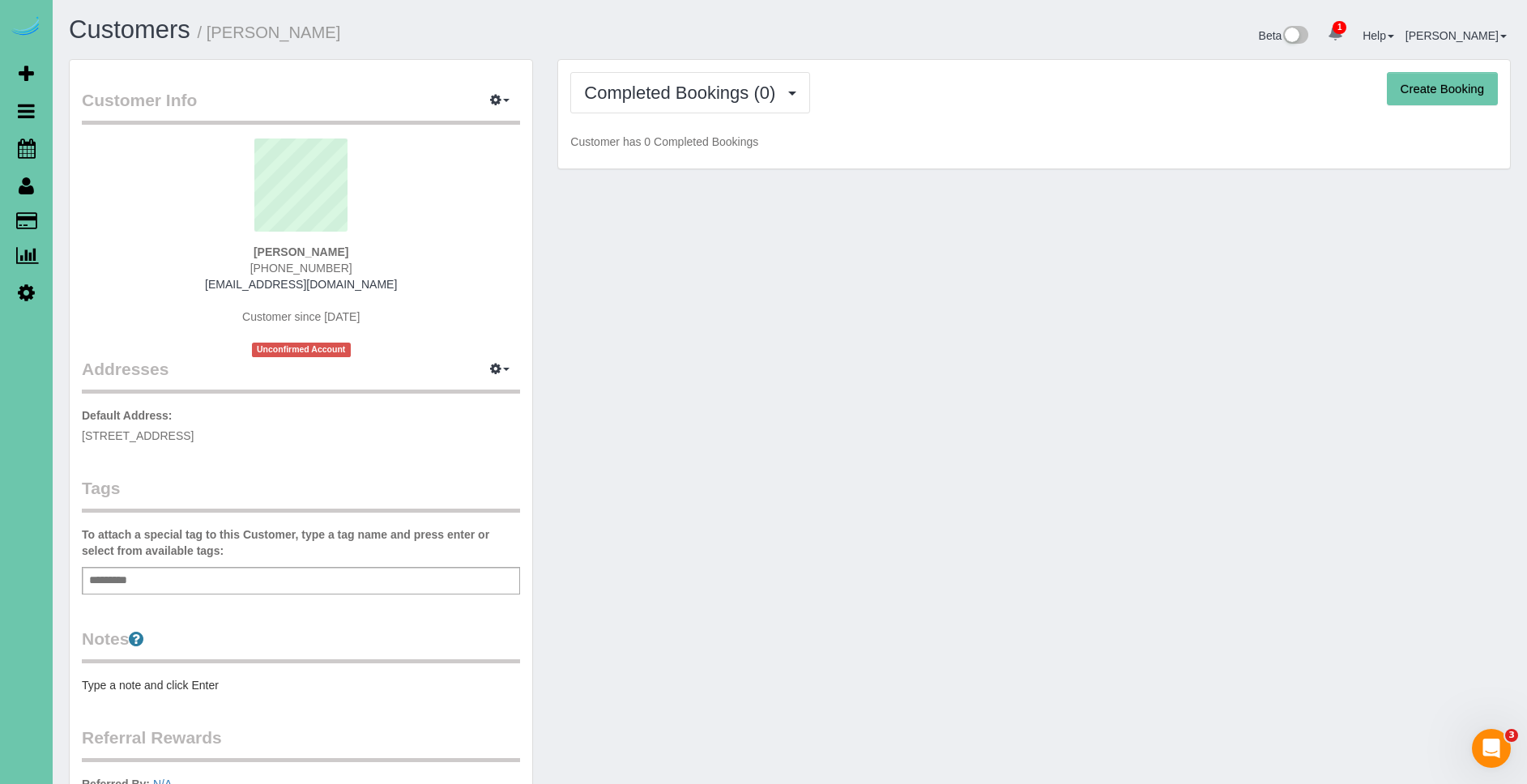
click at [1415, 86] on button "Create Booking" at bounding box center [1443, 89] width 111 height 34
select select "NE"
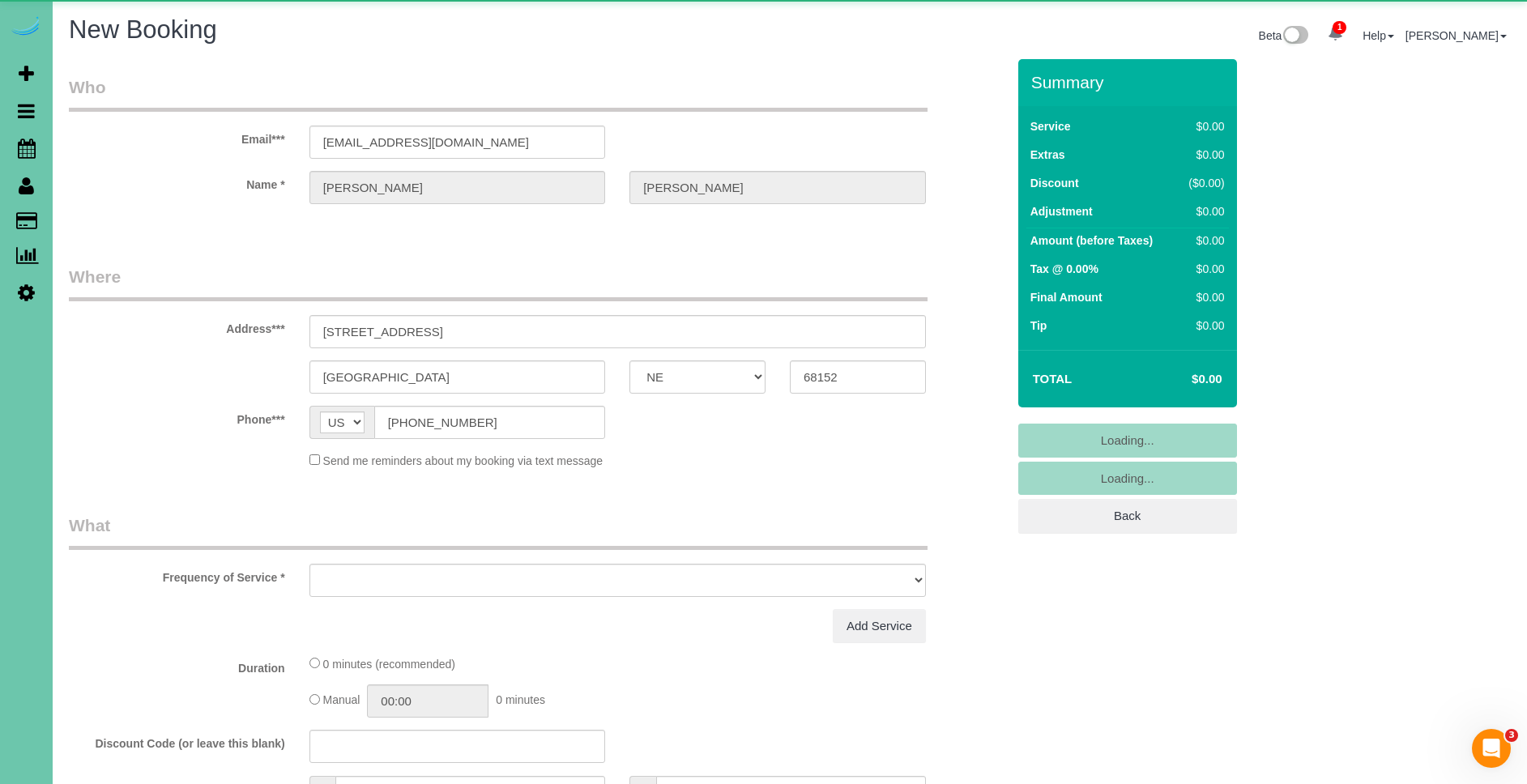
select select "object:42240"
select select "string:fspay-676ddc37-963a-4d3b-b042-a67cca400c49"
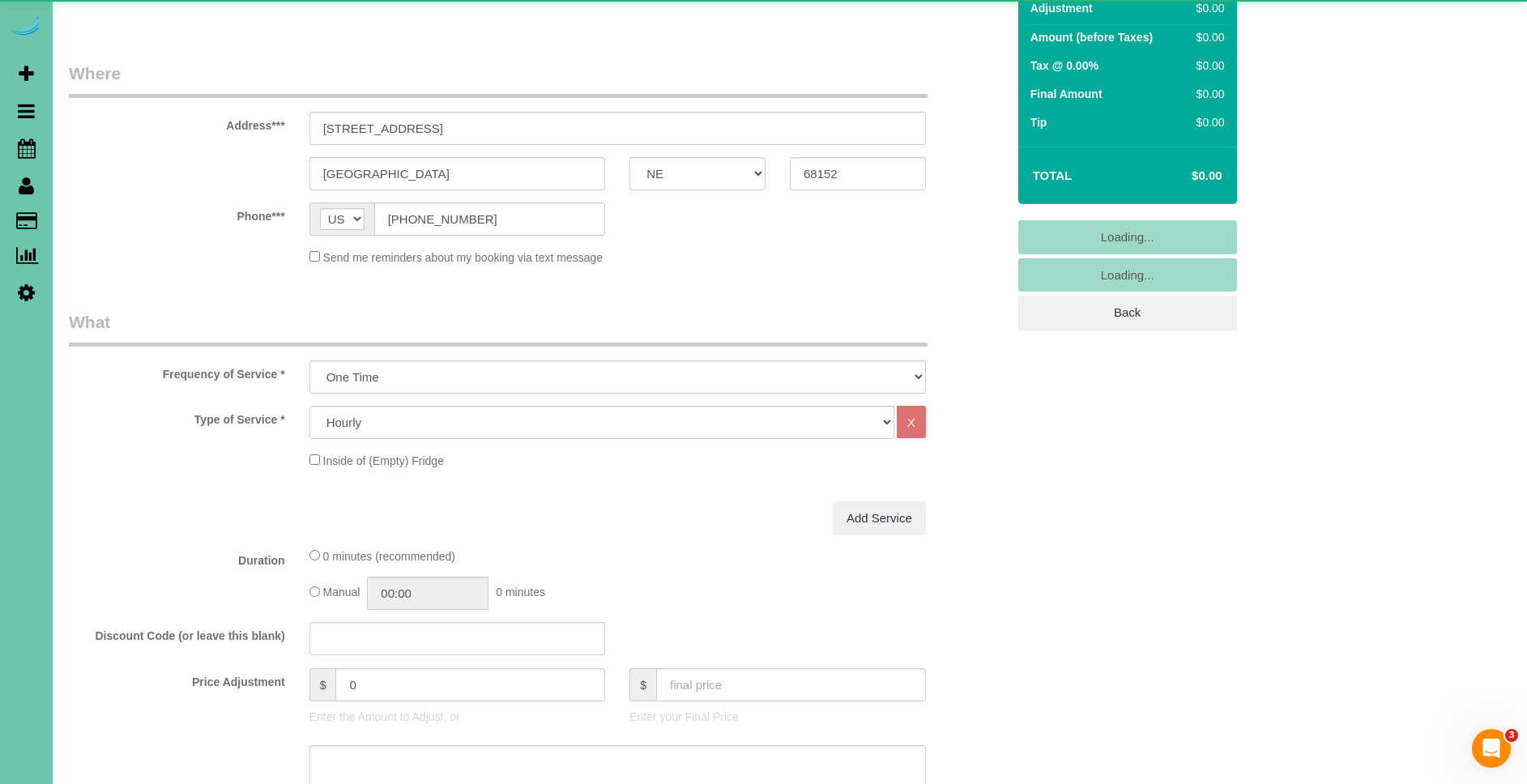
select select "object:42440"
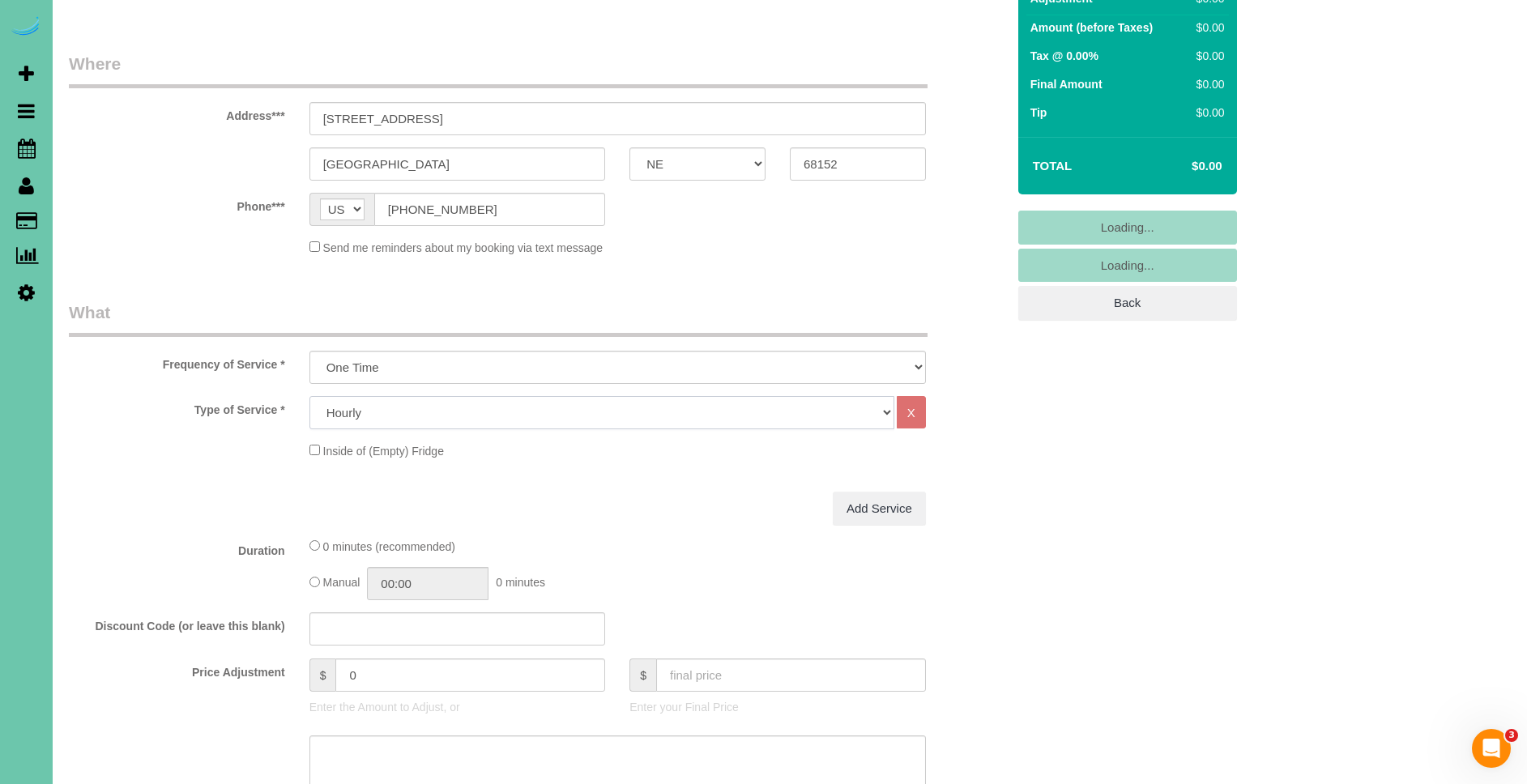
click at [425, 411] on select "Hourly 2.5 Hour Custom Clean 3.5 Hour Custom Clean commercial 1000 Square Feet …" at bounding box center [601, 413] width 585 height 33
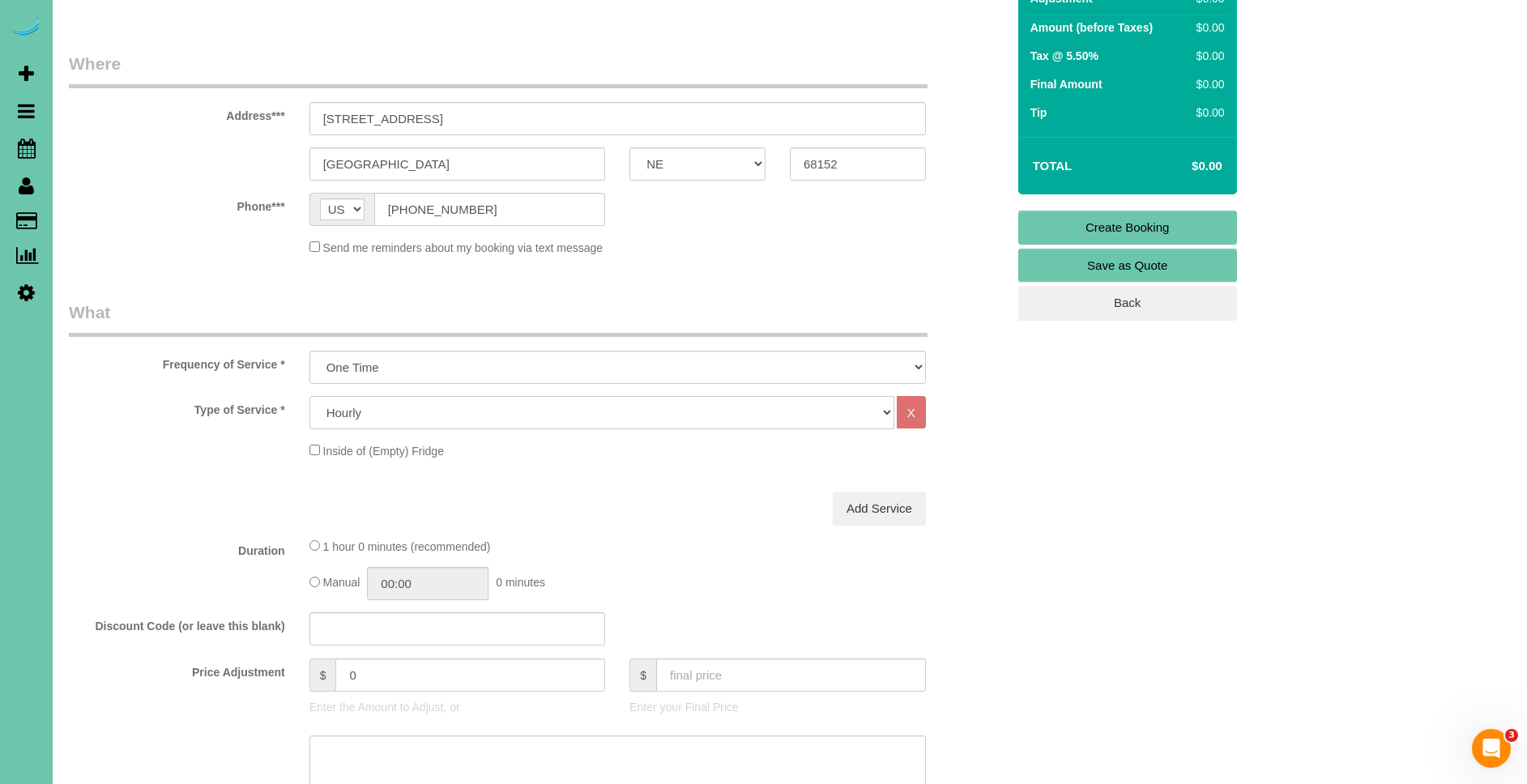
select select "159"
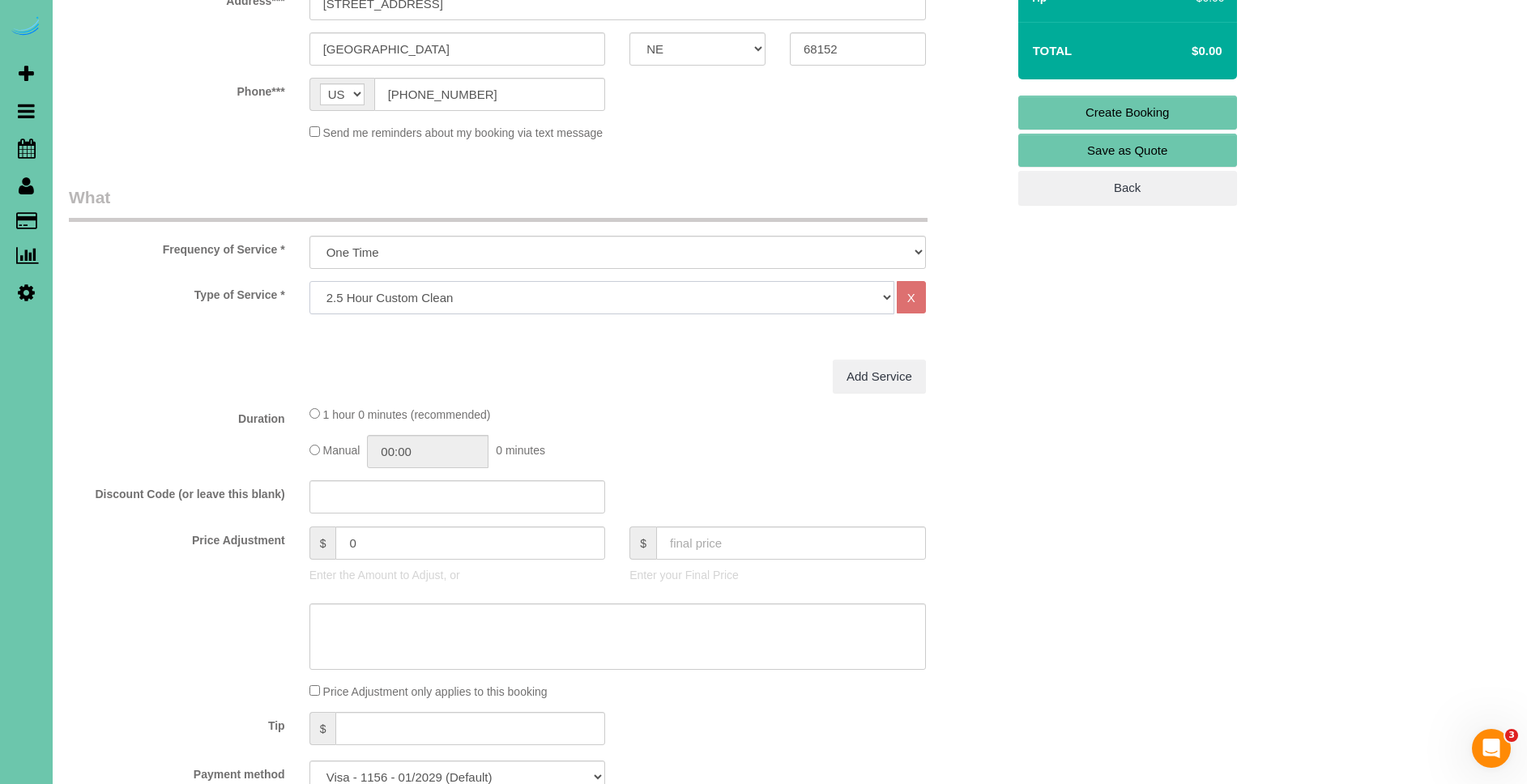
scroll to position [402, 0]
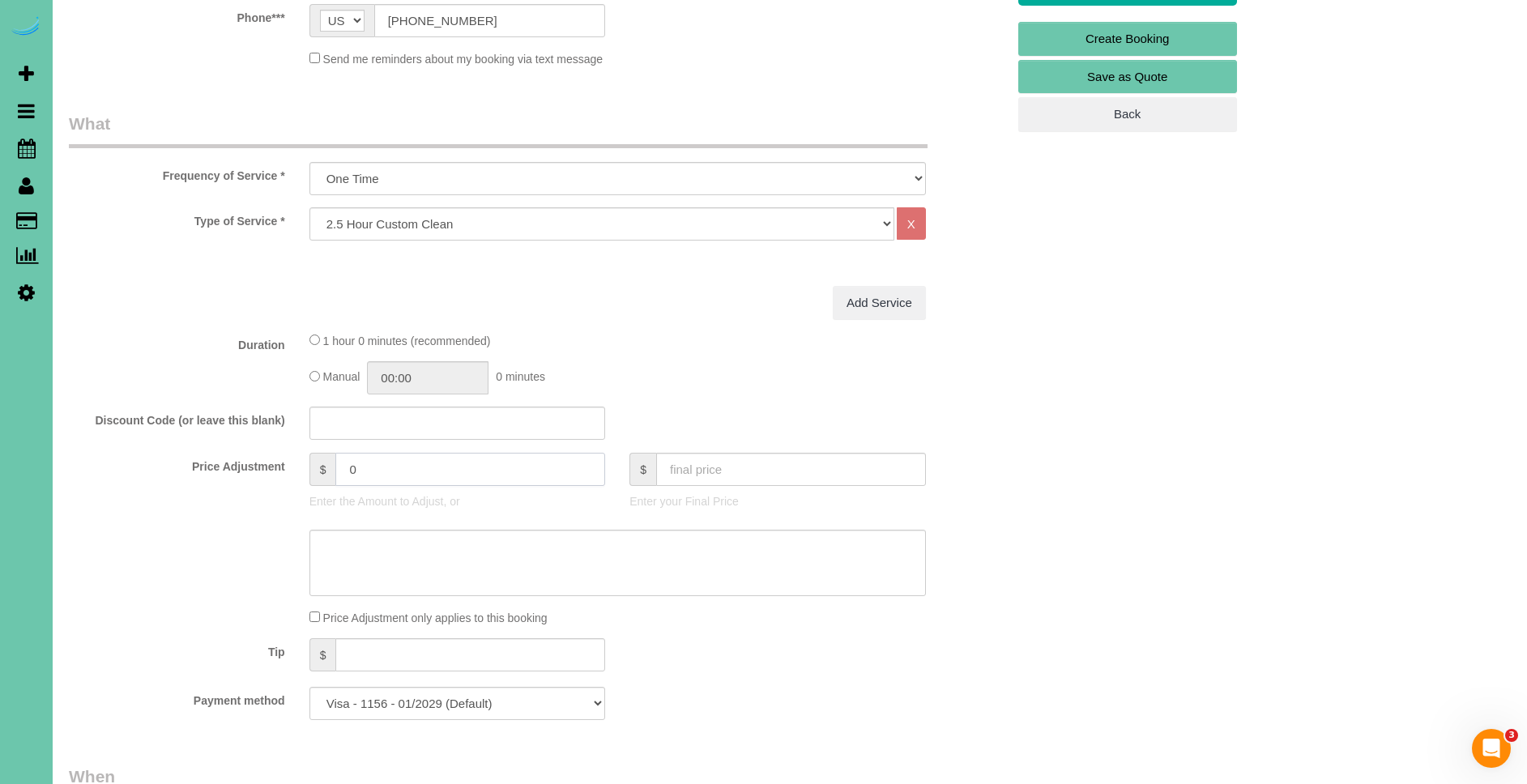
drag, startPoint x: 403, startPoint y: 478, endPoint x: 274, endPoint y: 454, distance: 131.2
click at [273, 454] on div "Price Adjustment $ 0 Enter the Amount to Adjust, or $ Enter your Final Price" at bounding box center [538, 485] width 962 height 65
type input "145"
click at [555, 320] on fieldset "What Frequency of Service * One Time Weekly (0% for the First Booking) Bi-Weekl…" at bounding box center [537, 422] width 937 height 621
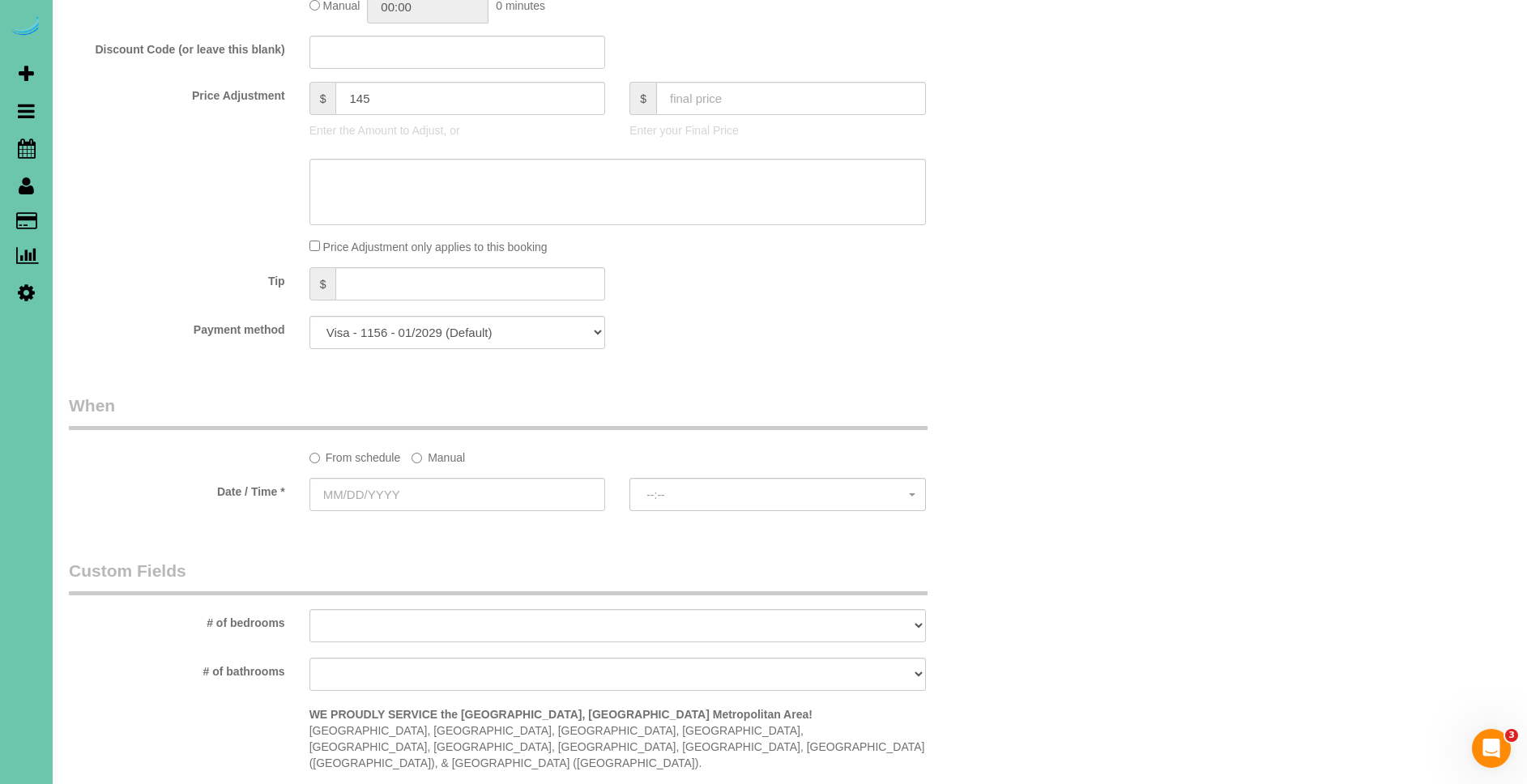
scroll to position [781, 0]
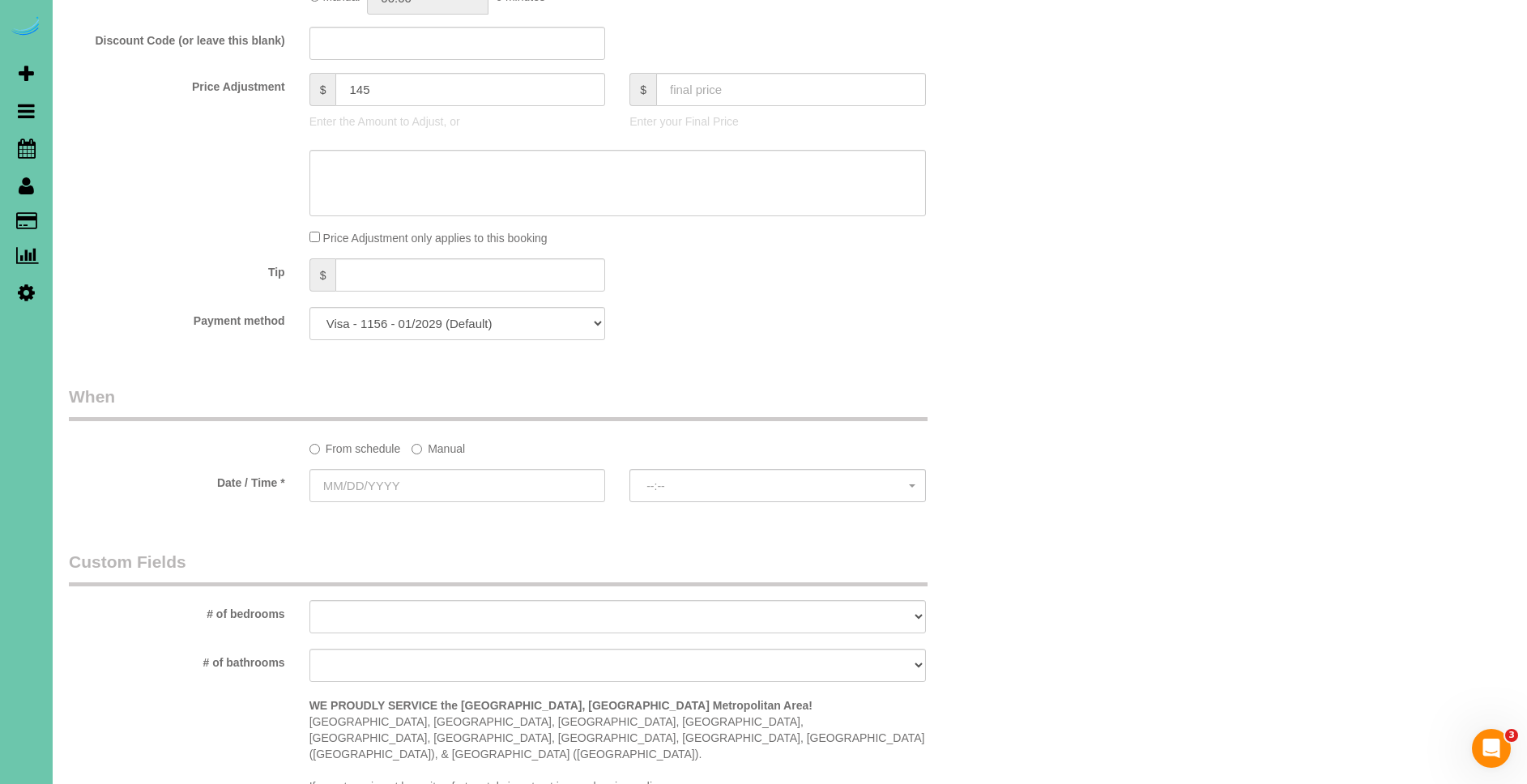
click at [433, 436] on label "Manual" at bounding box center [438, 446] width 54 height 22
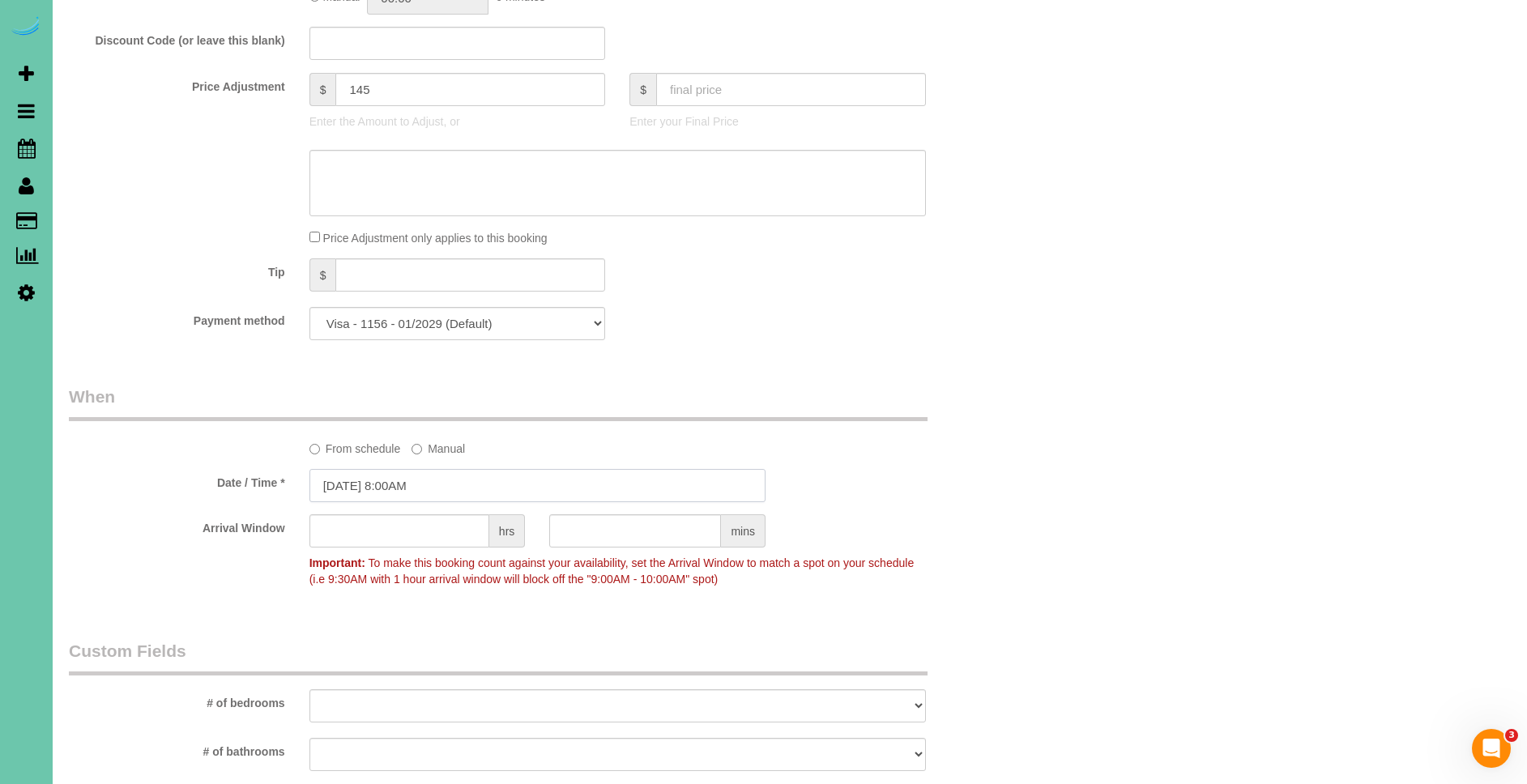
click at [341, 494] on input "[DATE] 8:00AM" at bounding box center [537, 486] width 456 height 33
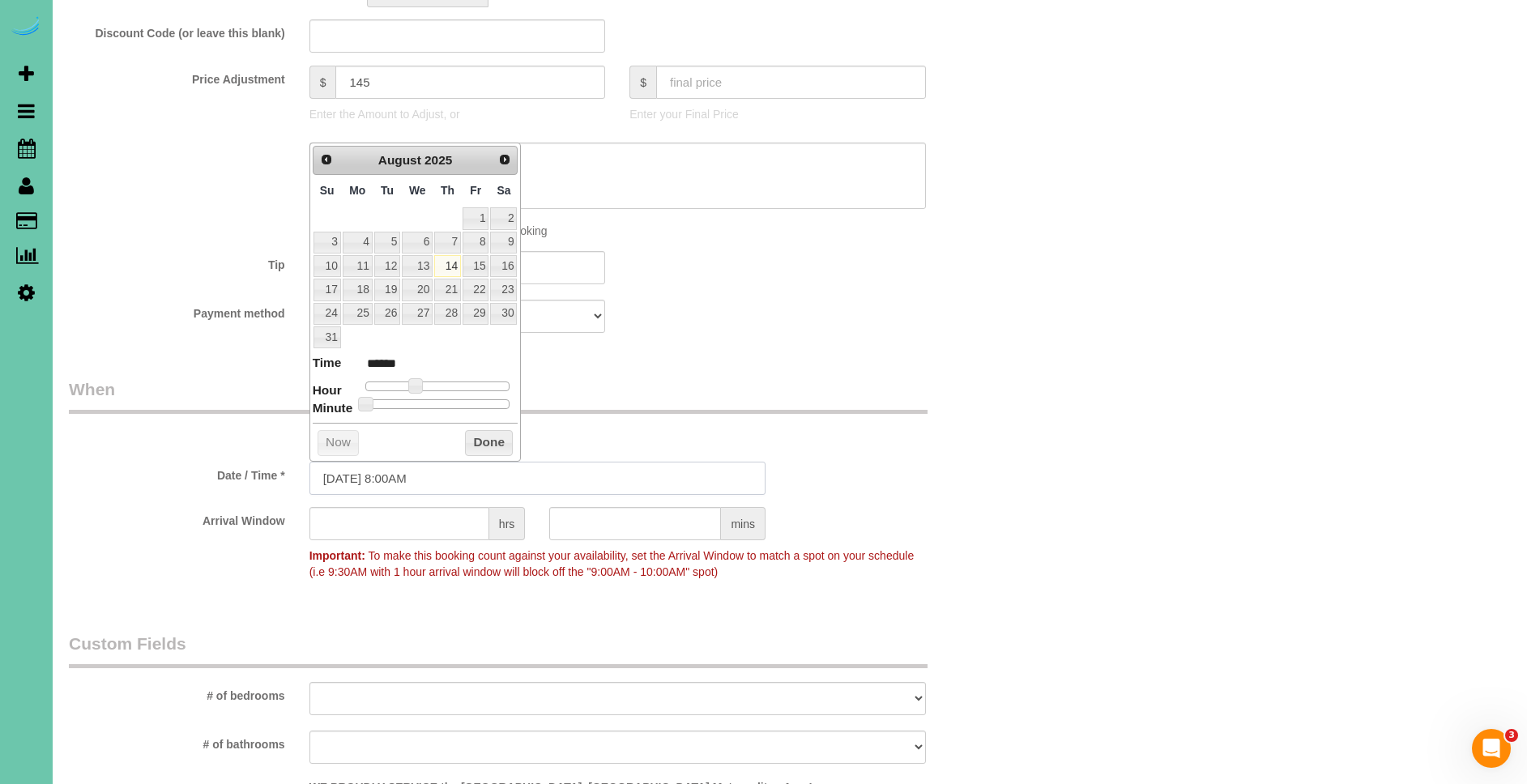
scroll to position [787, 0]
click at [511, 163] on span "Next" at bounding box center [505, 161] width 13 height 13
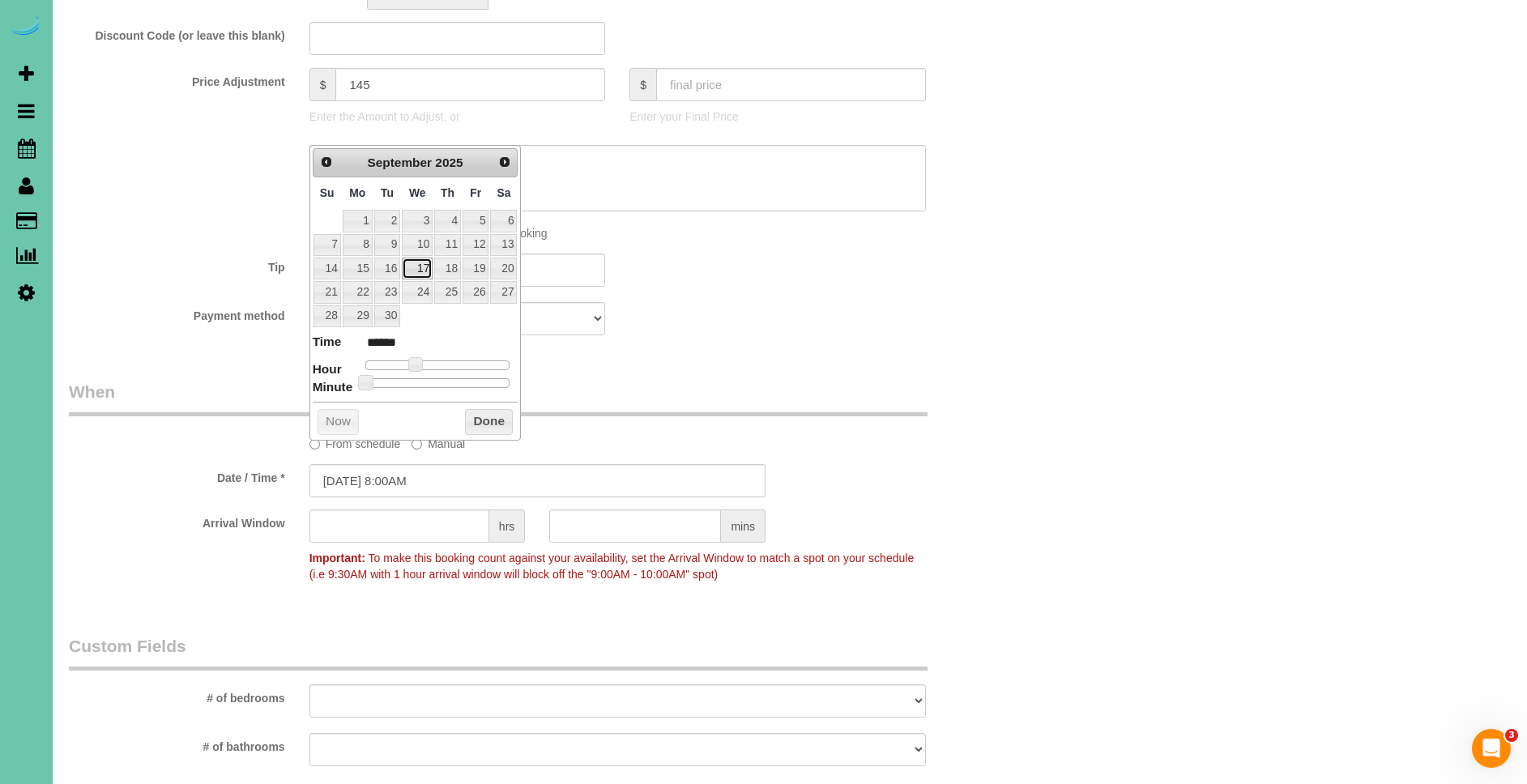
click at [418, 272] on link "17" at bounding box center [417, 268] width 31 height 22
type input "[DATE] 8:00AM"
click at [486, 414] on button "Done" at bounding box center [489, 421] width 47 height 25
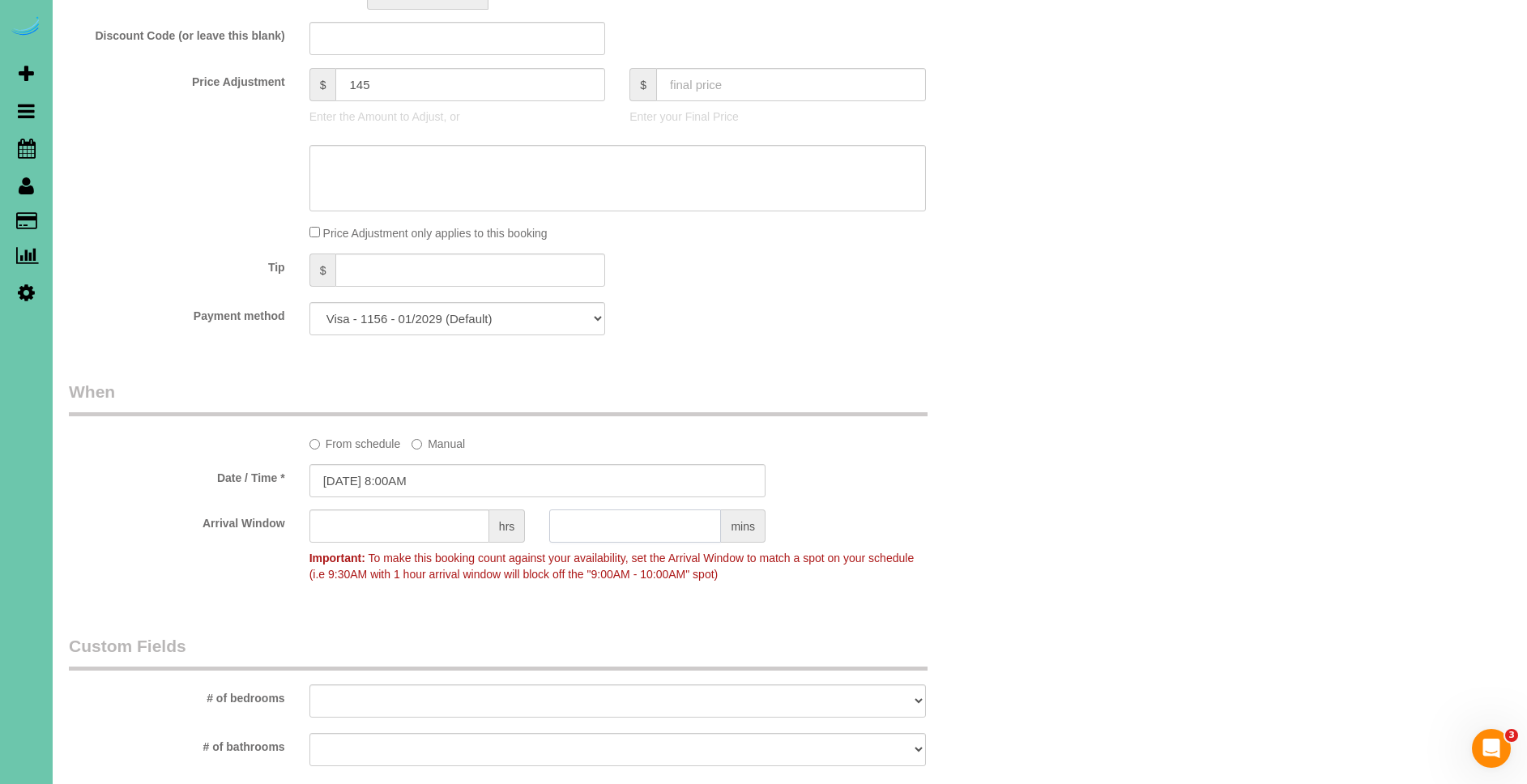
click at [585, 532] on input "text" at bounding box center [635, 526] width 171 height 33
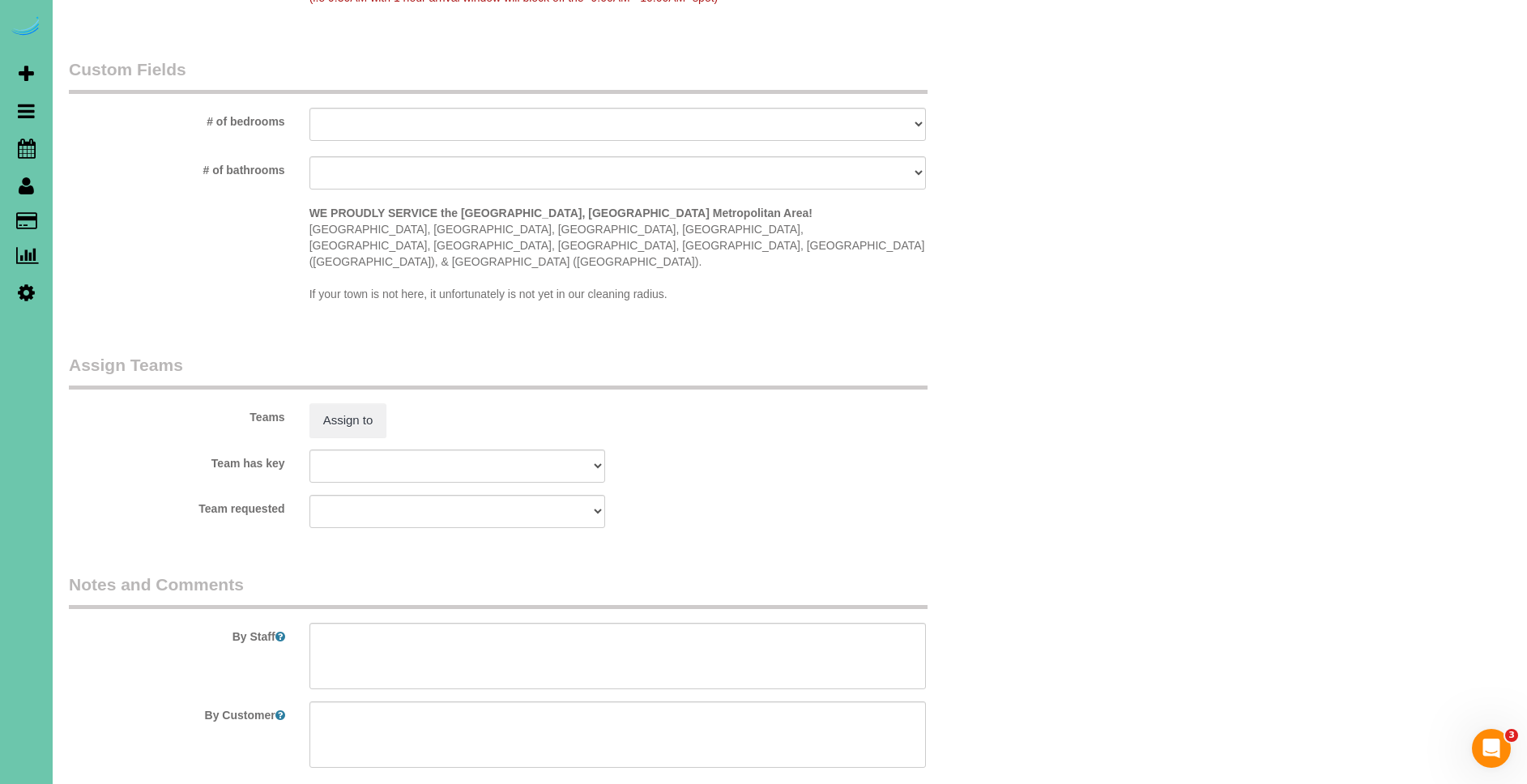
scroll to position [1451, 0]
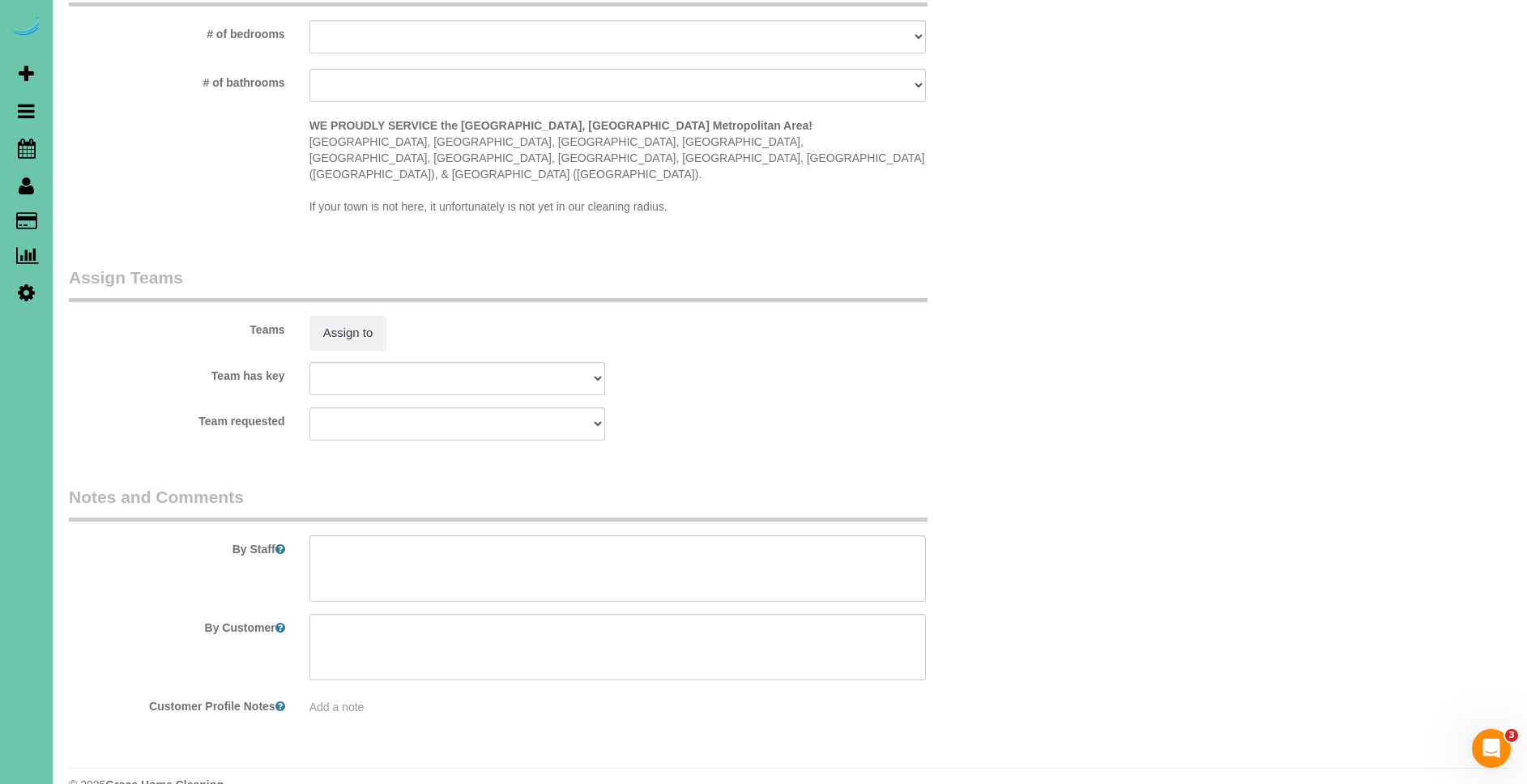
type input "30"
click at [495, 536] on textarea at bounding box center [617, 569] width 616 height 67
click at [595, 553] on textarea at bounding box center [617, 569] width 616 height 67
click at [806, 555] on textarea at bounding box center [617, 569] width 616 height 67
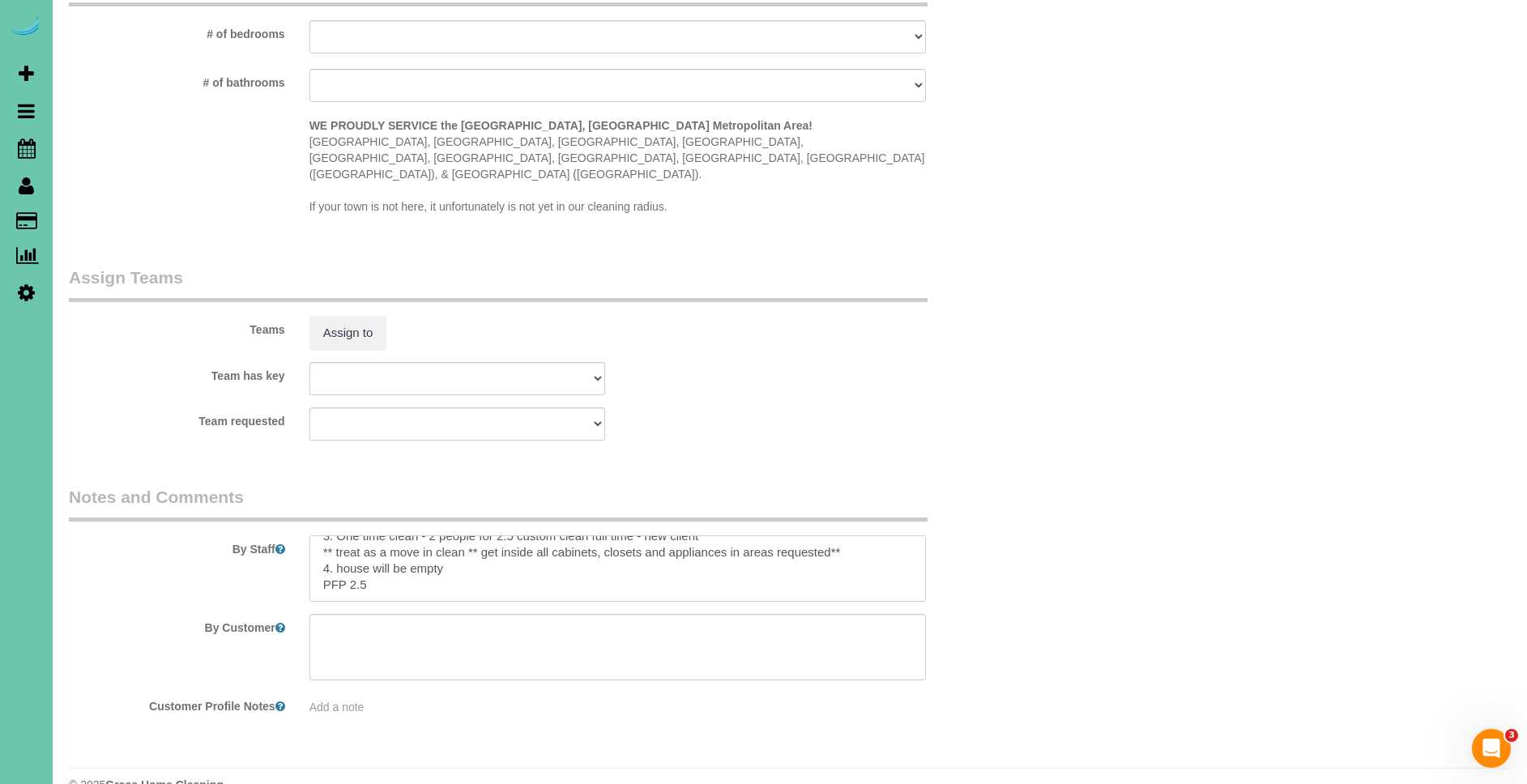
paste textarea "* Expected Completion (Based on Home Condition Rating 1–10): -If home is rated …"
type textarea "1. credit 2. client home 3. One time clean - 2 people for 2.5 custom clean full…"
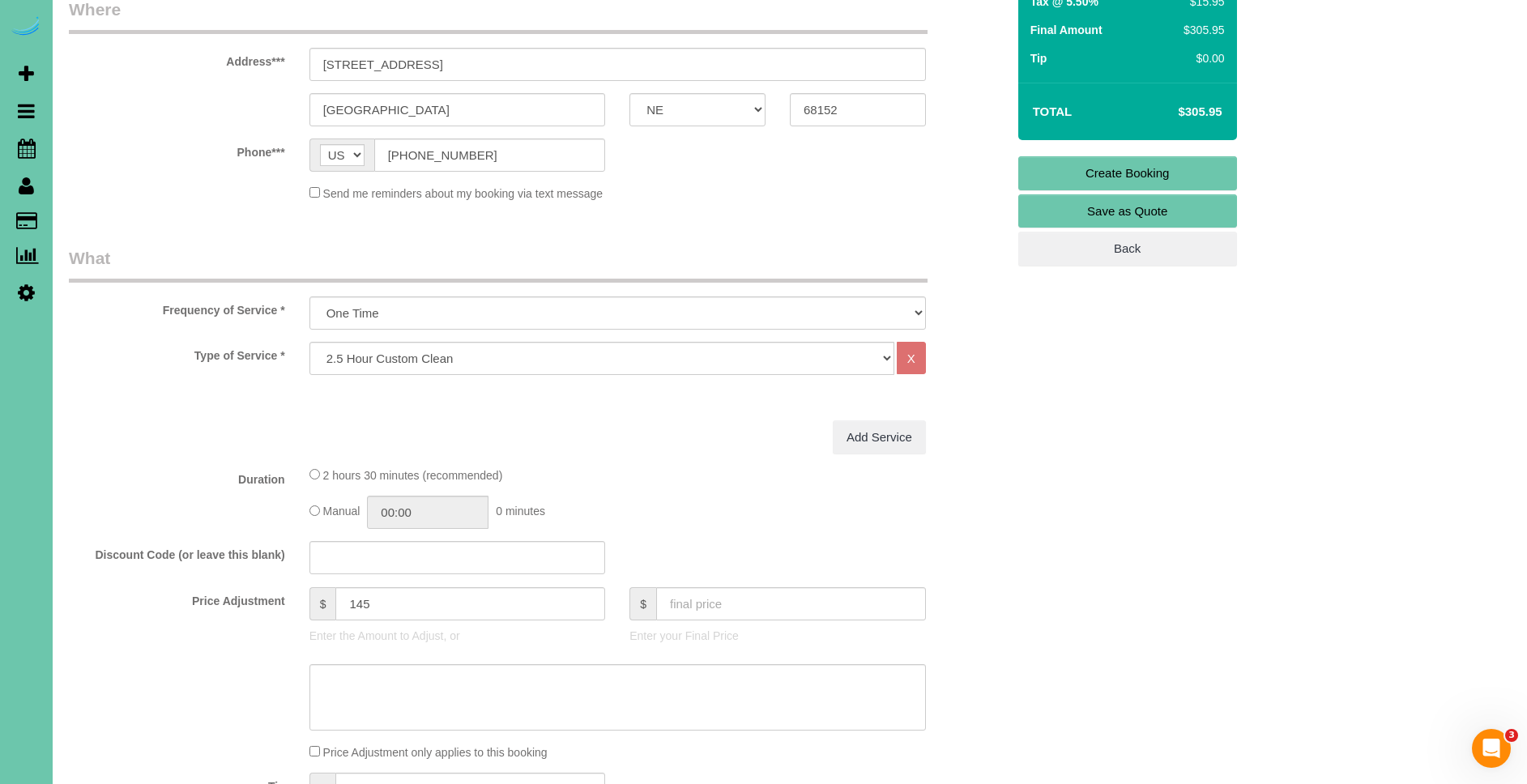
scroll to position [0, 0]
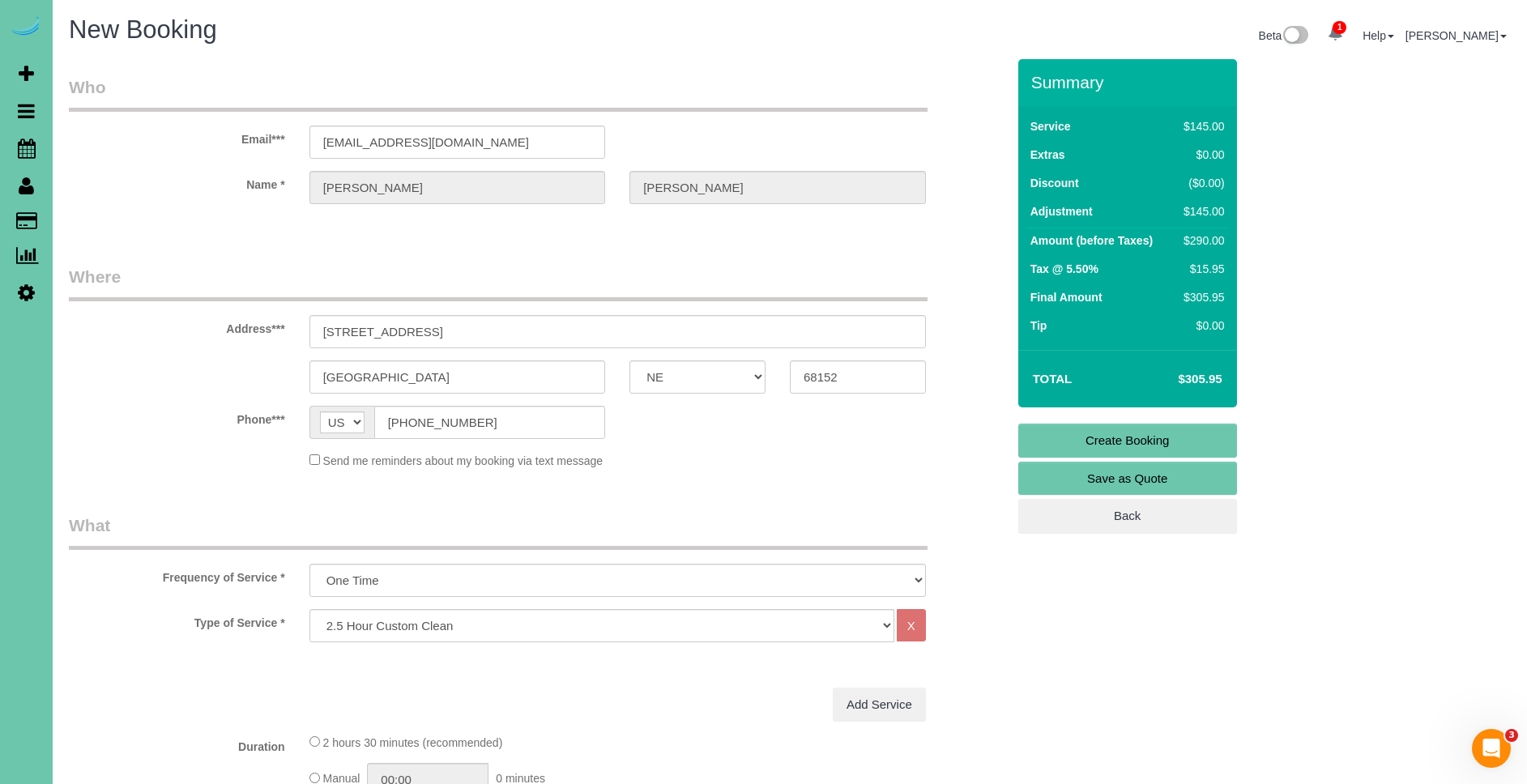
click at [1143, 432] on link "Create Booking" at bounding box center [1128, 440] width 219 height 34
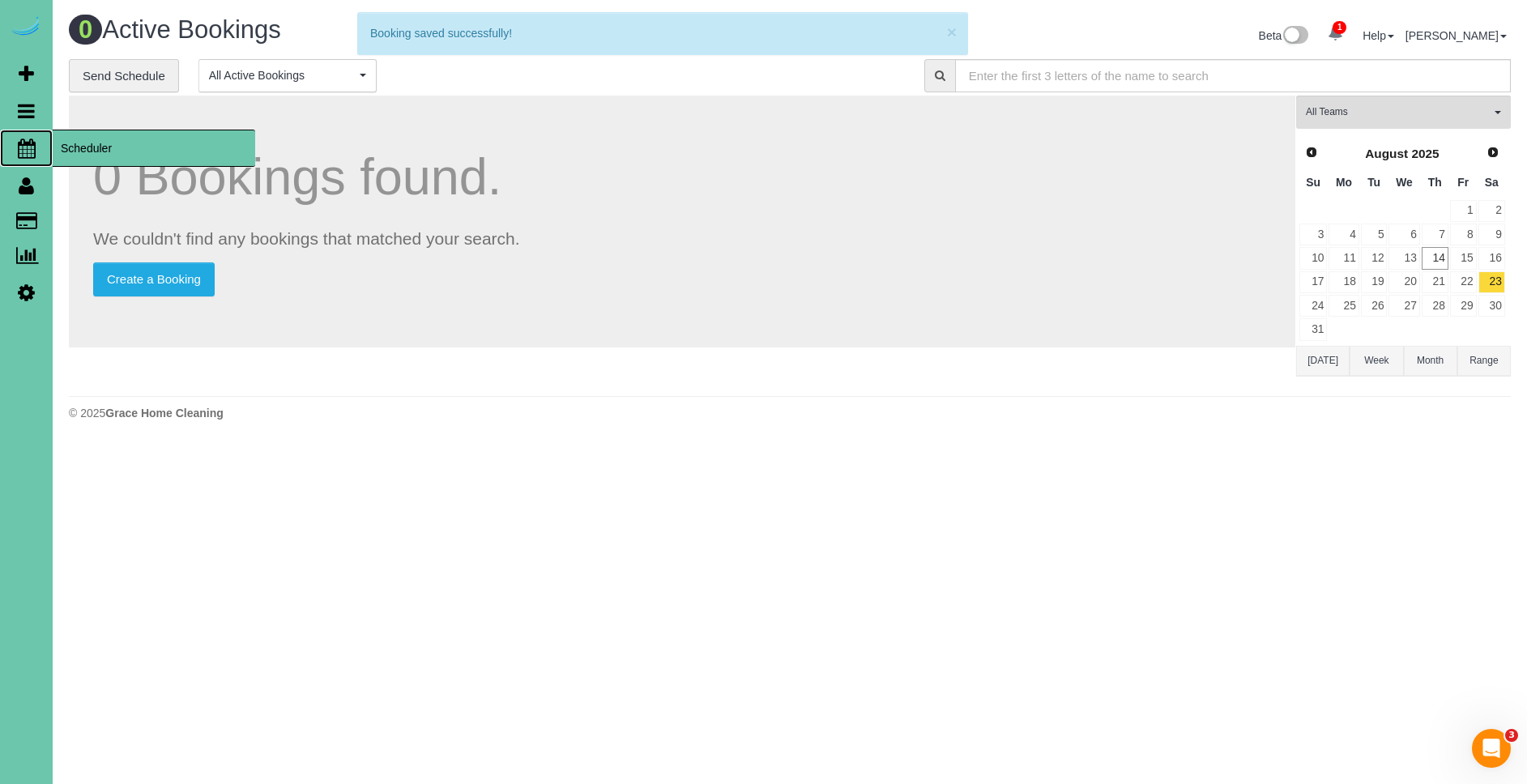
click at [75, 144] on span "Scheduler" at bounding box center [154, 148] width 202 height 37
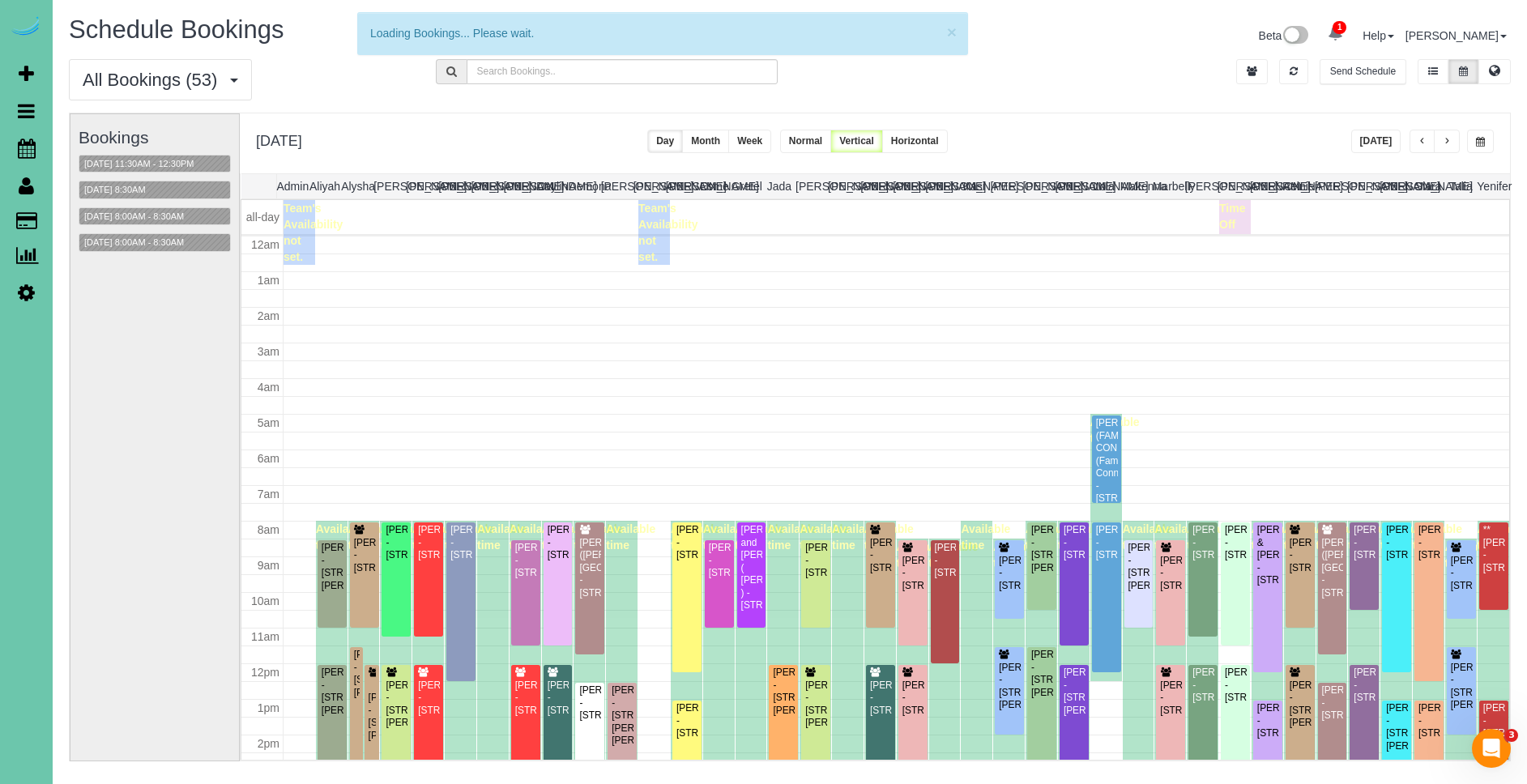
scroll to position [214, 0]
